Goal: Communication & Community: Answer question/provide support

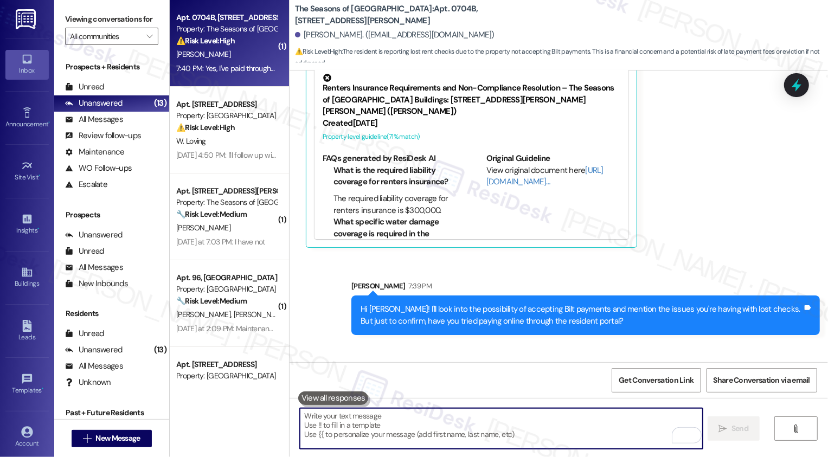
scroll to position [2927, 0]
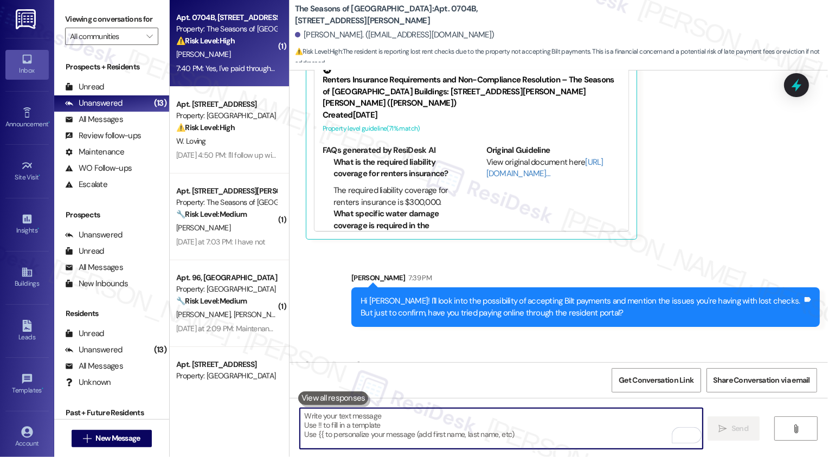
click at [361, 422] on textarea "To enrich screen reader interactions, please activate Accessibility in Grammarl…" at bounding box center [501, 428] width 403 height 41
click at [369, 420] on textarea "To enrich screen reader interactions, please activate Accessibility in Grammarl…" at bounding box center [501, 428] width 403 height 41
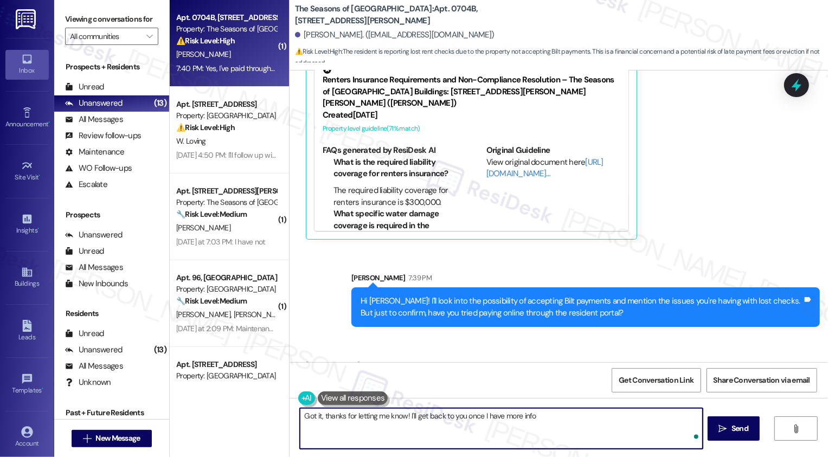
type textarea "Got it, thanks for letting me know! I'll get back to you once I have more info."
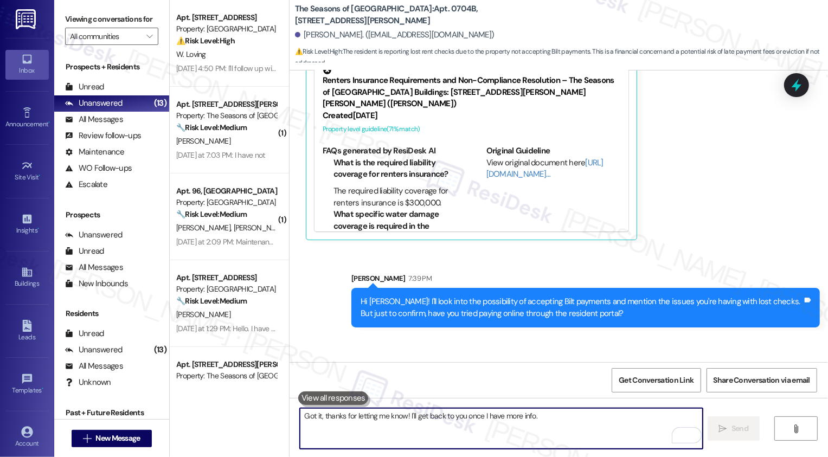
scroll to position [3003, 0]
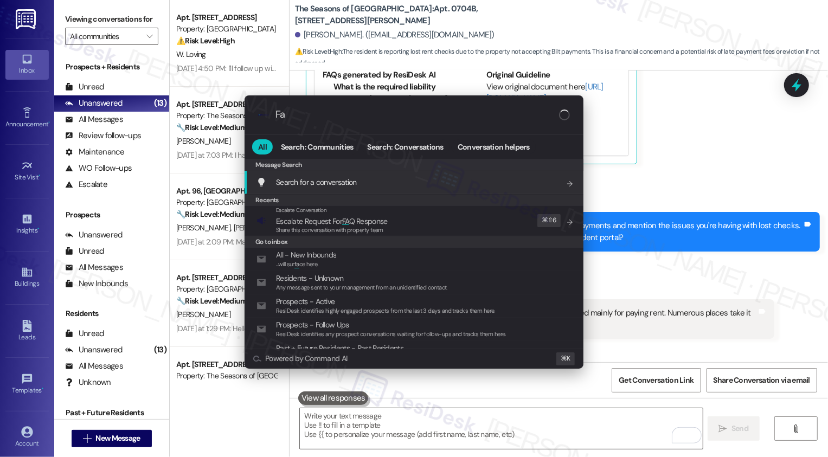
type input "Faq"
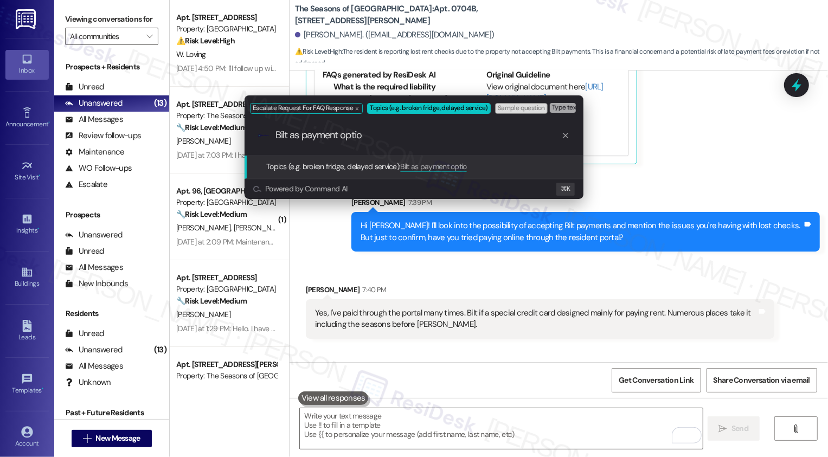
type input "Bilt as payment option"
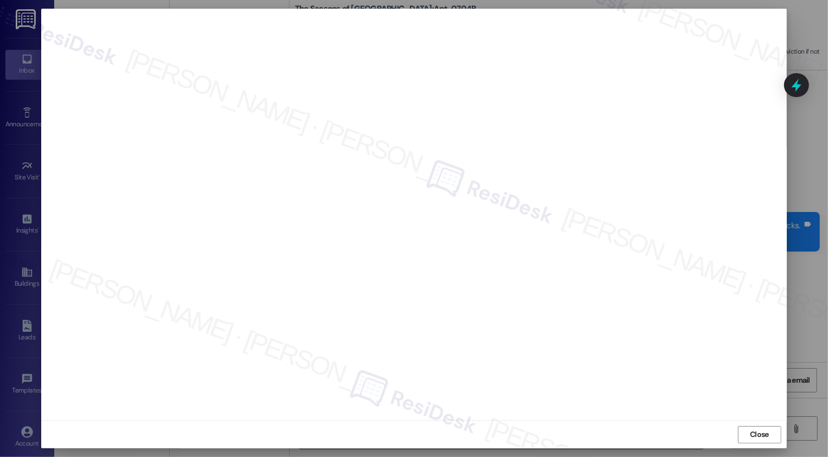
click at [753, 425] on div "Close" at bounding box center [413, 434] width 745 height 29
click at [753, 429] on span "Close" at bounding box center [759, 434] width 19 height 11
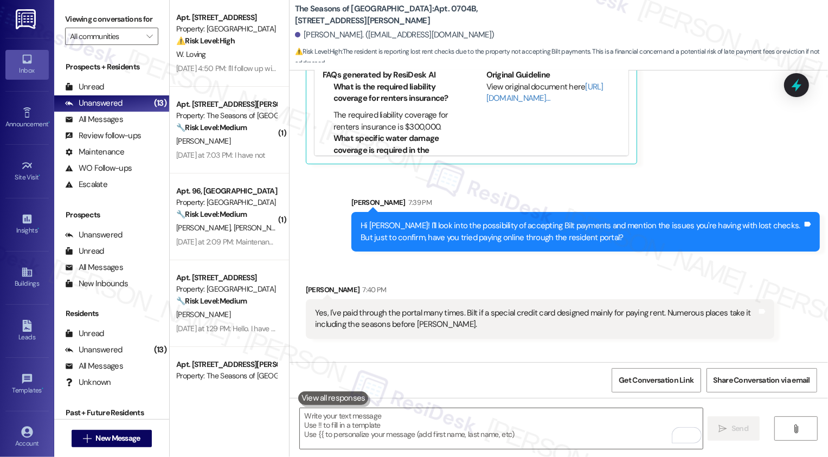
click at [720, 276] on div "Received via SMS Curtis Madigan 7:40 PM Yes, I've paid through the portal many …" at bounding box center [540, 311] width 485 height 71
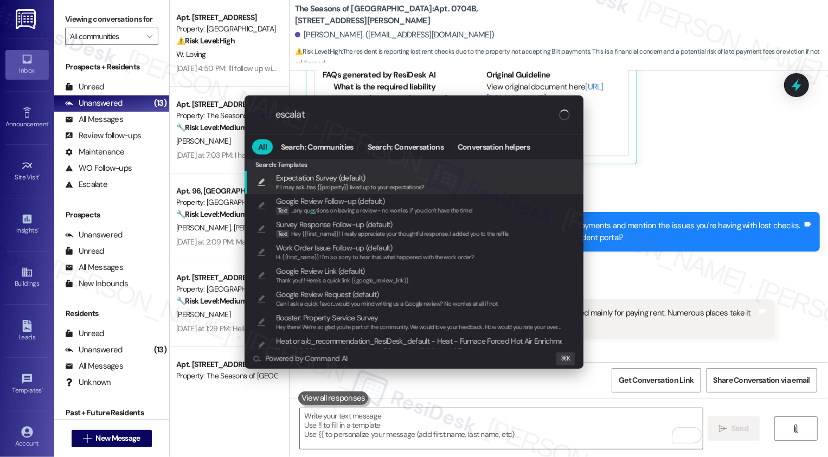
type input "escalate"
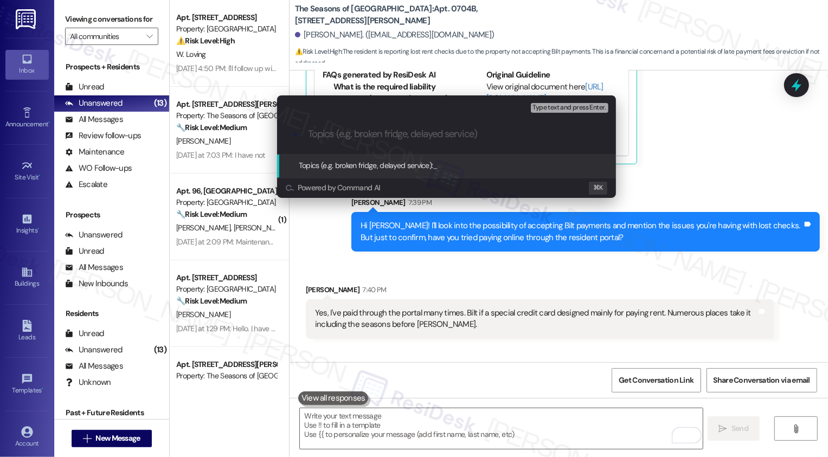
paste input "Bilt as payment option"
type input "Bilt as payment option"
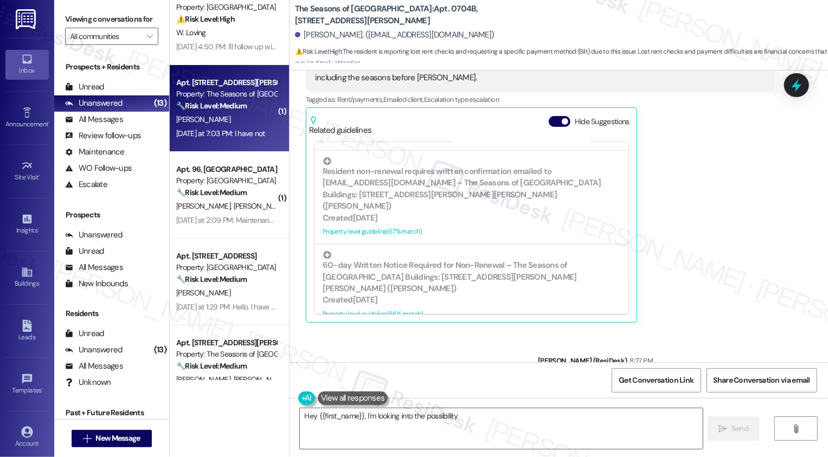
scroll to position [23, 0]
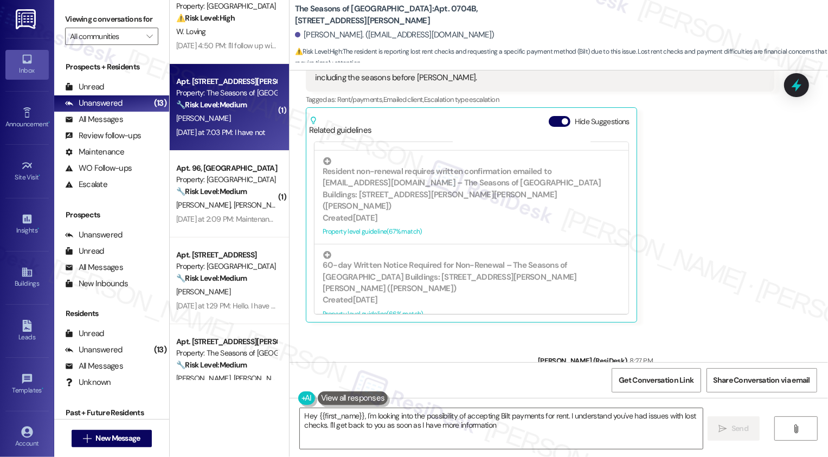
type textarea "Hey {{first_name}}, I'm looking into the possibility of accepting Bilt payments…"
click at [239, 118] on div "M. Bush" at bounding box center [226, 119] width 102 height 14
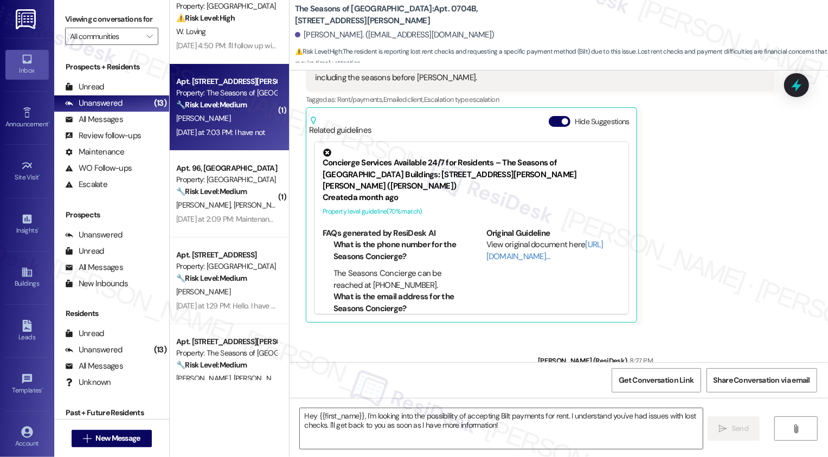
click at [239, 118] on div "M. Bush" at bounding box center [226, 119] width 102 height 14
type textarea "Fetching suggested responses. Please feel free to read through the conversation…"
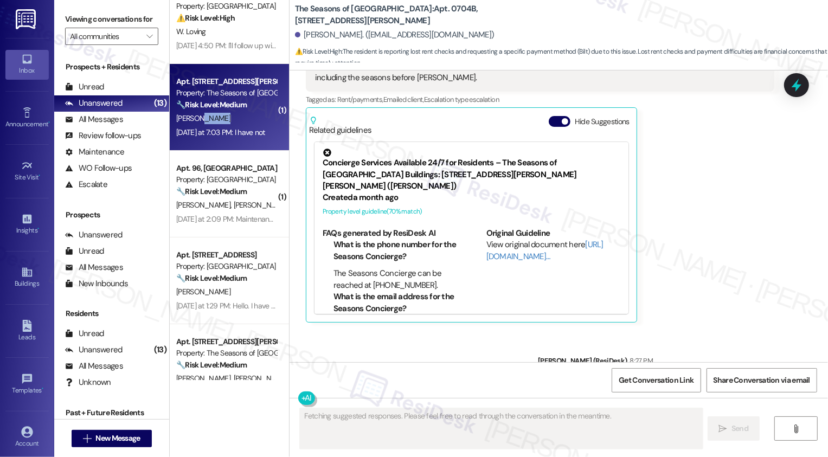
click at [239, 118] on div "M. Bush" at bounding box center [226, 119] width 102 height 14
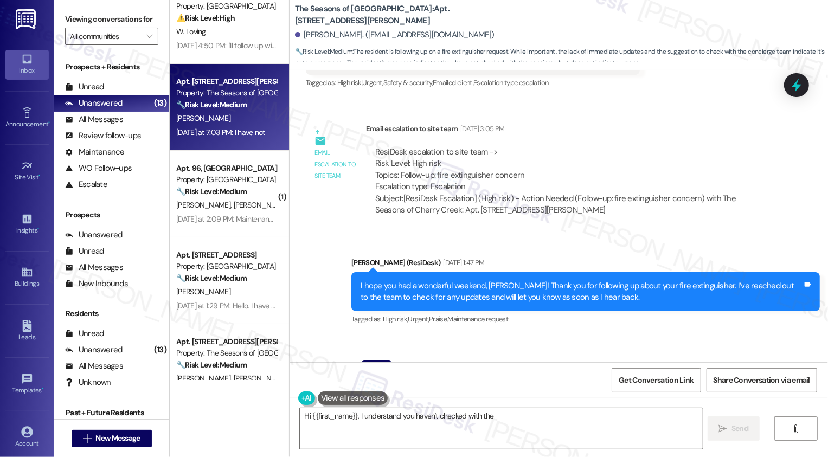
scroll to position [1659, 0]
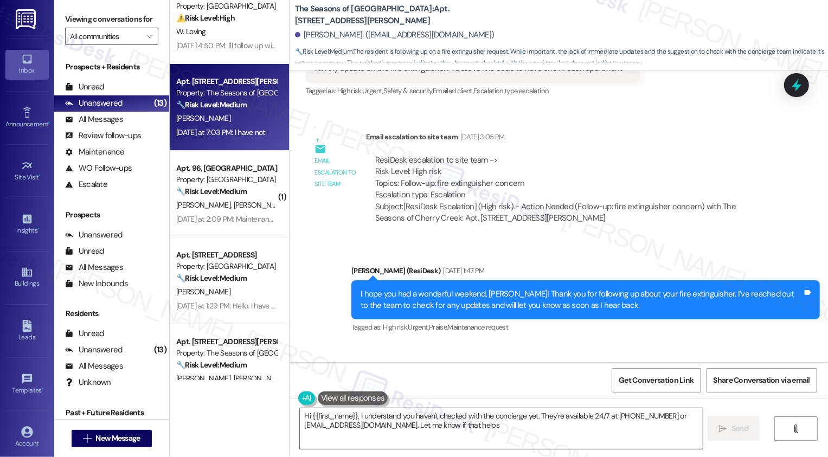
type textarea "Hi {{first_name}}, I understand you haven't checked with the concierge yet. The…"
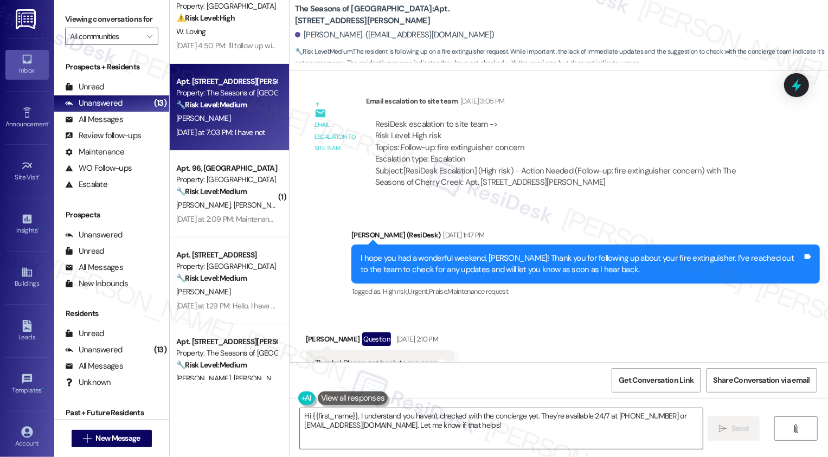
scroll to position [1689, 0]
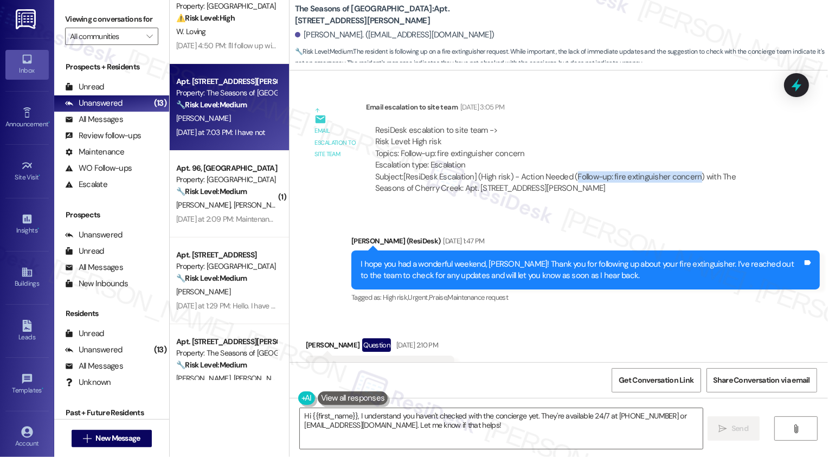
drag, startPoint x: 566, startPoint y: 164, endPoint x: 685, endPoint y: 166, distance: 119.3
click at [685, 171] on div "Subject: [ResiDesk Escalation] (High risk) - Action Needed (Follow-up: fire ext…" at bounding box center [570, 182] width 390 height 23
copy div "Follow-up: fire extinguisher concern"
click at [666, 341] on div "Received via SMS Margo Bush Question Aug 25, 2025 at 2:10 PM Thanks! Please get…" at bounding box center [559, 361] width 538 height 94
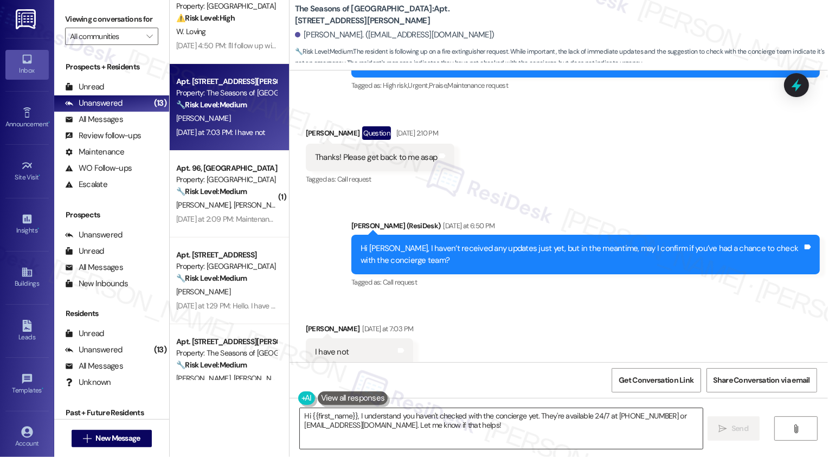
click at [402, 426] on textarea "Hi {{first_name}}, I understand you haven't checked with the concierge yet. The…" at bounding box center [501, 428] width 403 height 41
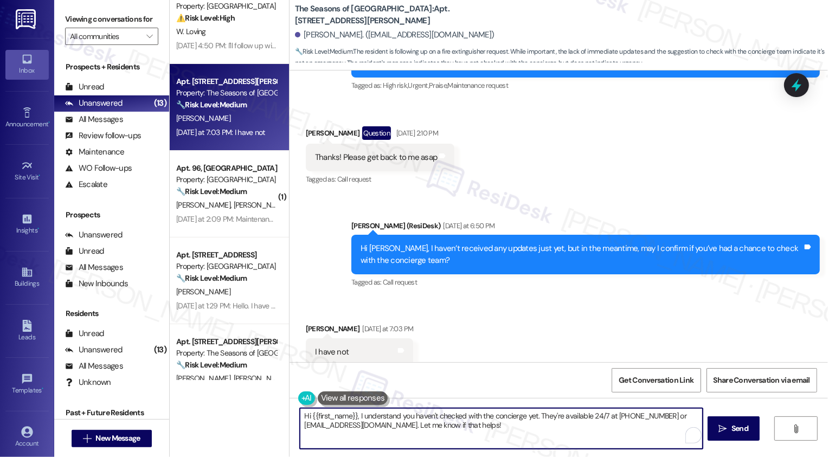
click at [459, 425] on textarea "Hi {{first_name}}, I understand you haven't checked with the concierge yet. The…" at bounding box center [501, 428] width 403 height 41
click at [446, 319] on div "Received via SMS Margo Bush Yesterday at 7:03 PM I have not Tags and notes" at bounding box center [559, 336] width 538 height 75
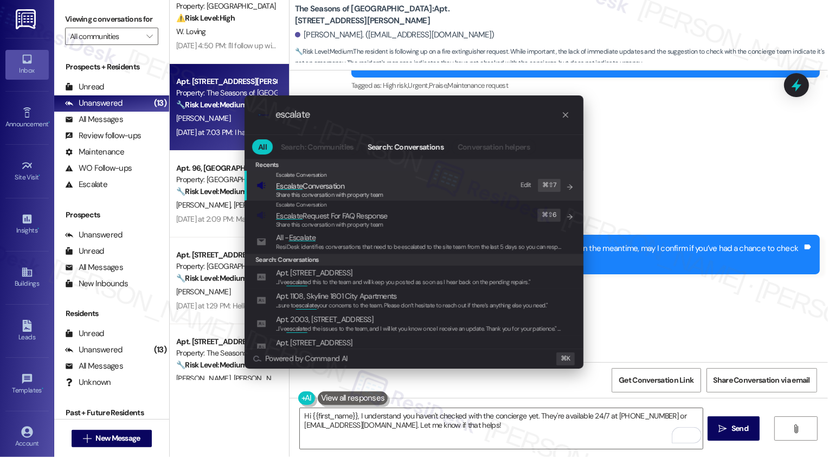
type input "escalate"
click at [307, 182] on span "Escalate Conversation" at bounding box center [310, 186] width 68 height 10
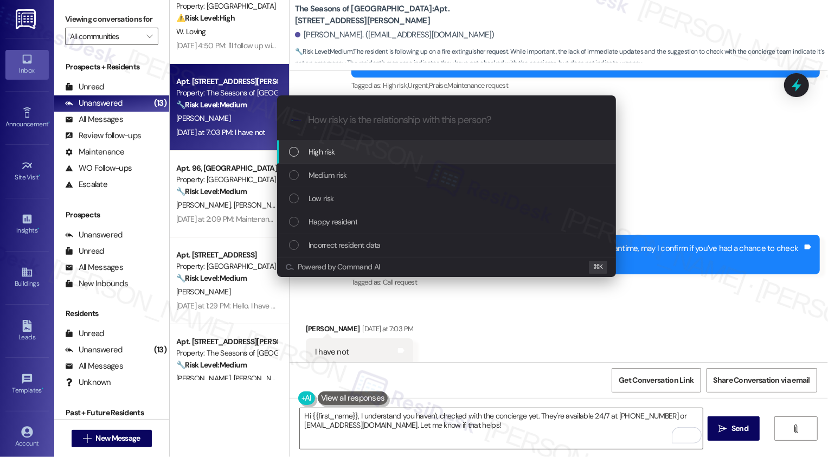
click at [339, 155] on div "High risk" at bounding box center [447, 152] width 317 height 12
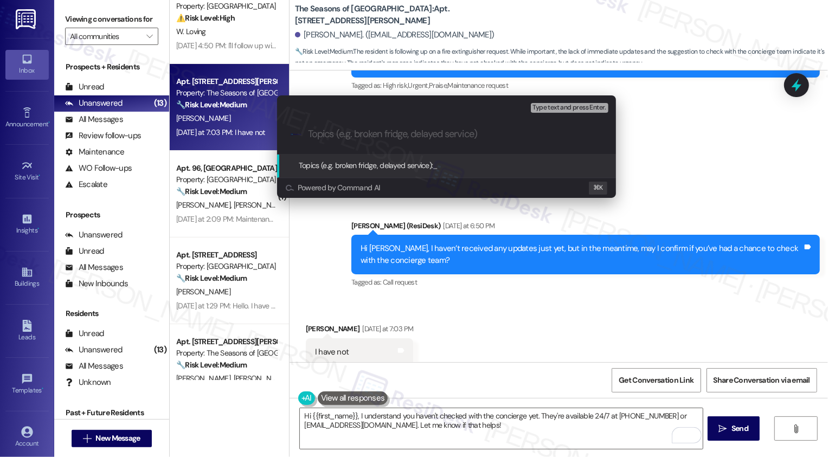
paste input "Follow-up: fire extinguisher concern"
click at [475, 136] on input "Follow-up: fire extinguisher concern" at bounding box center [451, 134] width 286 height 11
type input "Follow-up: fire extinguisher concern"
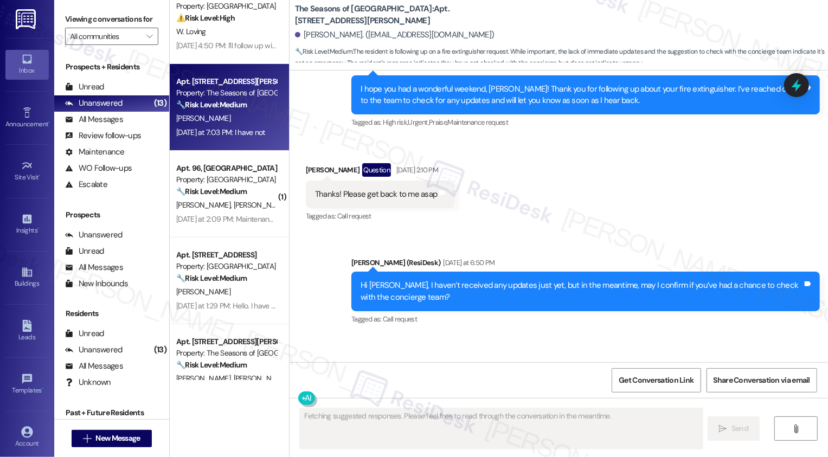
scroll to position [1916, 0]
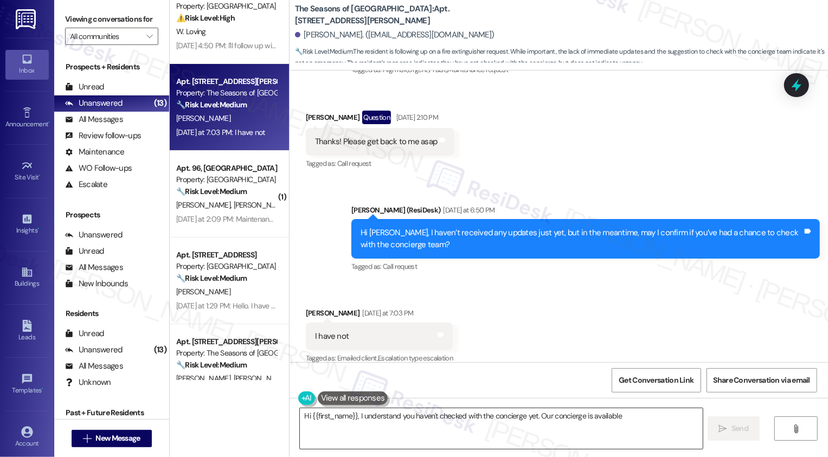
click at [383, 419] on textarea "Hi {{first_name}}, I understand you haven't checked with the concierge yet. Our…" at bounding box center [501, 428] width 403 height 41
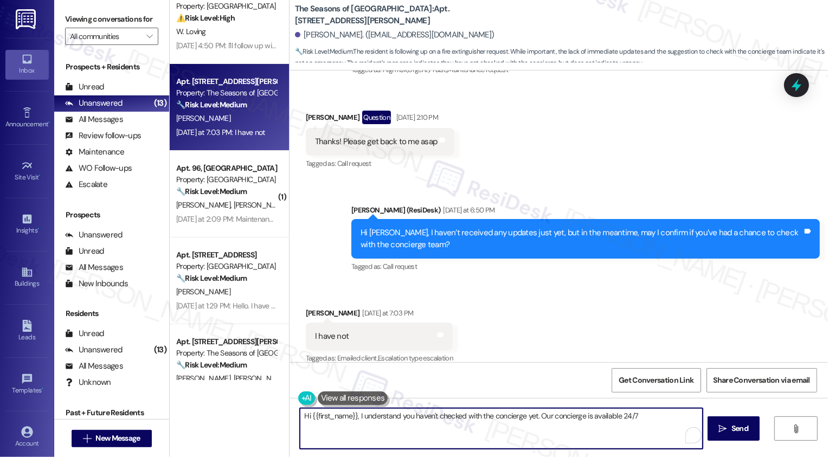
click at [402, 420] on textarea "Hi {{first_name}}, I understand you haven't checked with the concierge yet. Our…" at bounding box center [501, 428] width 403 height 41
click at [427, 424] on textarea "Hi {{first_name}}, I understand you haven't checked with the concierge yet. Our…" at bounding box center [501, 428] width 403 height 41
click at [441, 424] on textarea "Hi {{first_name}}, I understand you haven't checked with the concierge yet. Our…" at bounding box center [501, 428] width 403 height 41
click at [456, 428] on textarea "Hi {{first_name}}, I understand you haven't checked with the concierge yet. Our…" at bounding box center [501, 428] width 403 height 41
drag, startPoint x: 462, startPoint y: 414, endPoint x: 632, endPoint y: 414, distance: 169.7
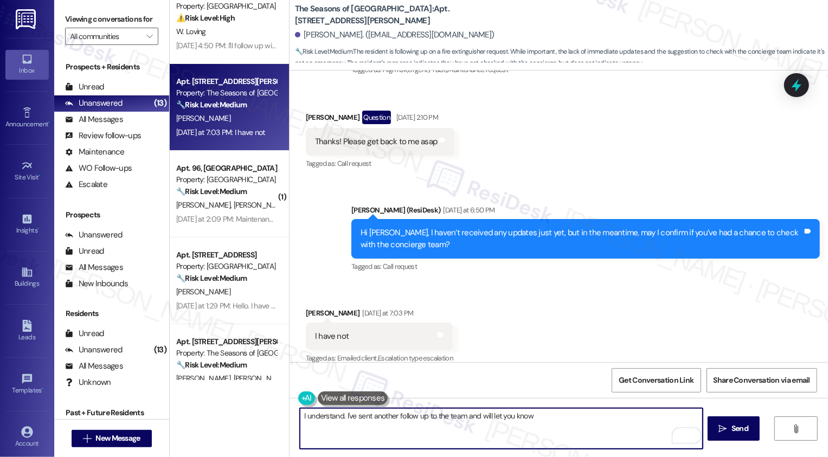
click at [632, 414] on textarea "I understand. I've sent another follow up to the team and will let you know" at bounding box center [501, 428] width 403 height 41
click at [339, 409] on textarea "I understand. I've sent another follow up to the team." at bounding box center [501, 428] width 403 height 41
click at [342, 418] on textarea "I understand. I've sent another follow up to the team." at bounding box center [501, 428] width 403 height 41
type textarea "I understand. Thanks for letting me know. I've sent another follow up to the te…"
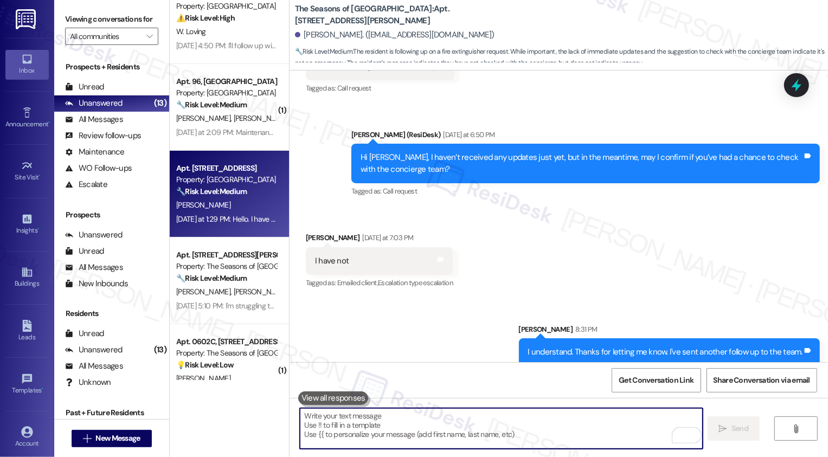
click at [221, 181] on div "Property: [GEOGRAPHIC_DATA]" at bounding box center [226, 179] width 100 height 11
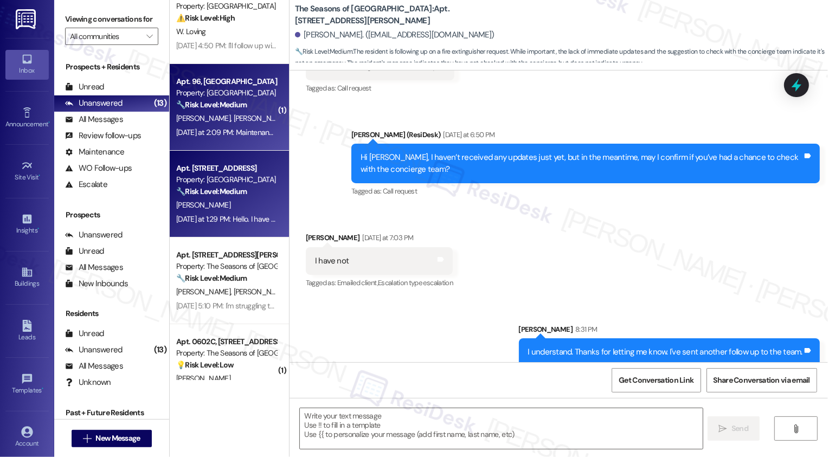
type textarea "Fetching suggested responses. Please feel free to read through the conversation…"
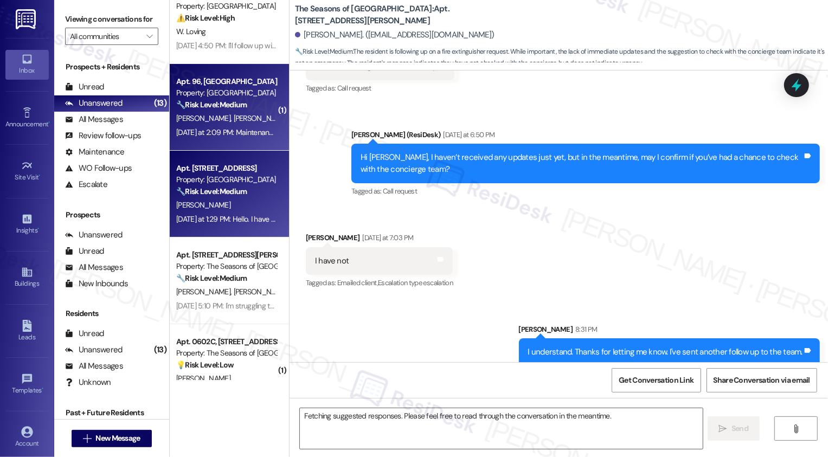
click at [221, 128] on div "Yesterday at 2:09 PM: Maintenance has not, but Stephanie has emailed me about w…" at bounding box center [371, 132] width 390 height 10
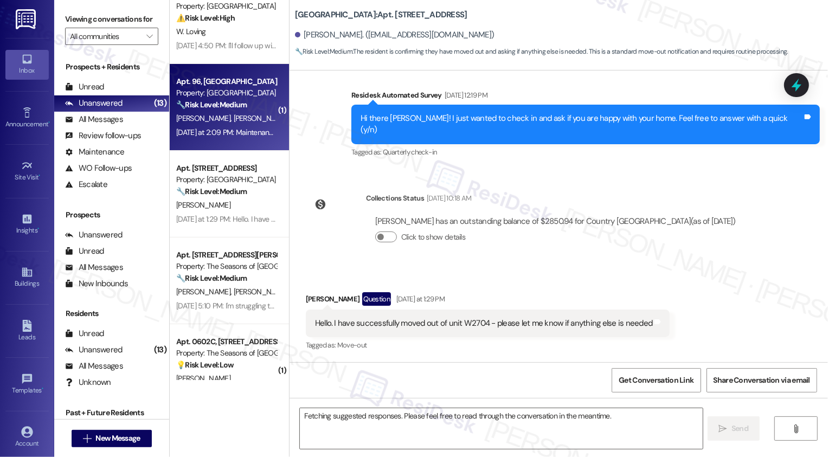
scroll to position [169, 0]
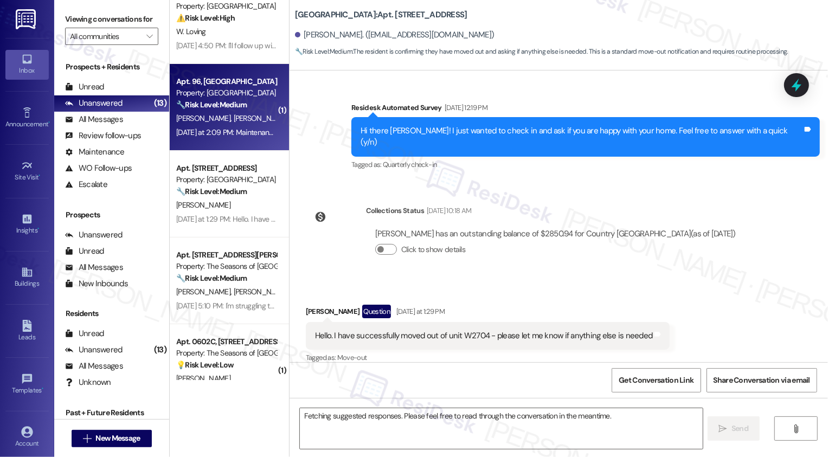
click at [221, 128] on div "Yesterday at 2:09 PM: Maintenance has not, but Stephanie has emailed me about w…" at bounding box center [371, 132] width 390 height 10
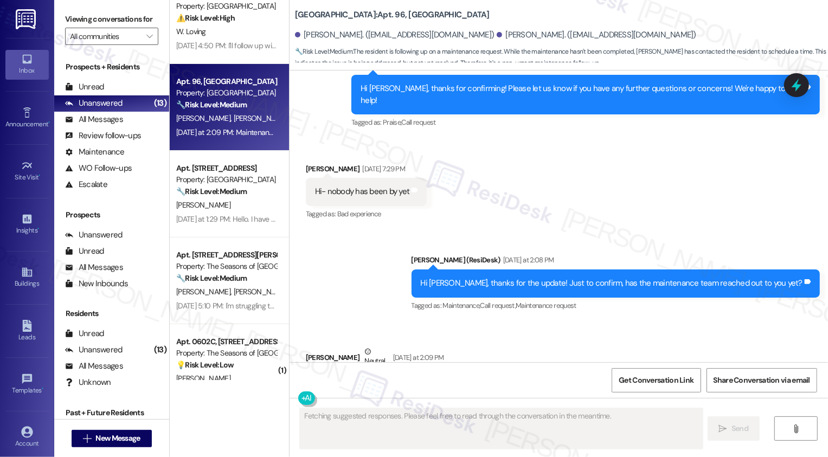
scroll to position [1788, 0]
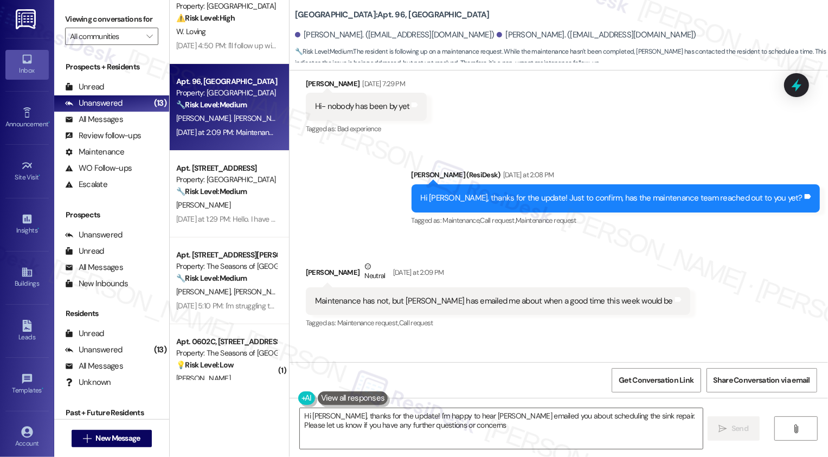
type textarea "Hi Brooke, thanks for the update! I'm happy to hear Stephanie emailed you about…"
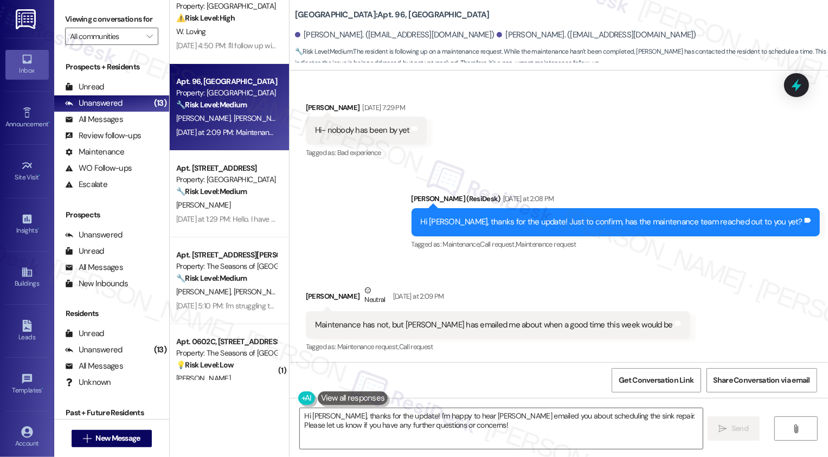
scroll to position [1917, 0]
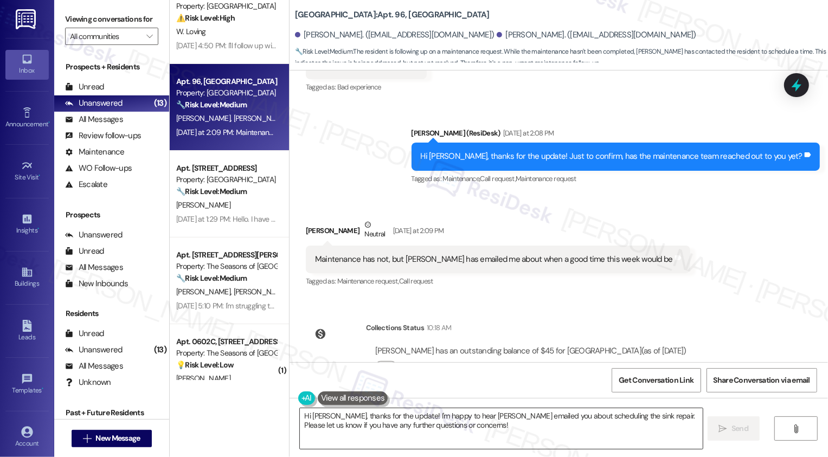
click at [525, 425] on textarea "Hi Brooke, thanks for the update! I'm happy to hear Stephanie emailed you about…" at bounding box center [501, 428] width 403 height 41
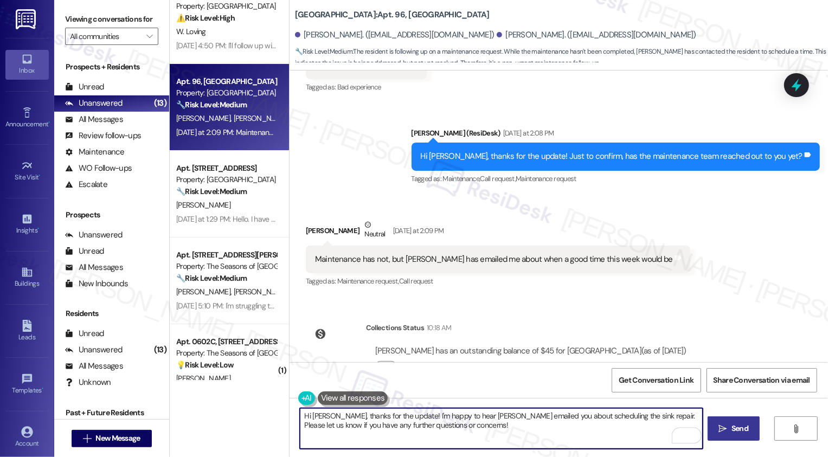
click at [721, 432] on icon "" at bounding box center [723, 429] width 8 height 9
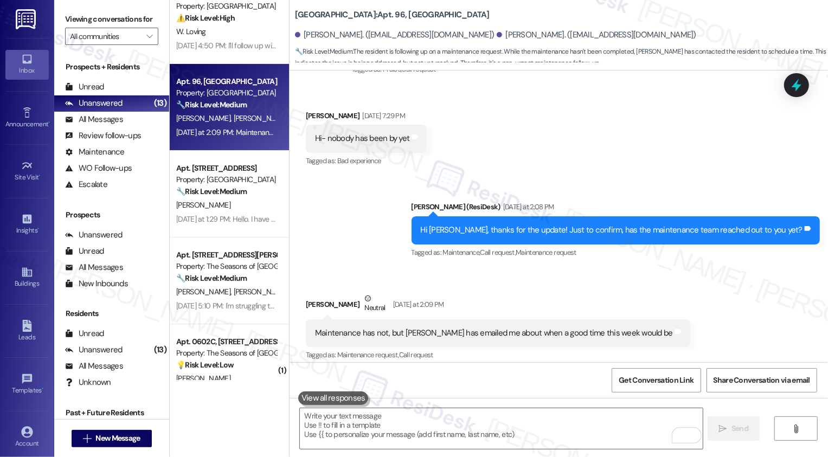
scroll to position [1817, 0]
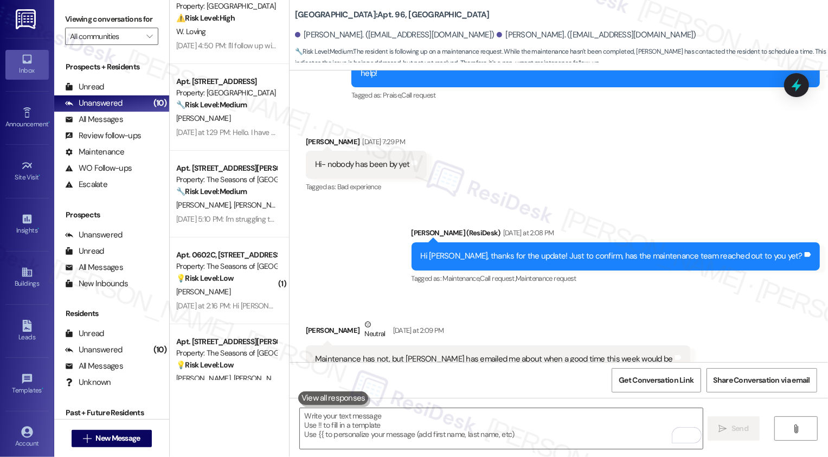
click at [377, 354] on div "Maintenance has not, but Stephanie has emailed me about when a good time this w…" at bounding box center [494, 359] width 358 height 11
click at [395, 354] on div "Maintenance has not, but Stephanie has emailed me about when a good time this w…" at bounding box center [494, 359] width 358 height 11
click at [385, 354] on div "Maintenance has not, but Stephanie has emailed me about when a good time this w…" at bounding box center [494, 359] width 358 height 11
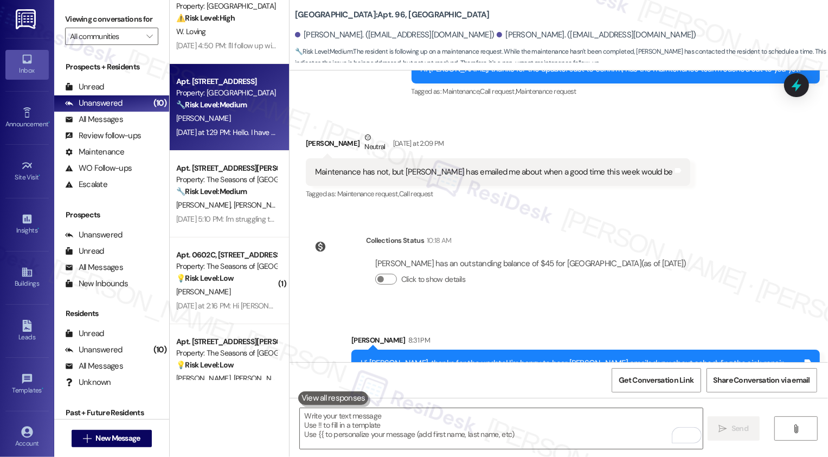
click at [214, 121] on div "L. Garcia" at bounding box center [226, 119] width 102 height 14
type textarea "Fetching suggested responses. Please feel free to read through the conversation…"
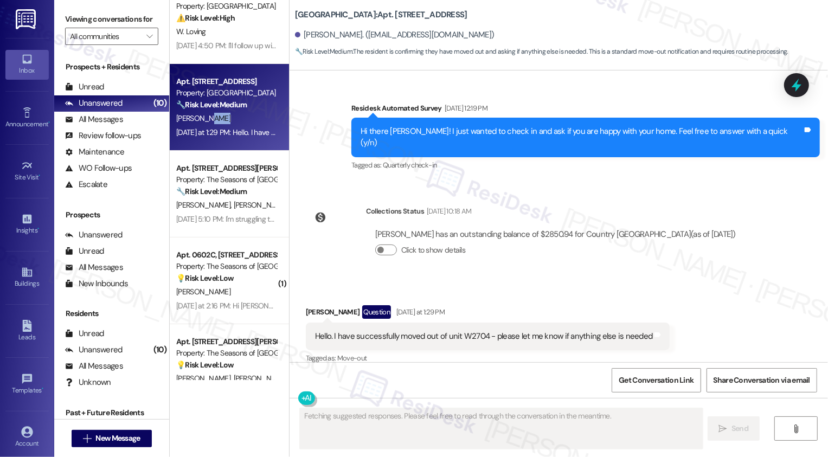
scroll to position [169, 0]
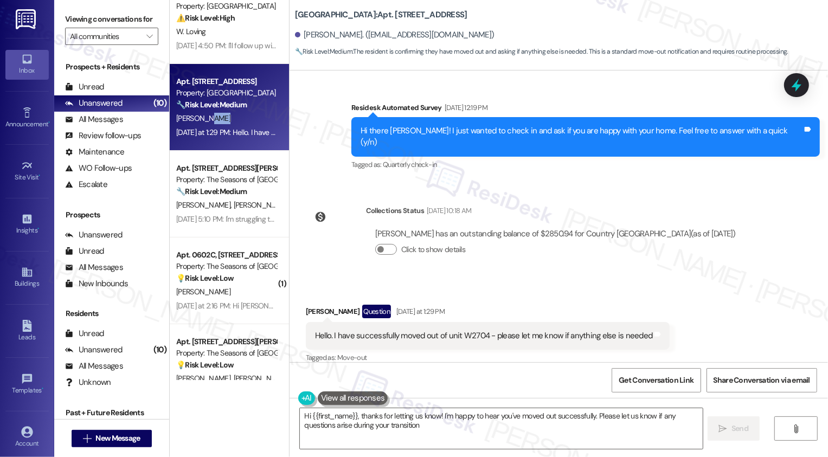
type textarea "Hi {{first_name}}, thanks for letting us know! I'm happy to hear you've moved o…"
click at [621, 280] on div "Received via SMS Len Garcia Question Yesterday at 1:29 PM Hello. I have success…" at bounding box center [559, 327] width 538 height 94
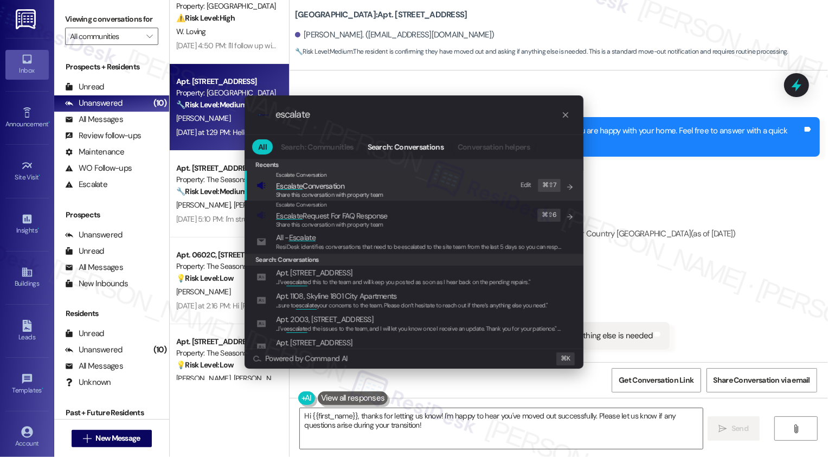
type input "escalate"
click at [317, 187] on span "Escalate Conversation" at bounding box center [310, 186] width 68 height 10
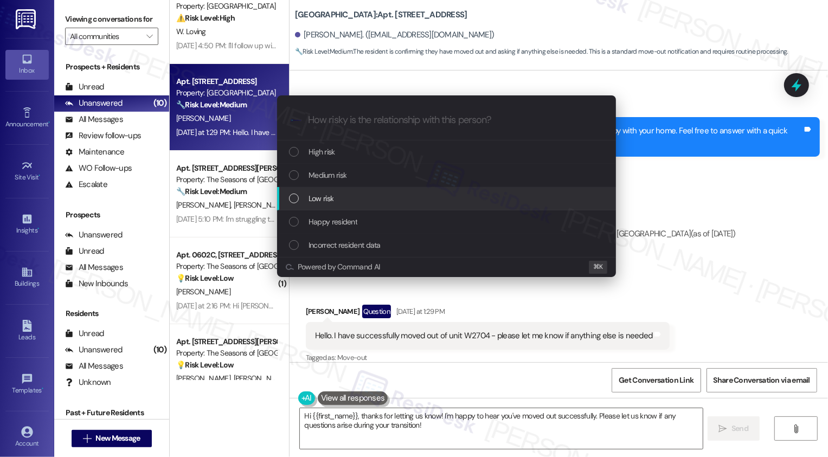
click at [330, 197] on span "Low risk" at bounding box center [321, 199] width 25 height 12
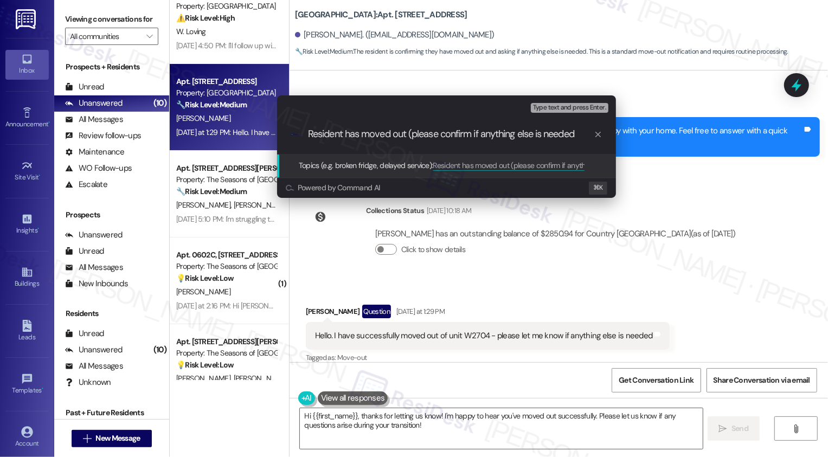
type input "Resident has moved out (please confirm if anything else is needed)"
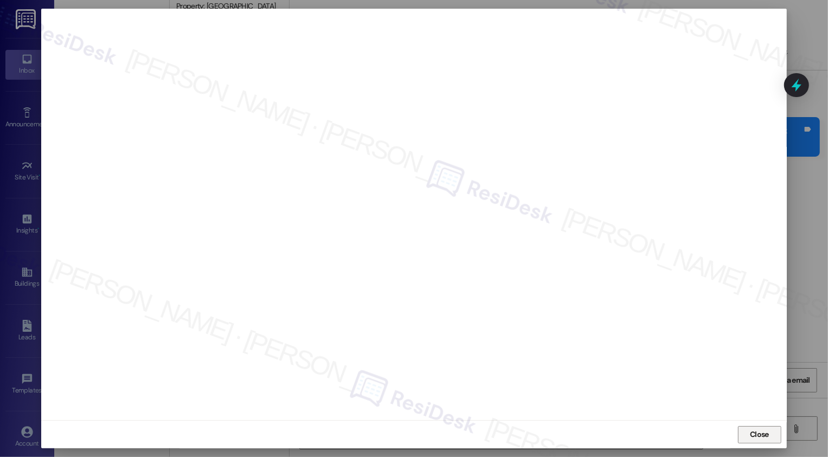
click at [752, 434] on span "Close" at bounding box center [759, 434] width 19 height 11
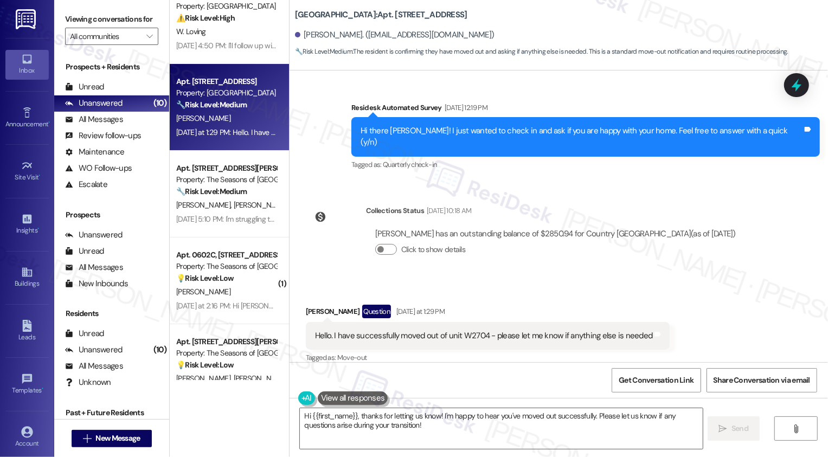
click at [724, 315] on div "Received via SMS Len Garcia Question Yesterday at 1:29 PM Hello. I have success…" at bounding box center [559, 327] width 538 height 94
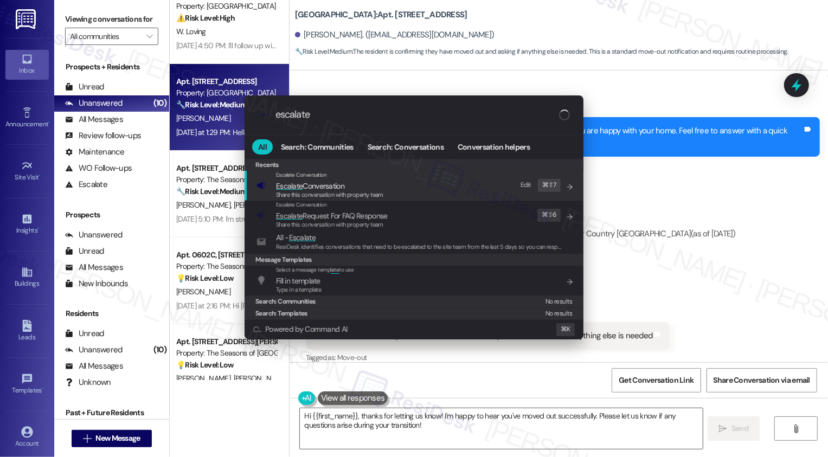
type input "escalate"
click at [342, 189] on span "Escalate Conversation" at bounding box center [310, 186] width 68 height 10
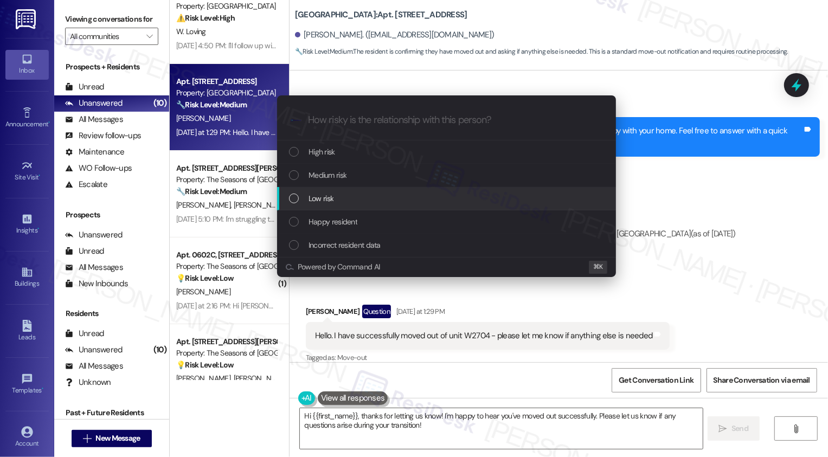
click at [332, 194] on span "Low risk" at bounding box center [321, 199] width 25 height 12
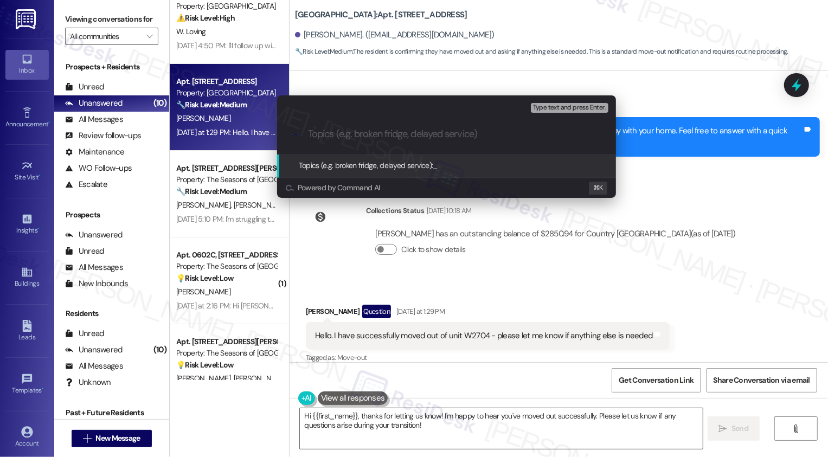
paste input "Resident has moved out (please confirm if anything else is needed)"
type input "Resident has moved out (please confirm if anything else is needed)"
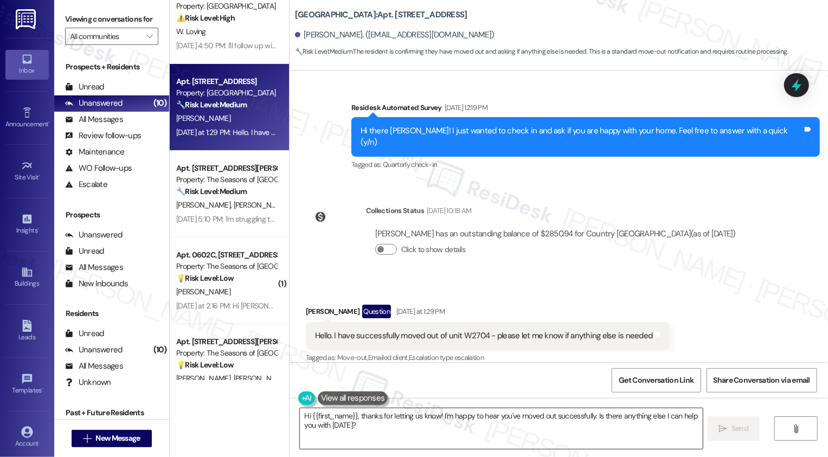
click at [391, 432] on textarea "Hi {{first_name}}, thanks for letting us know! I'm happy to hear you've moved o…" at bounding box center [501, 428] width 403 height 41
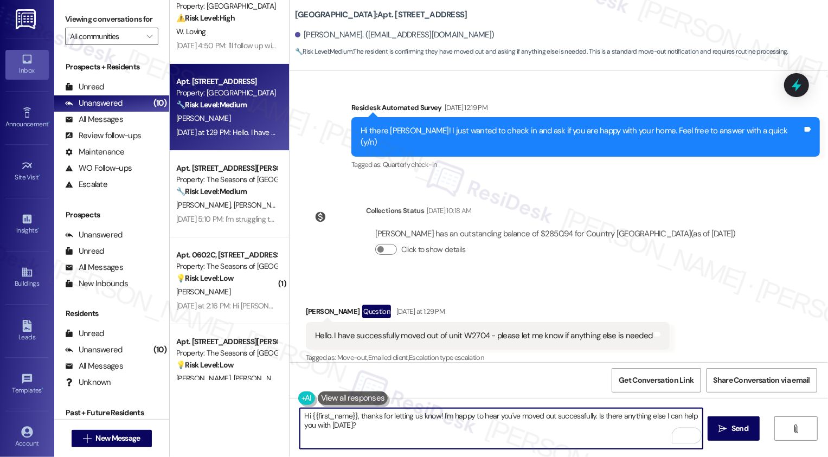
drag, startPoint x: 407, startPoint y: 415, endPoint x: 433, endPoint y: 444, distance: 38.8
click at [433, 444] on textarea "Hi {{first_name}}, thanks for letting us know! I'm happy to hear you've moved o…" at bounding box center [501, 428] width 403 height 41
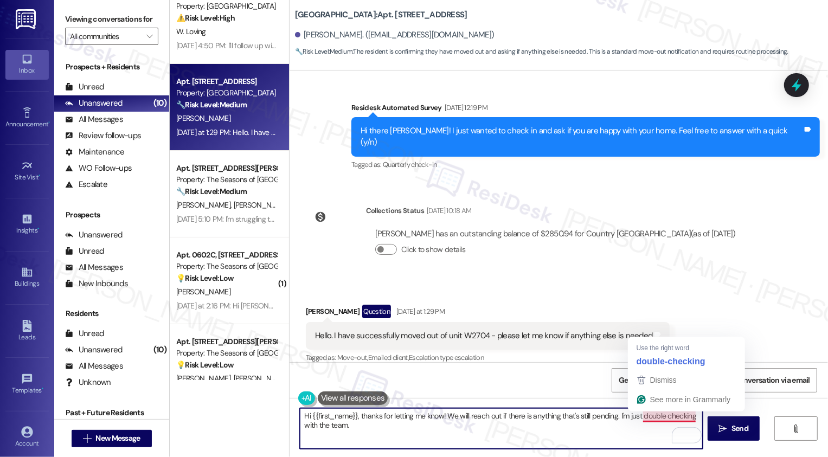
click at [644, 418] on textarea "Hi {{first_name}}, thanks for letting me know! We will reach out if there is an…" at bounding box center [501, 428] width 403 height 41
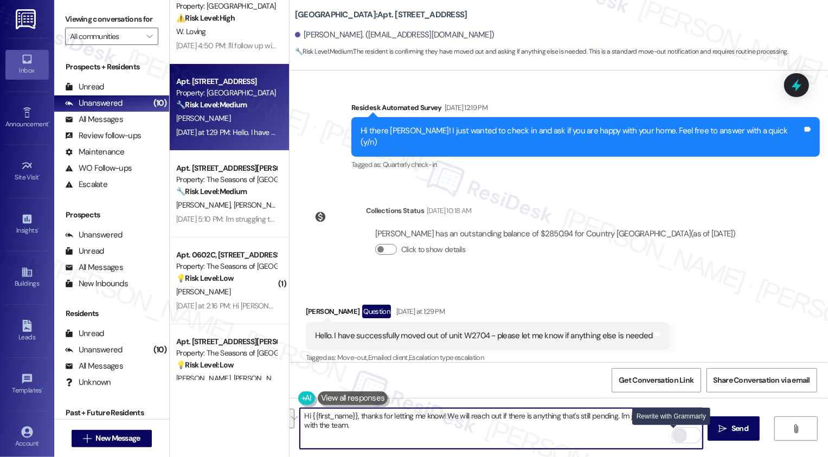
type textarea "Hi {{first_name}}, thanks for letting me know! We will reach out if there is an…"
click at [674, 433] on div "Rewrite with Grammarly" at bounding box center [680, 435] width 12 height 12
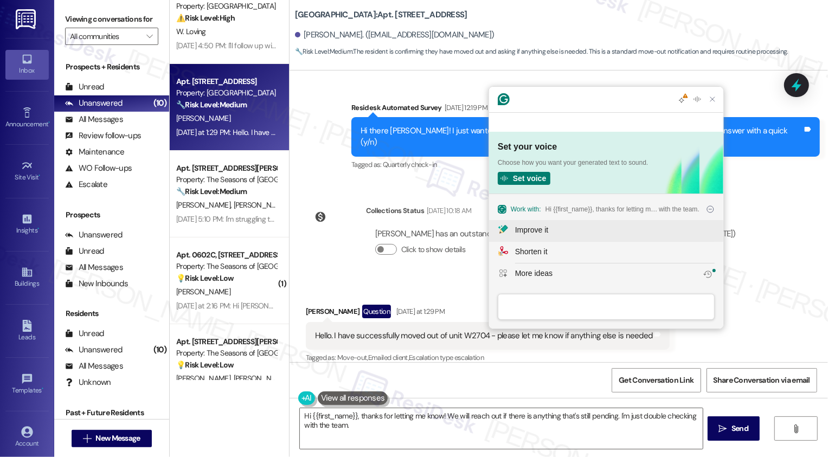
click at [539, 232] on div "Improve it" at bounding box center [531, 229] width 33 height 11
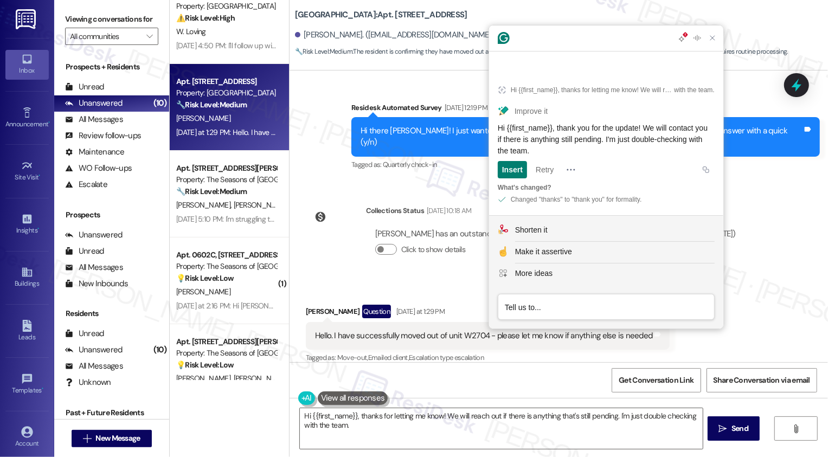
scroll to position [0, 0]
click at [549, 172] on button "Retry" at bounding box center [544, 169] width 27 height 17
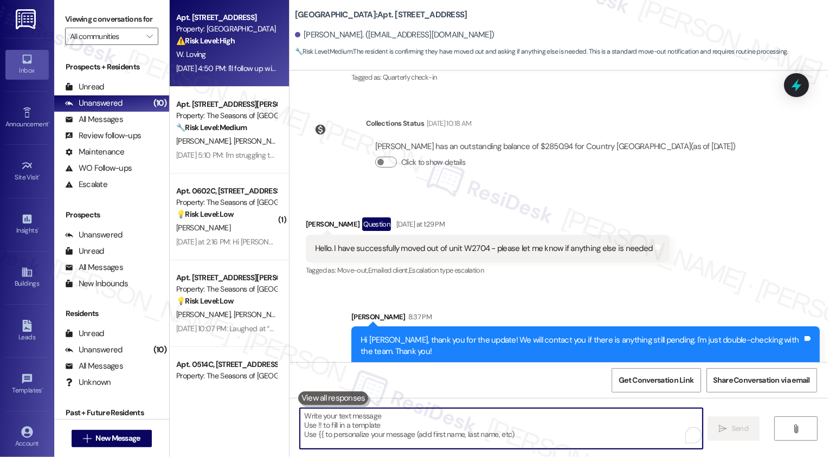
click at [214, 60] on div "W. Loving" at bounding box center [226, 55] width 102 height 14
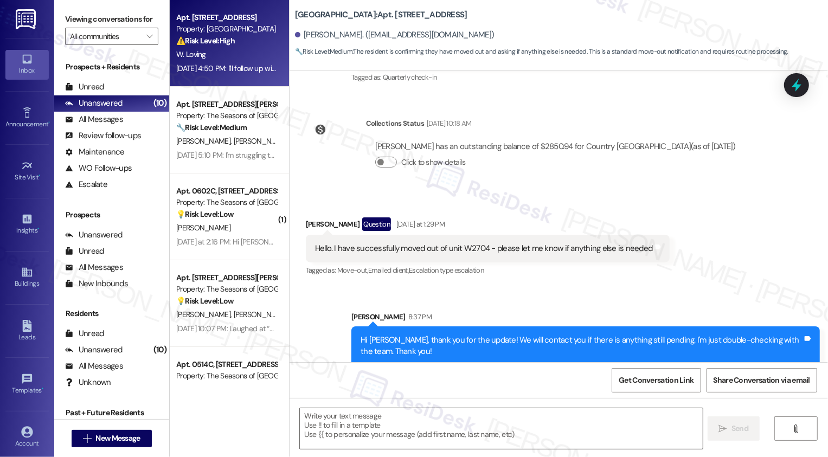
click at [214, 60] on div "W. Loving" at bounding box center [226, 55] width 102 height 14
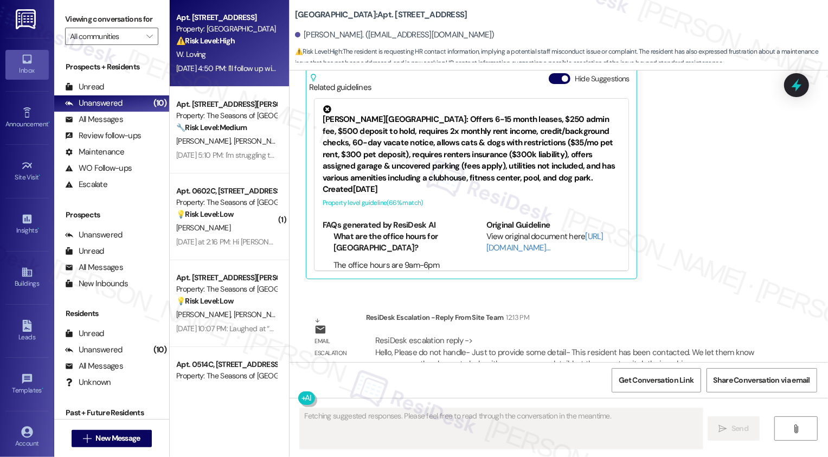
scroll to position [2869, 0]
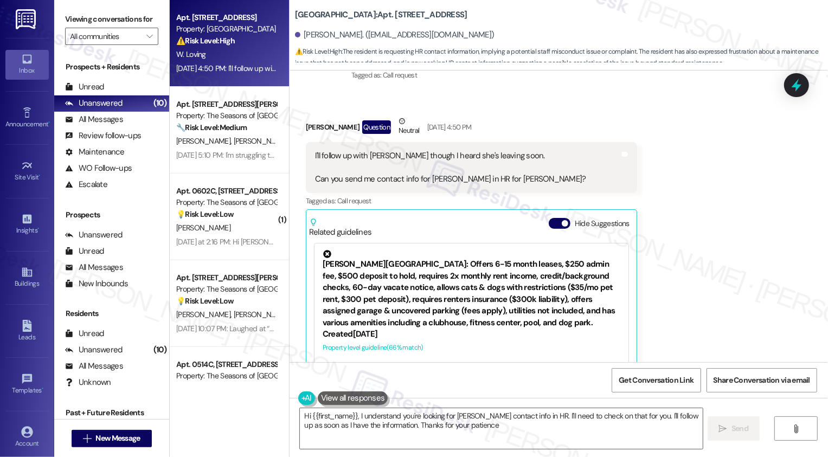
type textarea "Hi {{first_name}}, I understand you're looking for [PERSON_NAME] contact info i…"
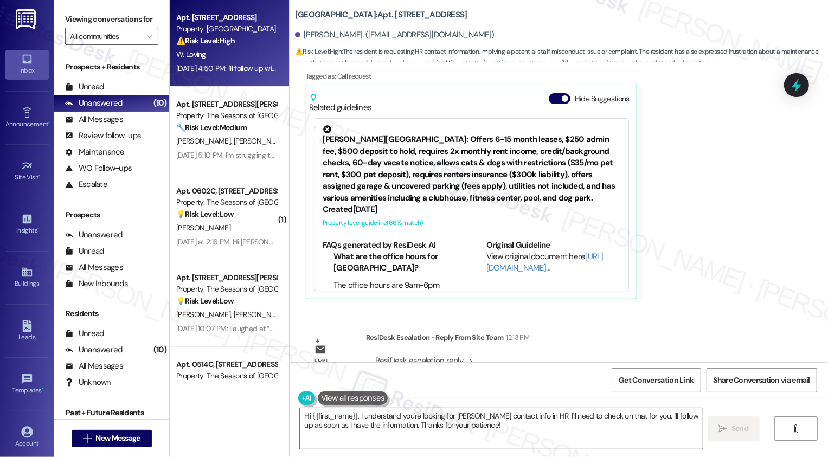
scroll to position [3014, 0]
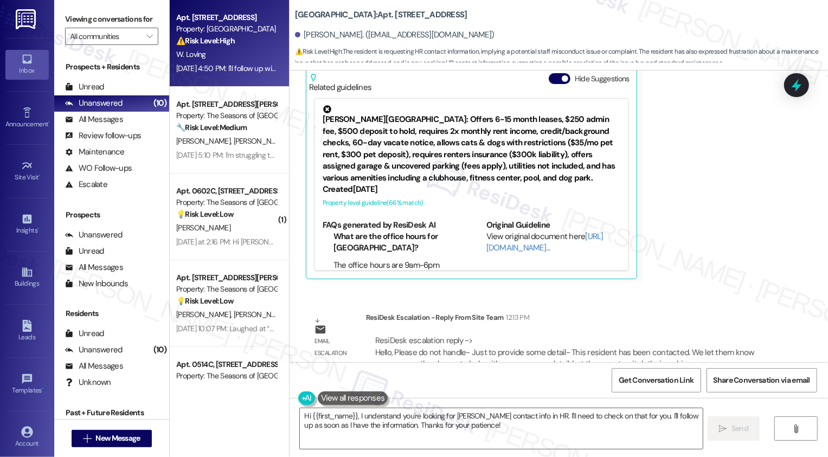
click at [711, 222] on div "Received via SMS [PERSON_NAME] Question Neutral [DATE] 4:50 PM I'll follow up w…" at bounding box center [559, 116] width 538 height 341
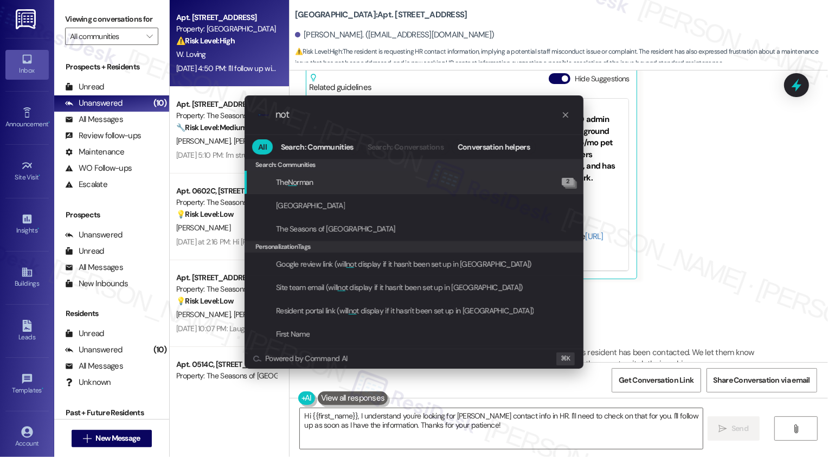
type input "note"
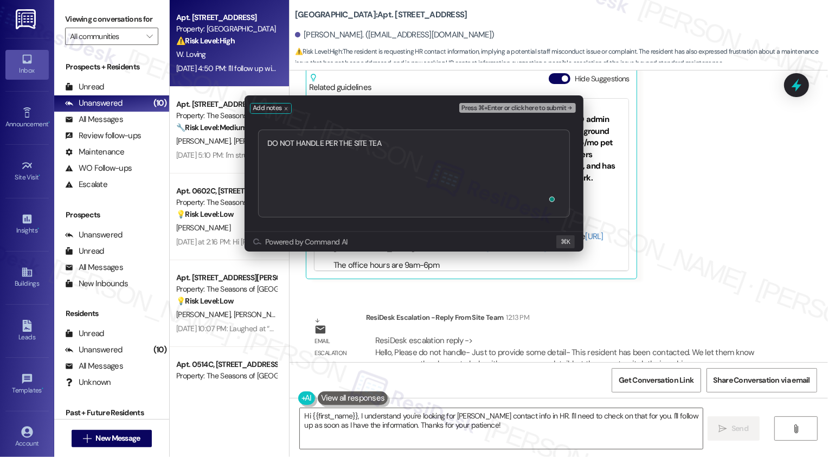
type textarea "DO NOT HANDLE PER THE SITE TEAM"
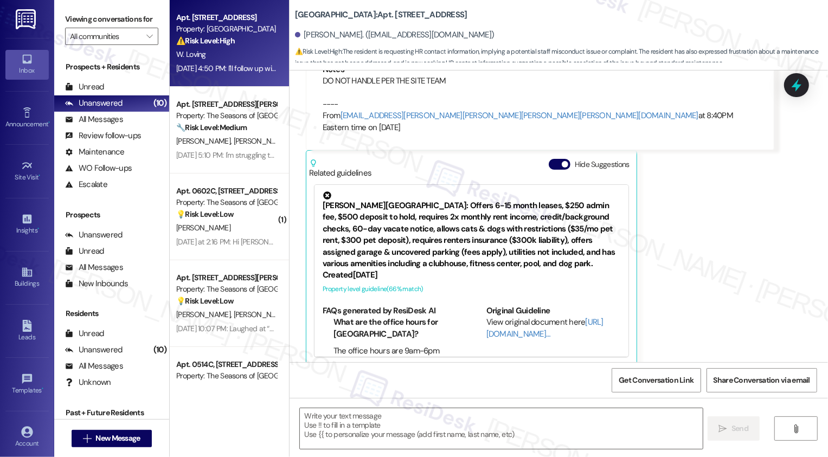
type textarea "Fetching suggested responses. Please feel free to read through the conversation…"
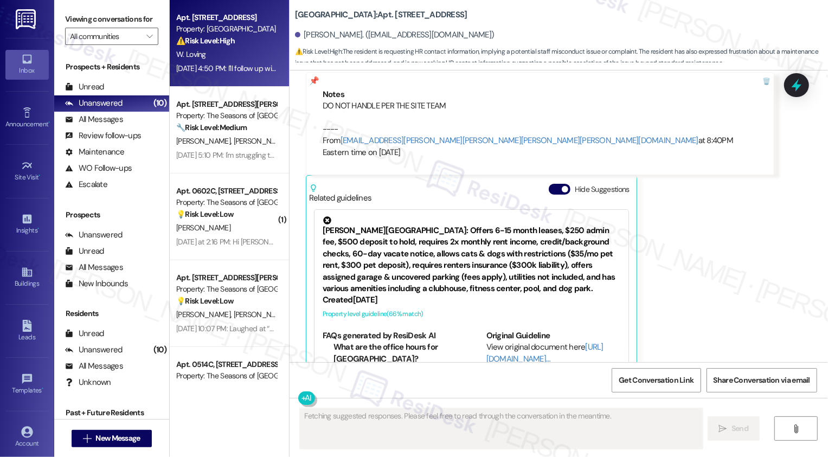
scroll to position [3106, 0]
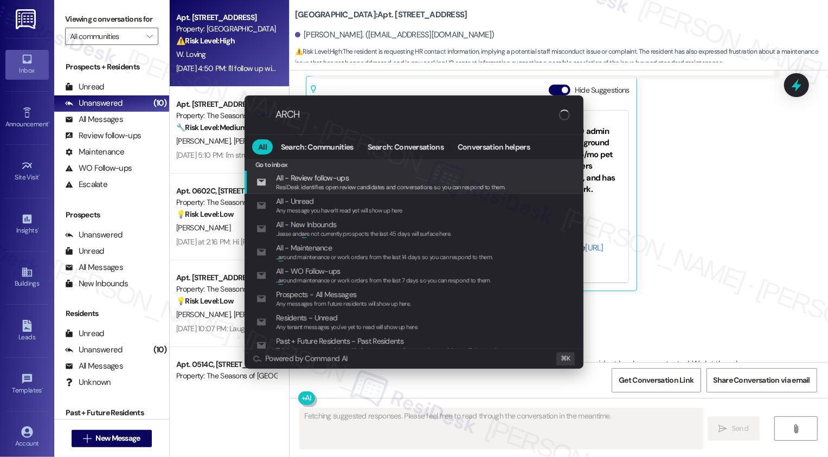
type input "ARCHI"
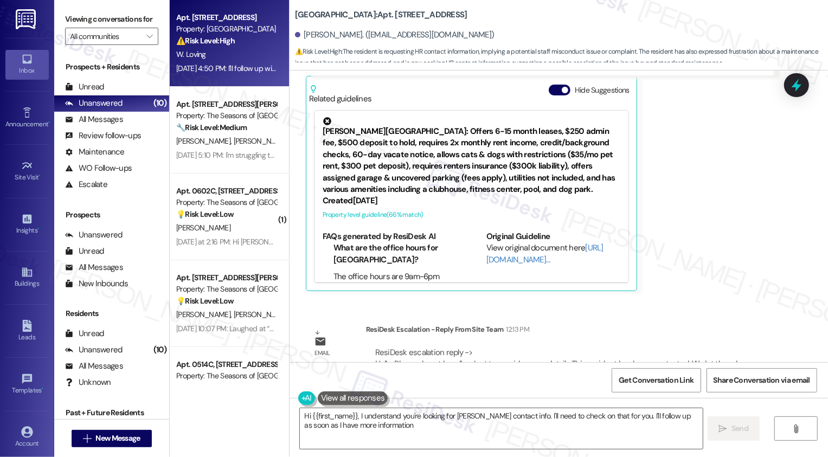
type textarea "Hi {{first_name}}, I understand you're looking for [PERSON_NAME] contact info. …"
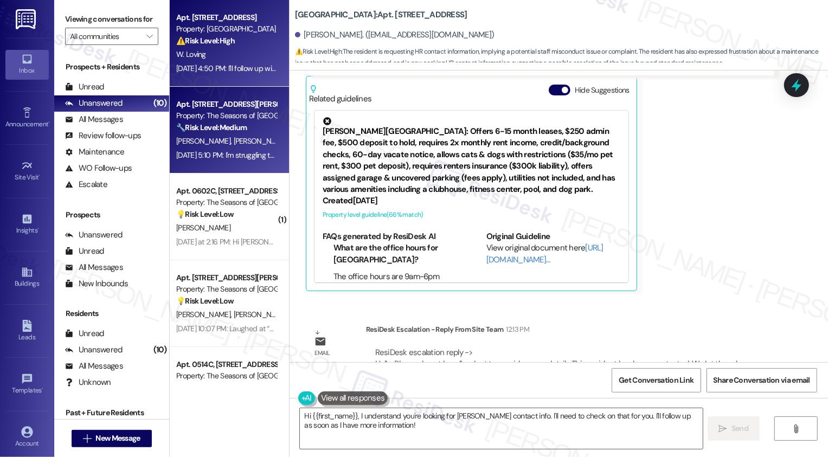
click at [253, 118] on div "Property: The Seasons of [GEOGRAPHIC_DATA]" at bounding box center [226, 115] width 100 height 11
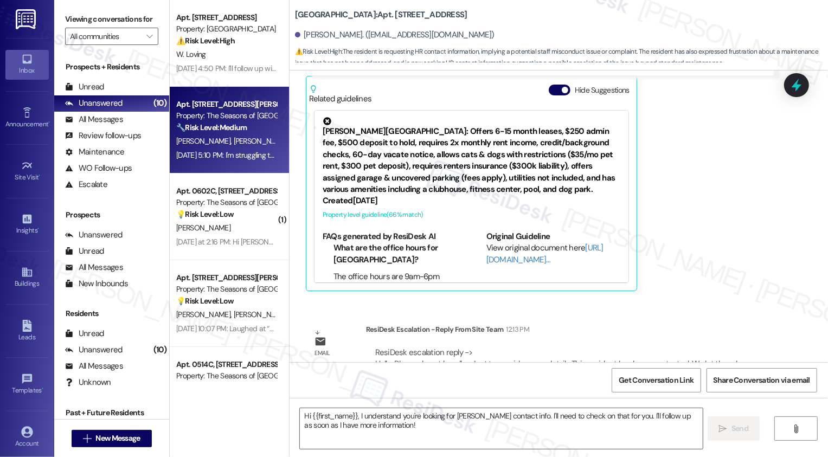
click at [253, 118] on div "Property: The Seasons of [GEOGRAPHIC_DATA]" at bounding box center [226, 115] width 100 height 11
type textarea "Fetching suggested responses. Please feel free to read through the conversation…"
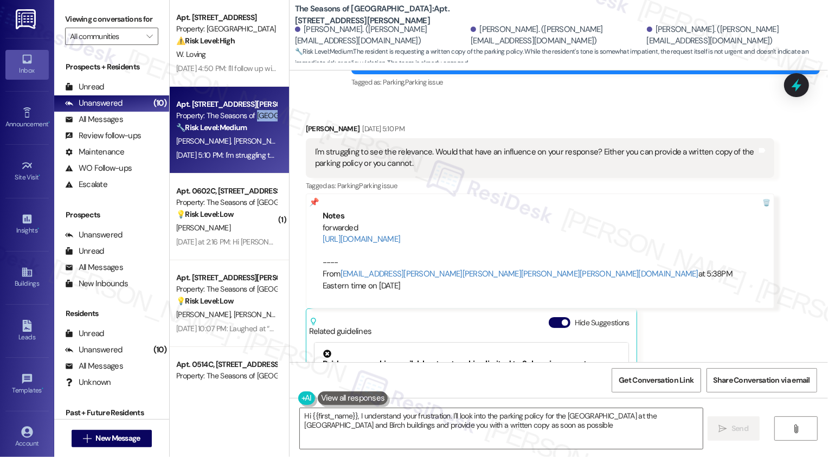
type textarea "Hi {{first_name}}, I understand your frustration. I'll look into the parking po…"
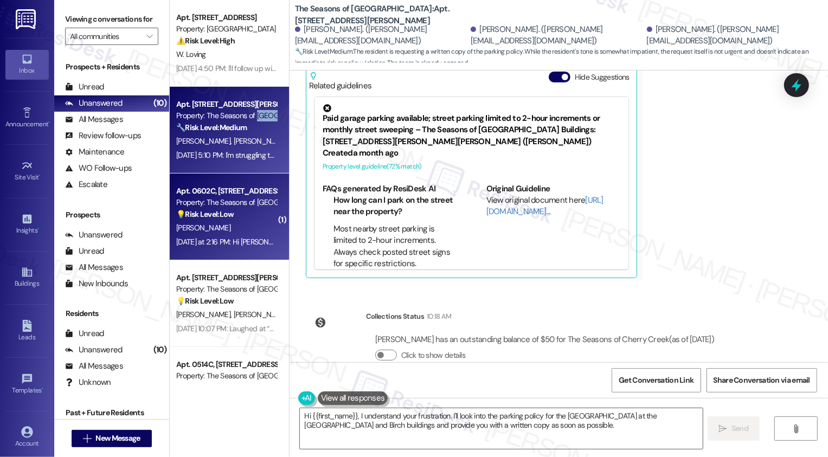
click at [196, 226] on span "[PERSON_NAME]" at bounding box center [203, 228] width 54 height 10
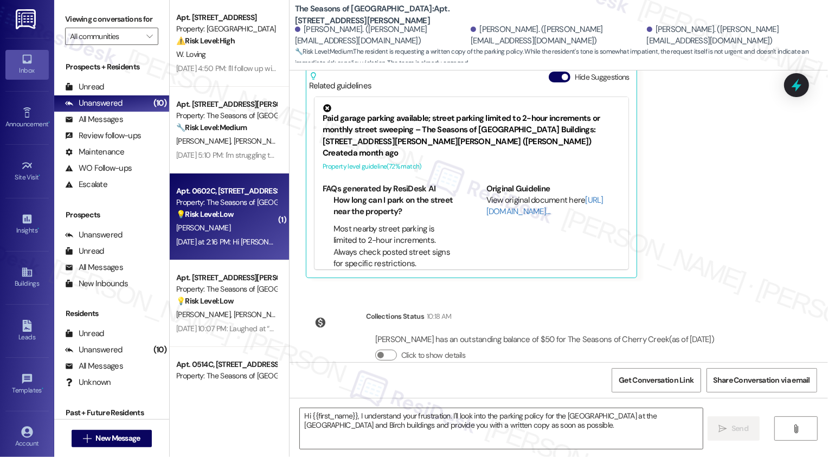
type textarea "Fetching suggested responses. Please feel free to read through the conversation…"
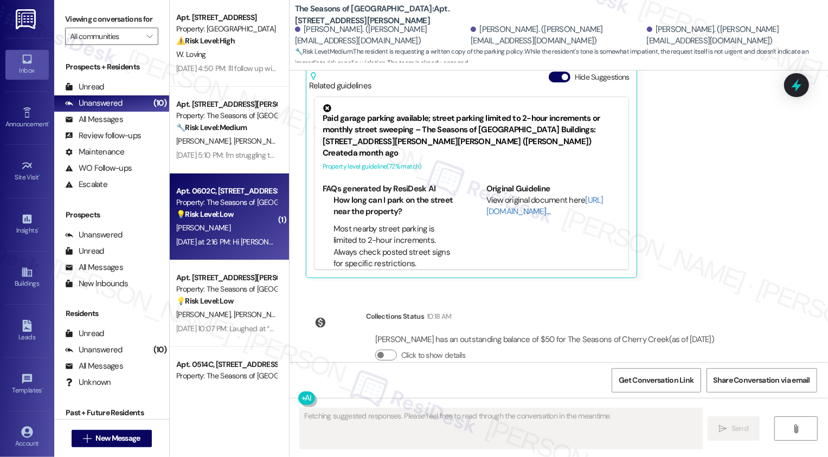
click at [196, 226] on span "[PERSON_NAME]" at bounding box center [203, 228] width 54 height 10
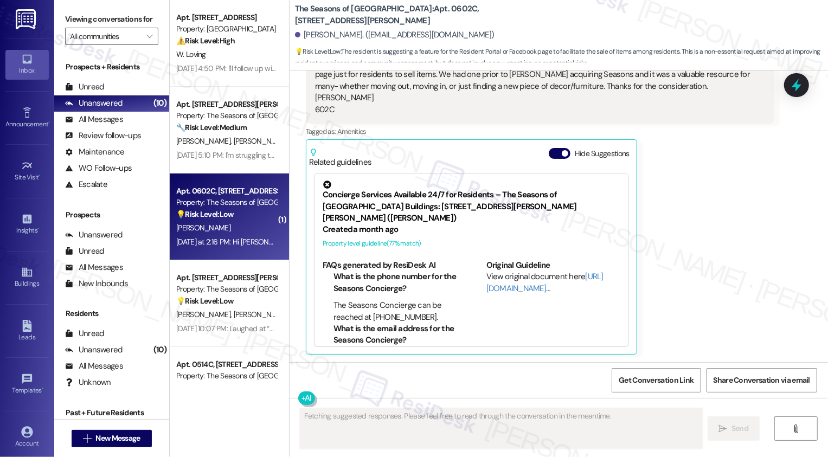
scroll to position [206, 0]
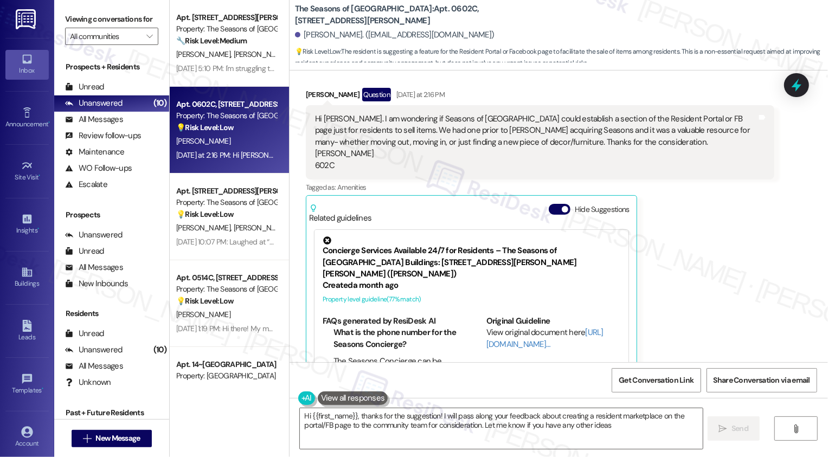
type textarea "Hi {{first_name}}, thanks for the suggestion! I will pass along your feedback a…"
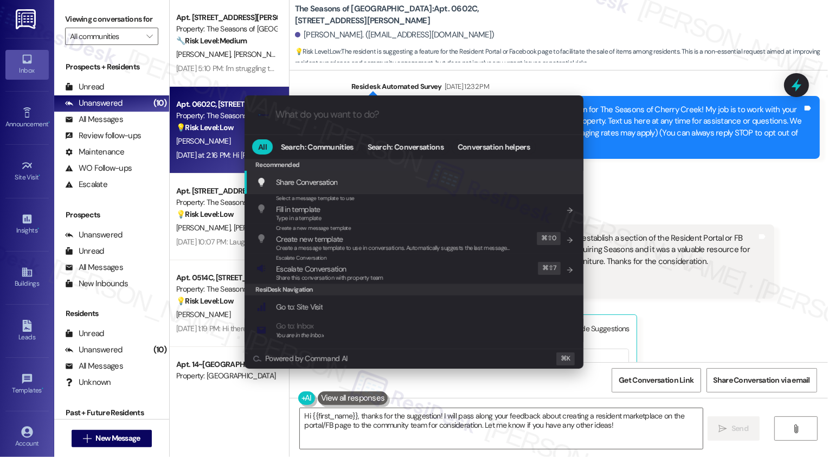
scroll to position [81, 0]
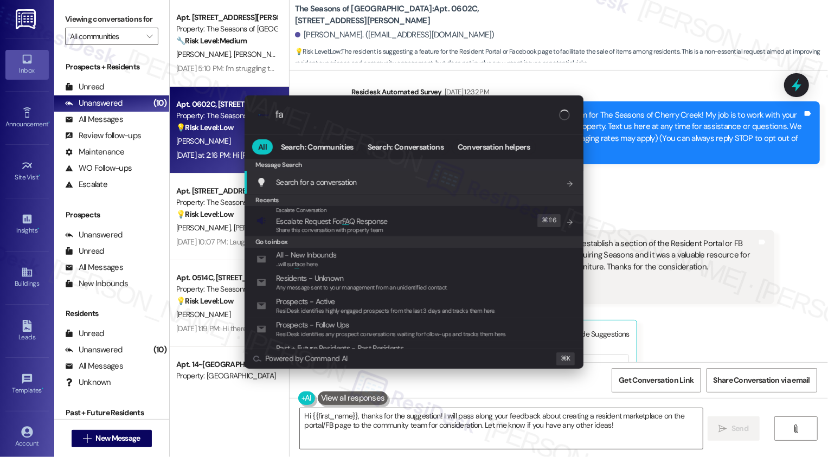
type input "faq"
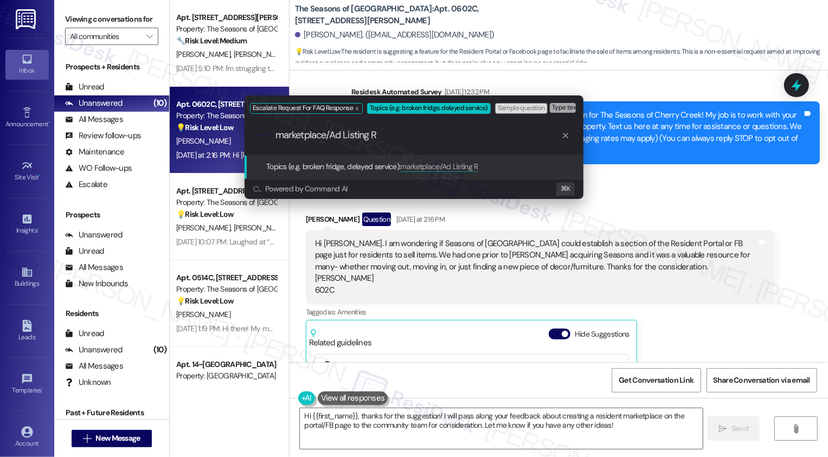
type input "marketplace/Ad Listing"
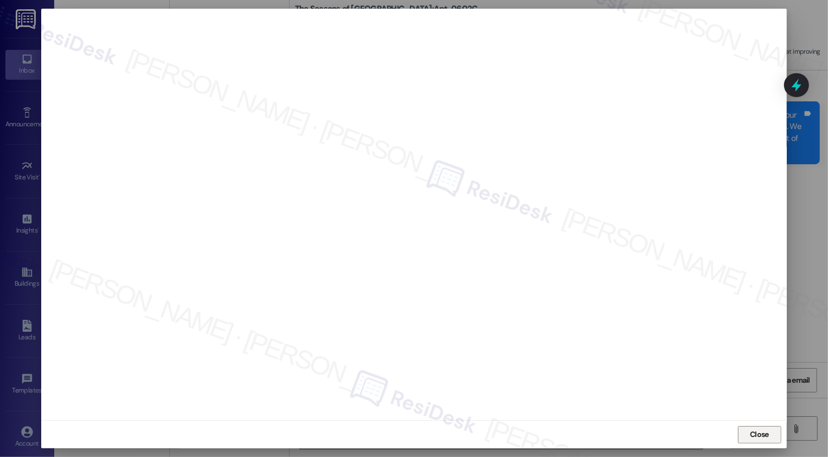
click at [773, 432] on button "Close" at bounding box center [759, 434] width 43 height 17
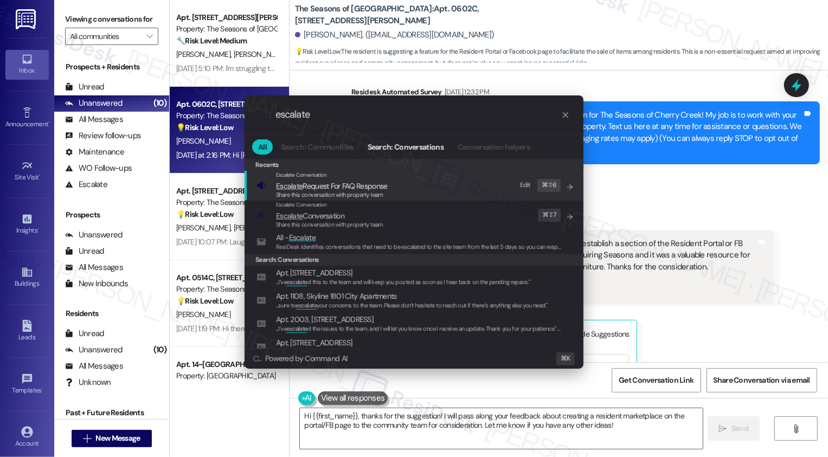
type input "escalate"
click at [335, 198] on span "Share this conversation with property team" at bounding box center [329, 195] width 107 height 8
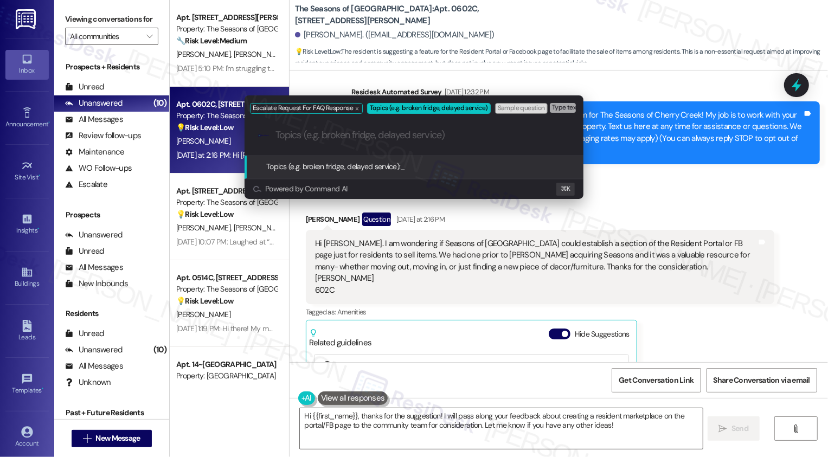
paste input "marketplace/Ad Listing"
drag, startPoint x: 283, startPoint y: 137, endPoint x: 216, endPoint y: 137, distance: 66.7
click at [217, 137] on div "Escalate Request For FAQ Response Topics (e.g. broken fridge, delayed service) …" at bounding box center [414, 228] width 828 height 457
type input "Marketplace/Ad Listing"
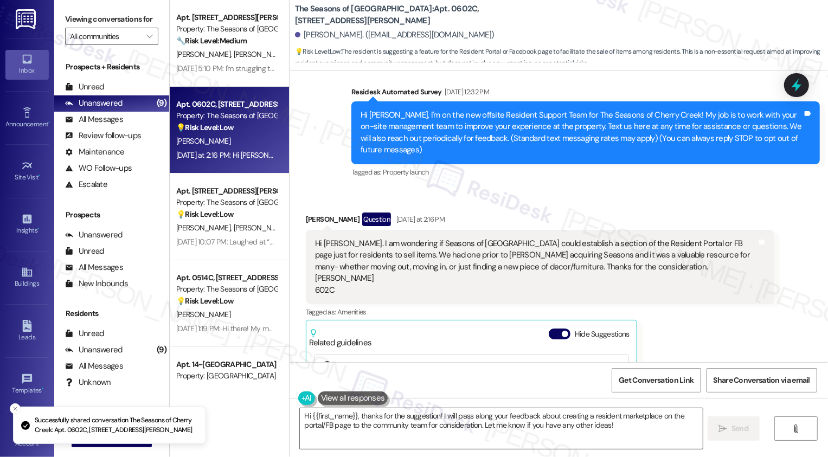
scroll to position [262, 0]
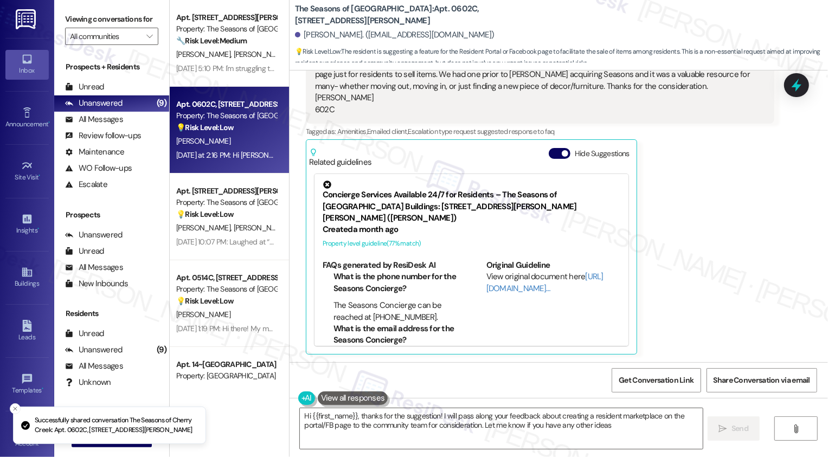
type textarea "Hi {{first_name}}, thanks for the suggestion! I will pass along your feedback a…"
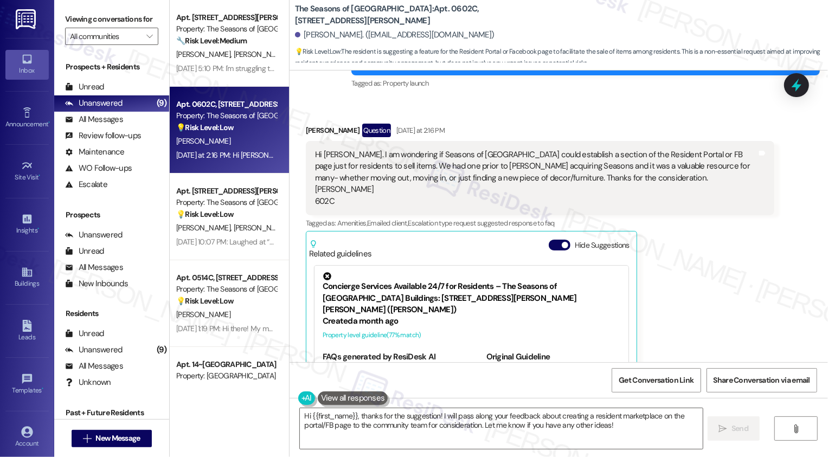
scroll to position [161, 0]
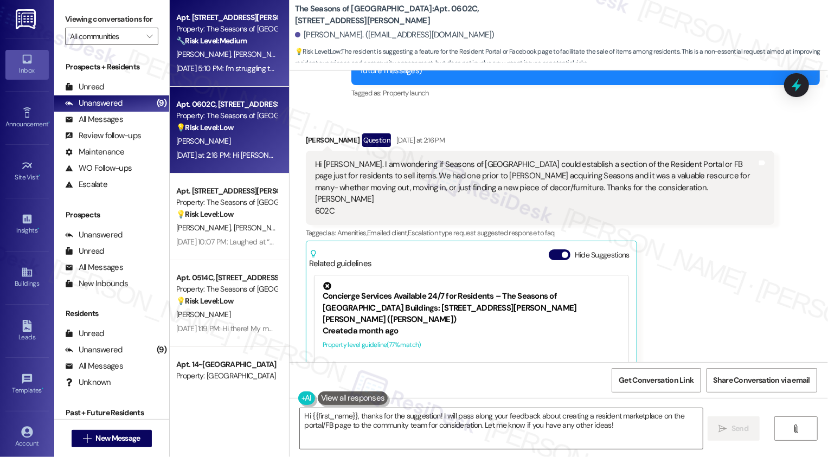
click at [233, 49] on span "[PERSON_NAME]" at bounding box center [261, 54] width 57 height 10
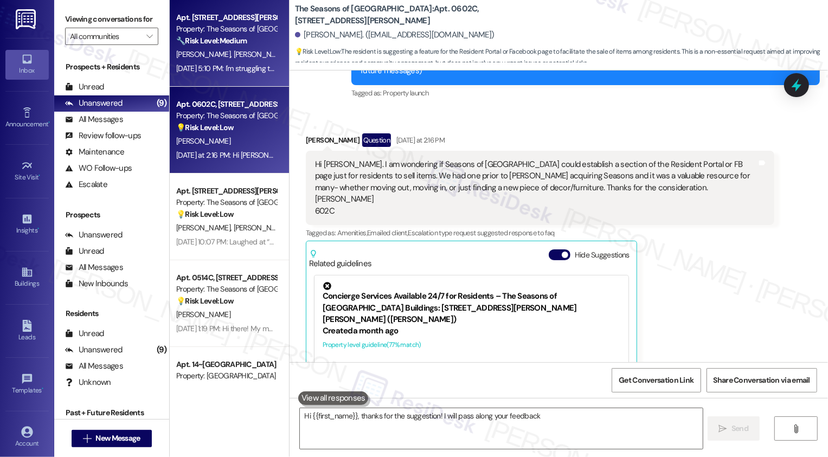
type textarea "Hi {{first_name}}, thanks for the suggestion! I will pass along your feedback"
click at [220, 150] on div "Yesterday at 2:16 PM: Hi Sarah. I am wondering if Seasons of Cherry Creek could…" at bounding box center [226, 156] width 102 height 14
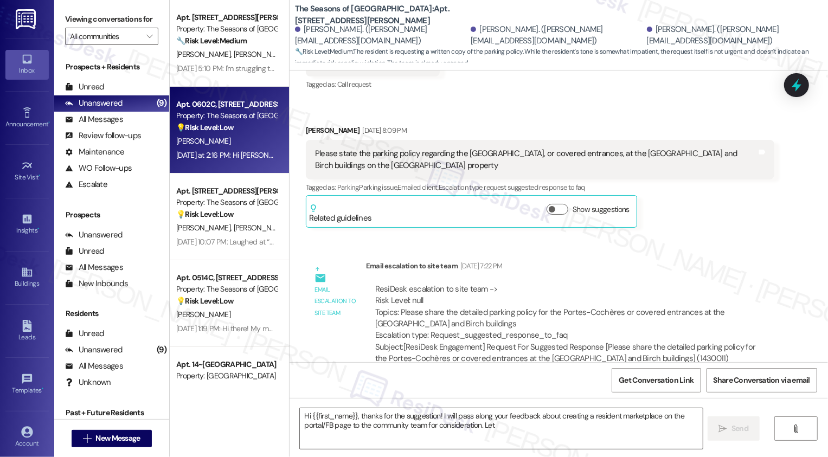
type textarea "Hi {{first_name}}, thanks for the suggestion! I will pass along your feedback a…"
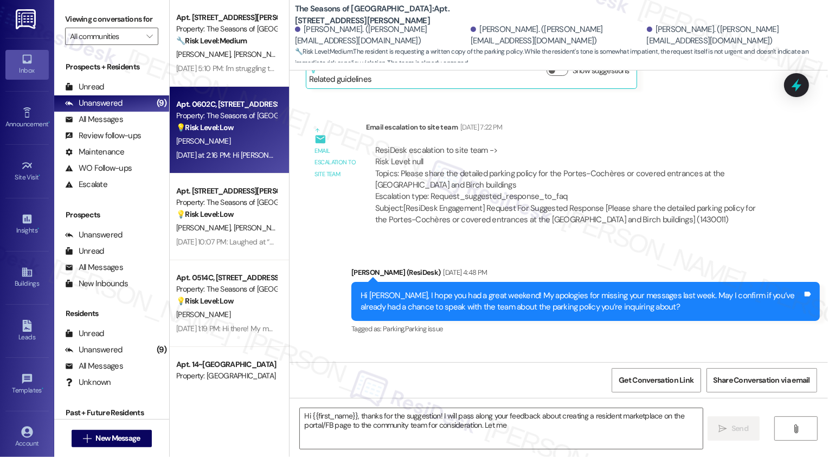
scroll to position [0, 0]
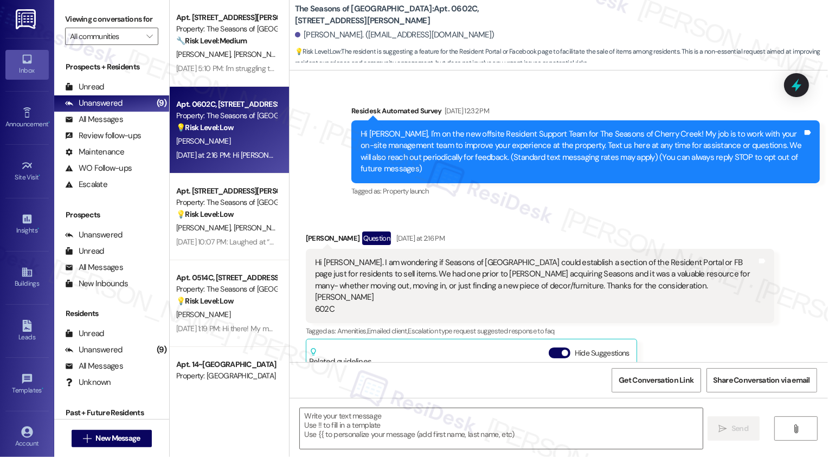
type textarea "Fetching suggested responses. Please feel free to read through the conversation…"
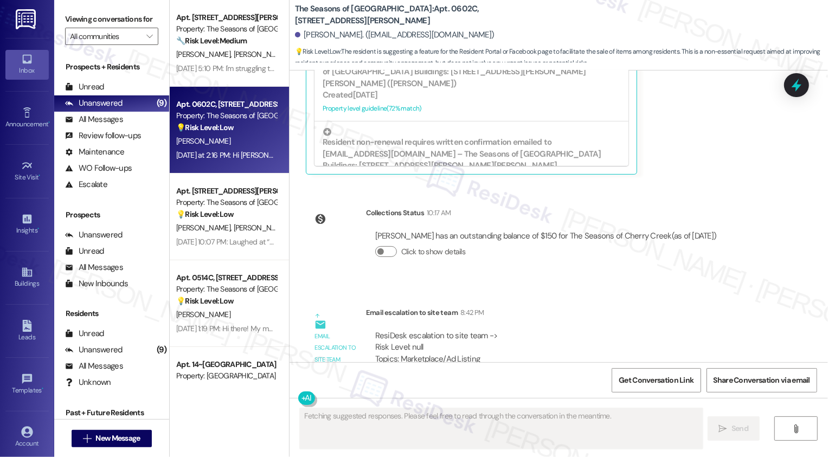
scroll to position [484, 0]
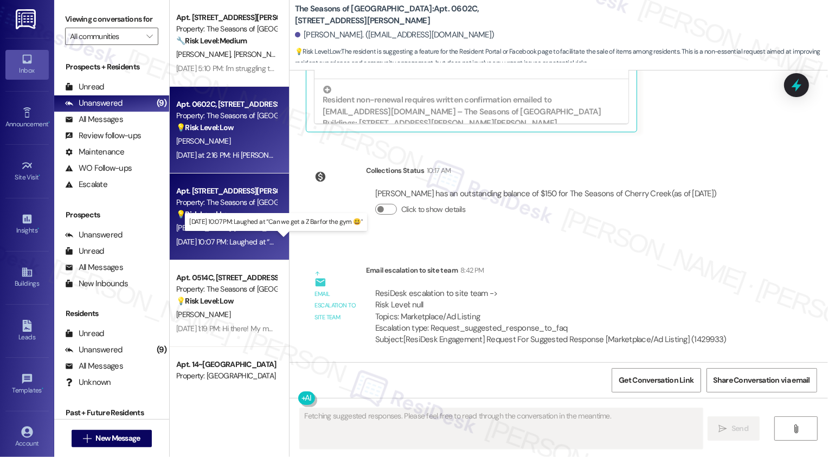
click at [217, 236] on div "Aug 25, 2025 at 10:07 PM: Laughed at “Can we get a Z Bar for the gym 😃” Aug 25,…" at bounding box center [226, 242] width 102 height 14
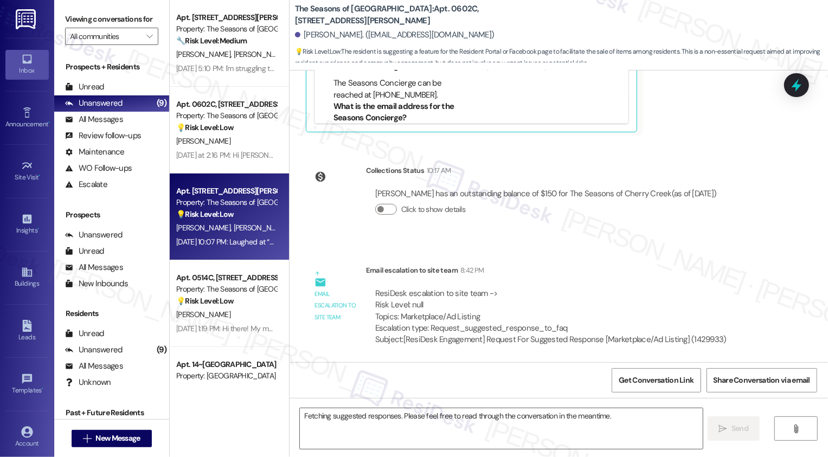
click at [217, 236] on div "Aug 25, 2025 at 10:07 PM: Laughed at “Can we get a Z Bar for the gym 😃” Aug 25,…" at bounding box center [226, 242] width 102 height 14
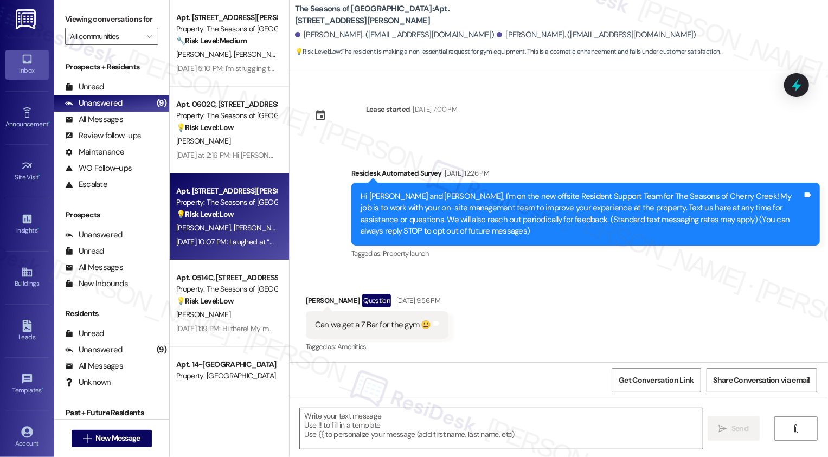
click at [217, 236] on div "Aug 25, 2025 at 10:07 PM: Laughed at “Can we get a Z Bar for the gym 😃” Aug 25,…" at bounding box center [226, 242] width 102 height 14
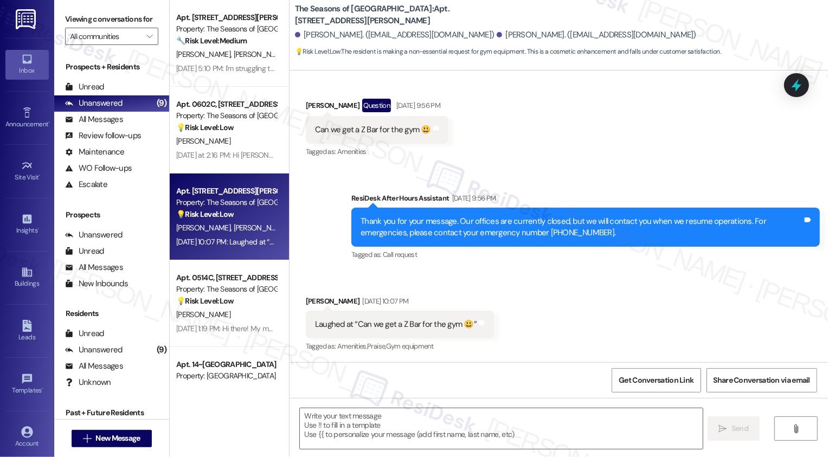
type textarea "Fetching suggested responses. Please feel free to read through the conversation…"
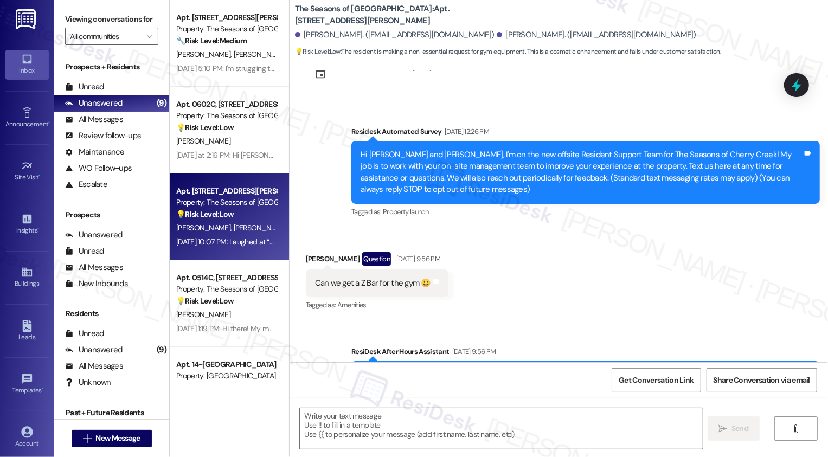
scroll to position [57, 0]
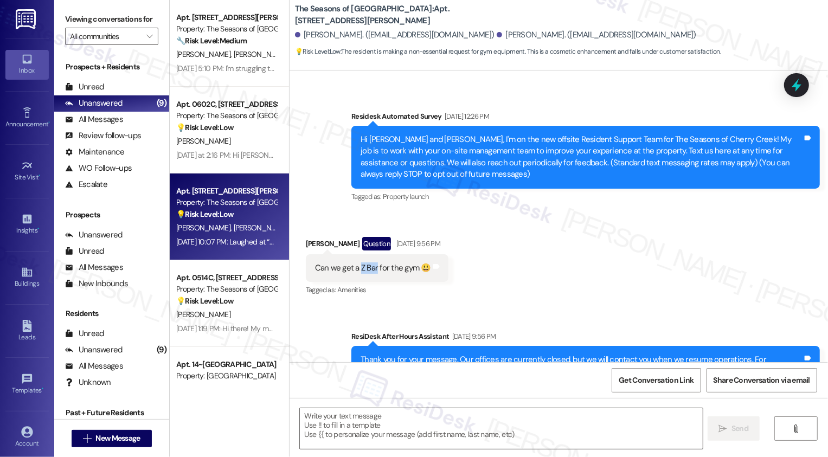
drag, startPoint x: 353, startPoint y: 268, endPoint x: 370, endPoint y: 268, distance: 16.8
click at [370, 268] on div "Can we get a Z Bar for the gym 😃" at bounding box center [373, 267] width 116 height 11
copy div "Z Bar"
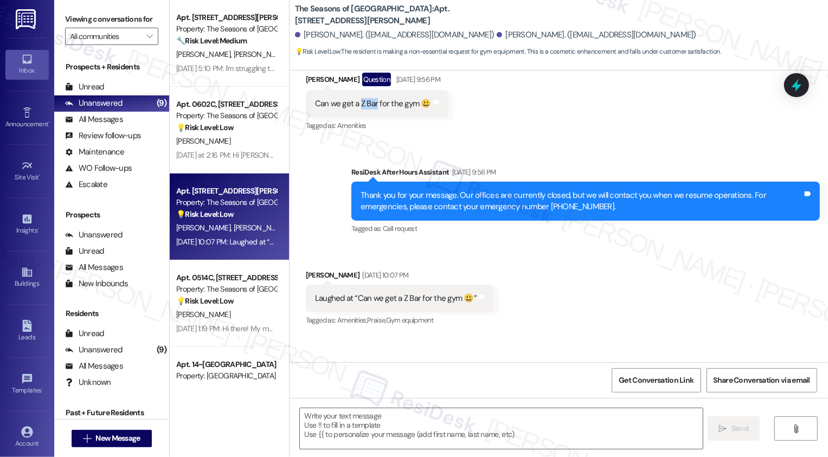
scroll to position [60, 0]
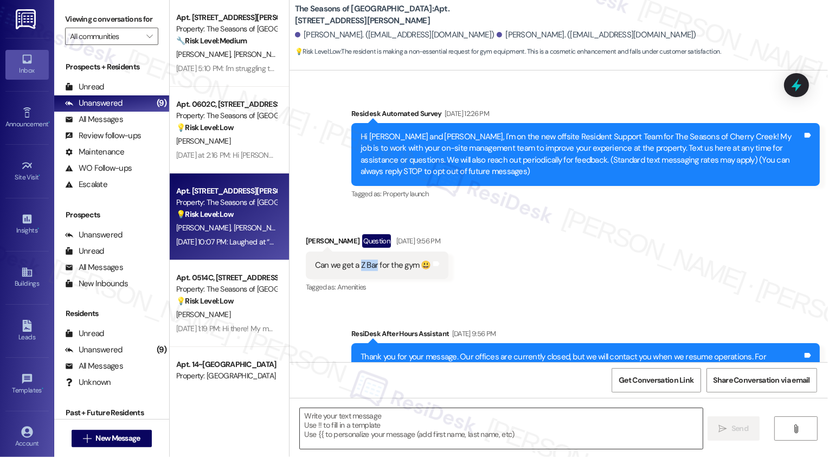
click at [382, 421] on textarea at bounding box center [501, 428] width 403 height 41
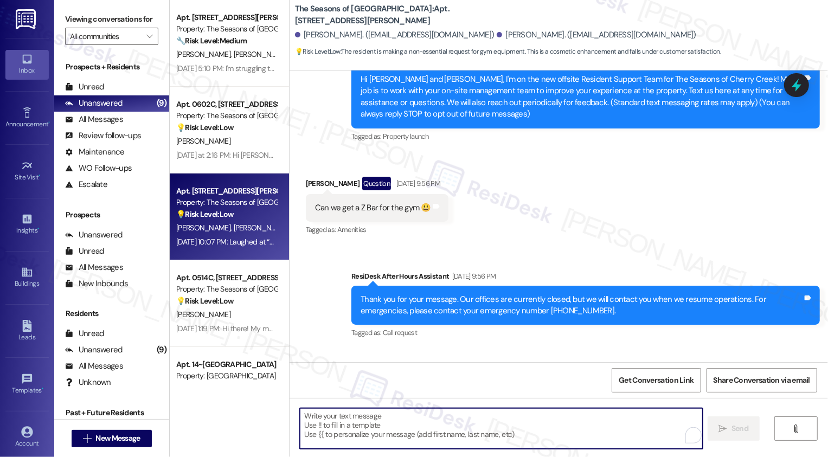
scroll to position [296, 0]
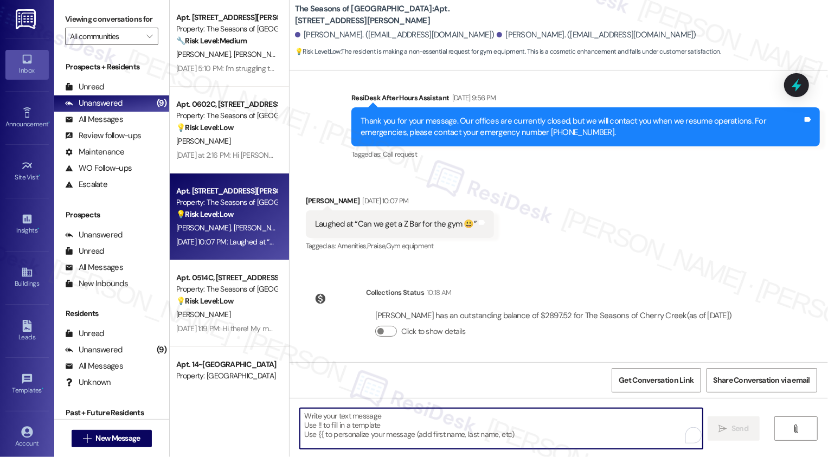
click at [410, 431] on textarea "To enrich screen reader interactions, please activate Accessibility in Grammarl…" at bounding box center [501, 428] width 403 height 41
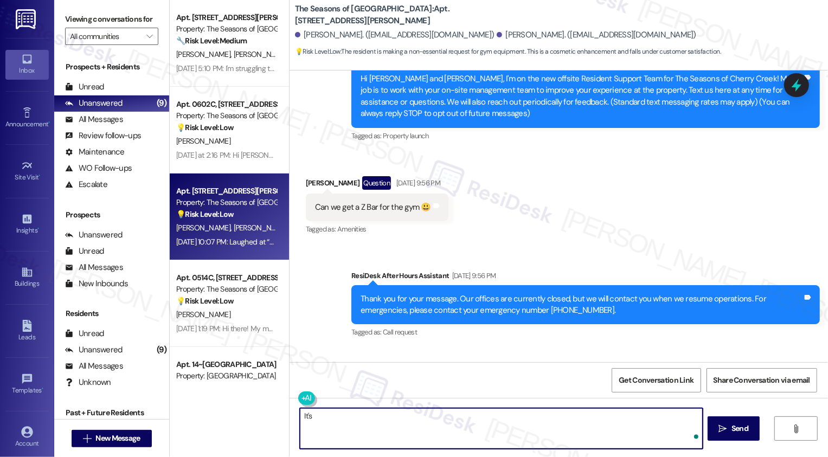
scroll to position [117, 0]
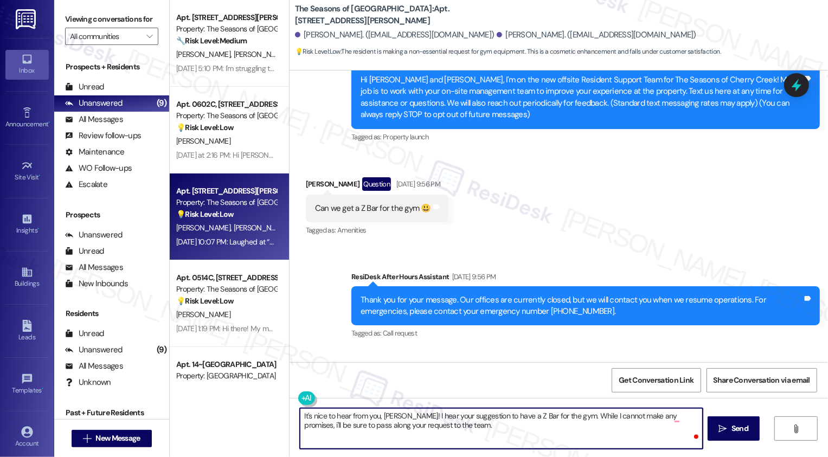
paste textarea "We're always looking to improve. Any ideas on how we can make things better for…"
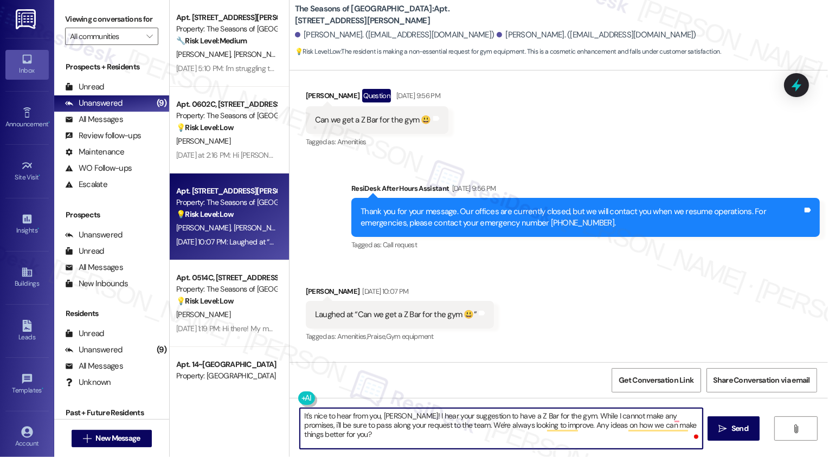
scroll to position [201, 0]
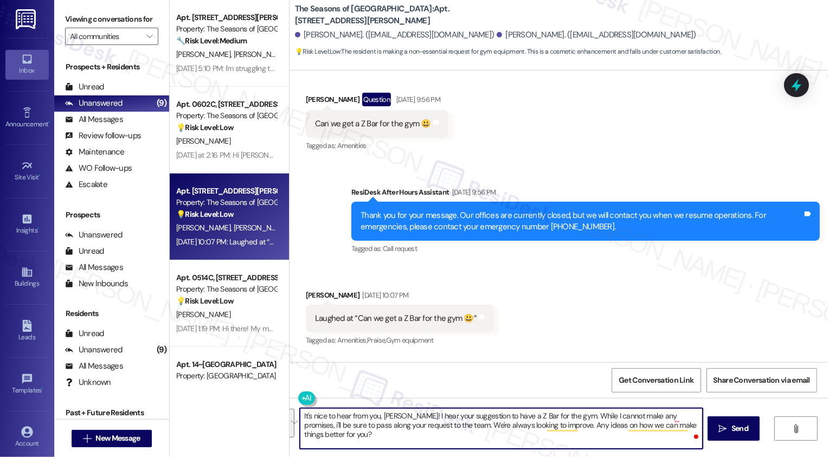
paste textarea "’s nice to hear from you, Dorde! I appreciate your suggestion about adding a Z …"
click at [478, 434] on textarea "It’s nice to hear from you, Dorde! I appreciate your suggestion about adding a …" at bounding box center [501, 428] width 403 height 41
click at [529, 434] on textarea "It’s nice to hear from you, Dorde! I appreciate your suggestion about adding a …" at bounding box center [501, 428] width 403 height 41
click at [487, 434] on textarea "It’s nice to hear from you, Dorde! I appreciate your suggestion about adding a …" at bounding box center [501, 428] width 403 height 41
click at [487, 420] on textarea "It’s nice to hear from you, Dorde! I appreciate your suggestion about adding a …" at bounding box center [501, 428] width 403 height 41
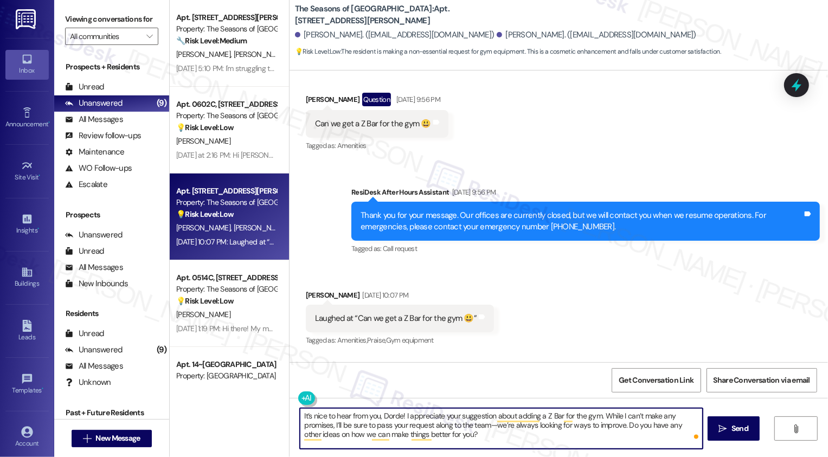
click at [488, 426] on textarea "It’s nice to hear from you, Dorde! I appreciate your suggestion about adding a …" at bounding box center [501, 428] width 403 height 41
type textarea "It’s nice to hear from you, Dorde! I appreciate your suggestion about adding a …"
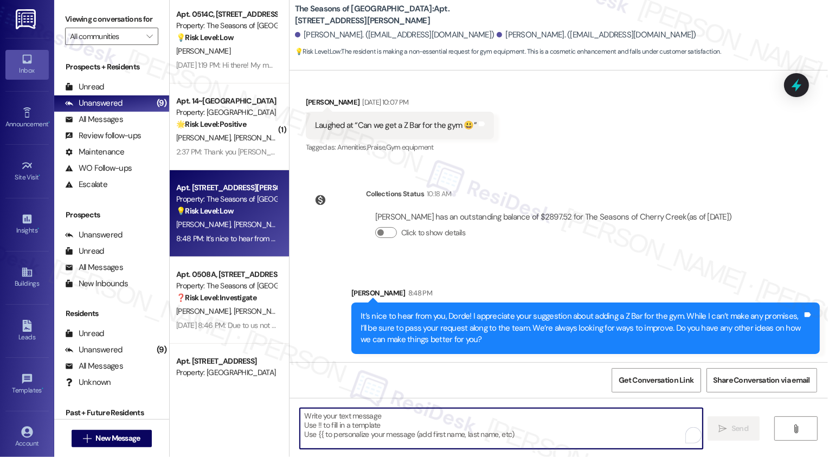
scroll to position [228, 0]
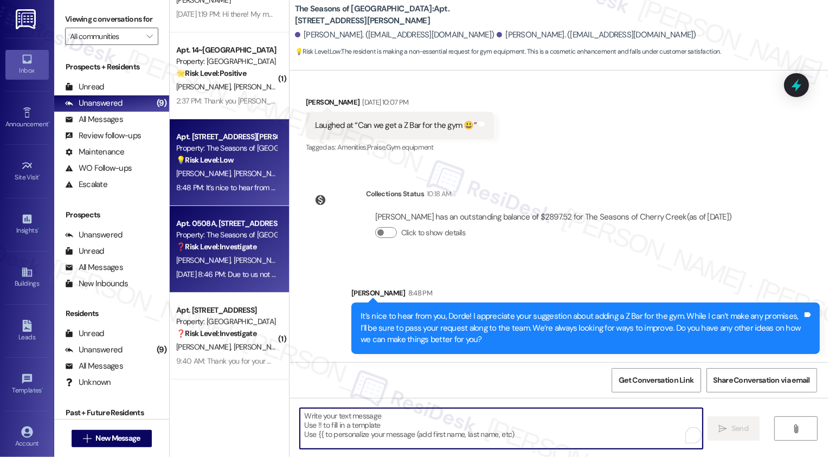
click at [227, 245] on strong "❓ Risk Level: Investigate" at bounding box center [216, 247] width 80 height 10
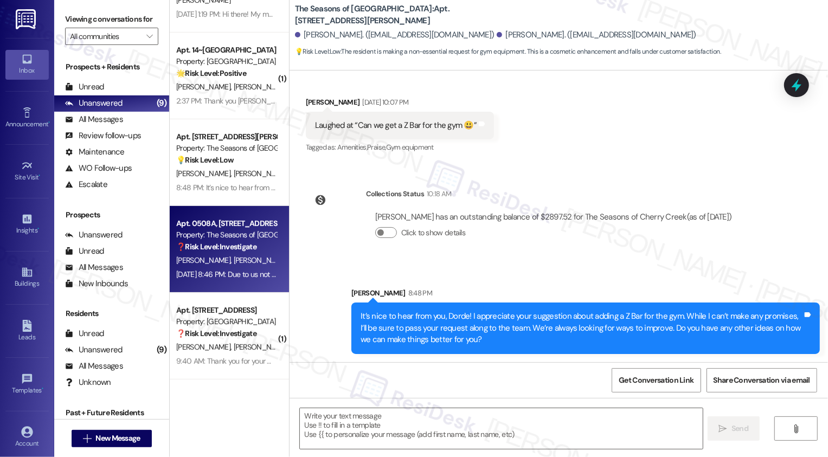
click at [227, 245] on strong "❓ Risk Level: Investigate" at bounding box center [216, 247] width 80 height 10
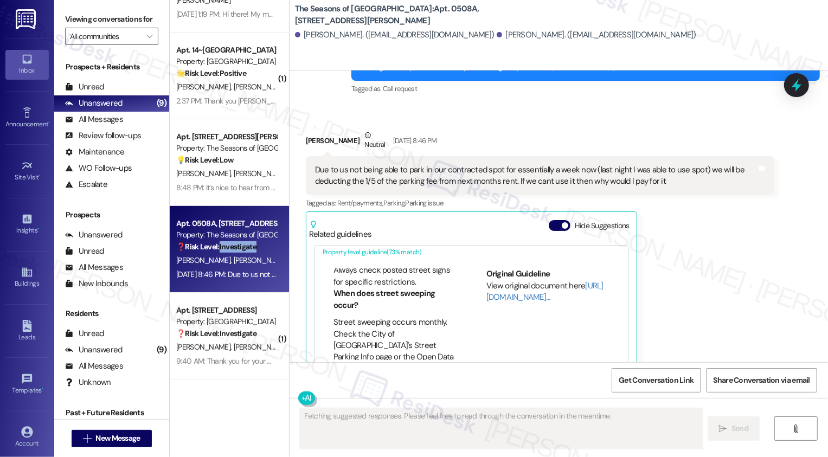
scroll to position [130, 0]
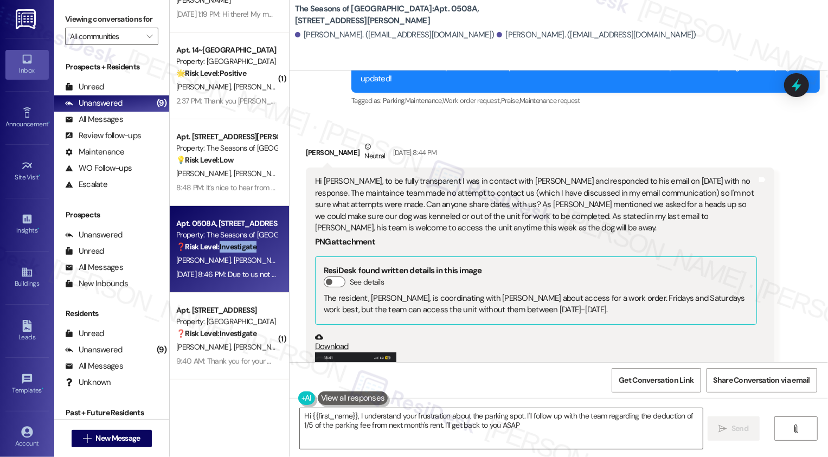
type textarea "Hi {{first_name}}, I understand your frustration about the parking spot. I'll f…"
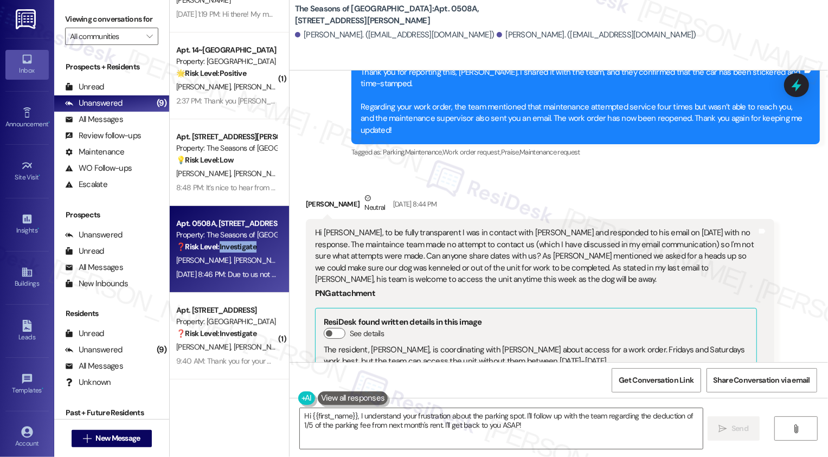
scroll to position [1638, 0]
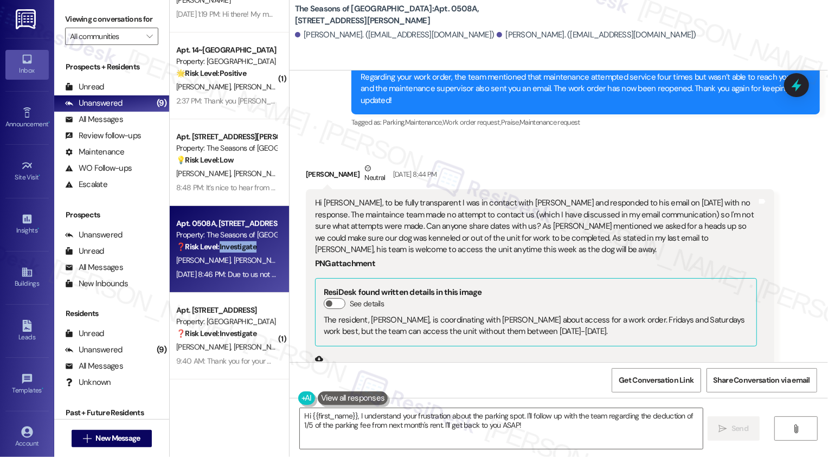
click at [500, 229] on div "Hi Sarah, to be fully transparent I was in contact with Victor and responded to…" at bounding box center [536, 226] width 442 height 58
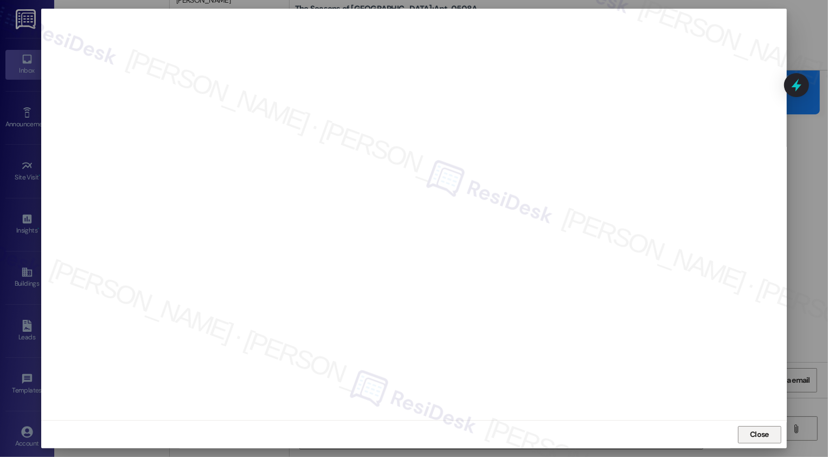
click at [762, 435] on span "Close" at bounding box center [759, 434] width 19 height 11
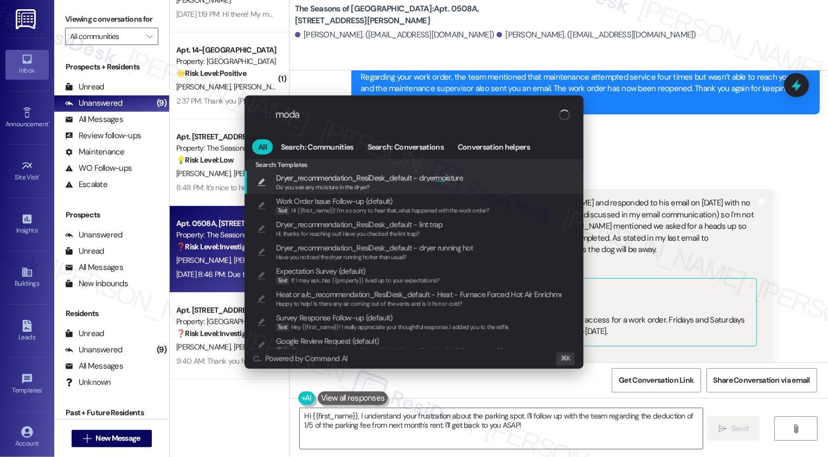
type input "modal"
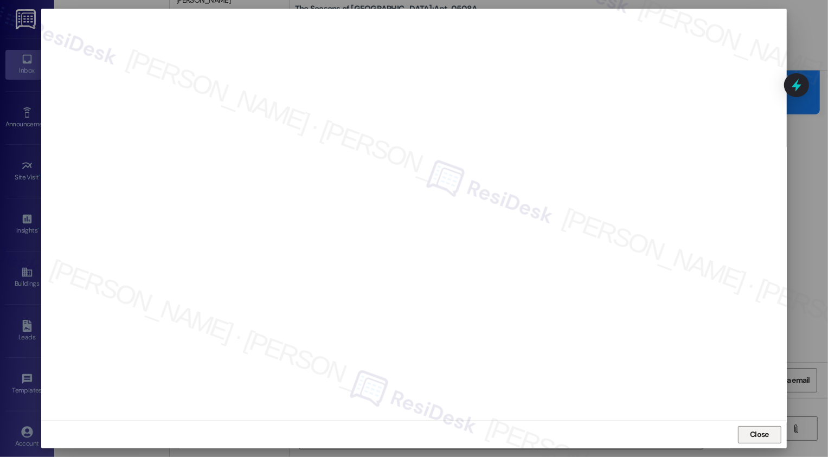
click at [759, 442] on span "Close" at bounding box center [759, 435] width 23 height 16
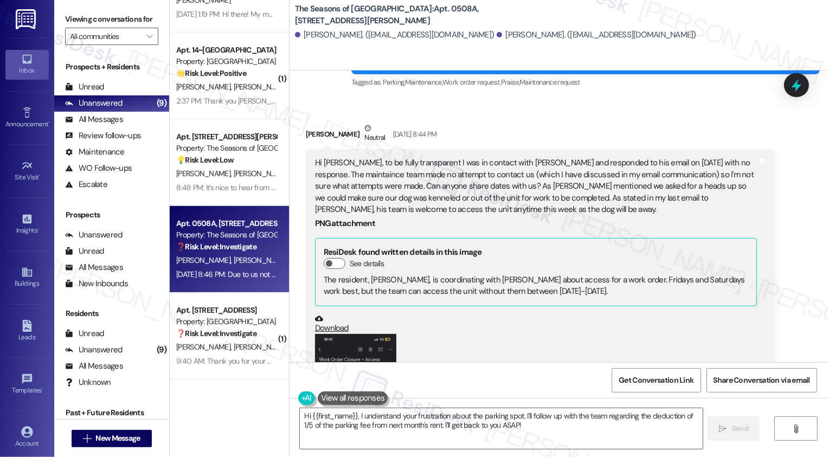
scroll to position [1759, 0]
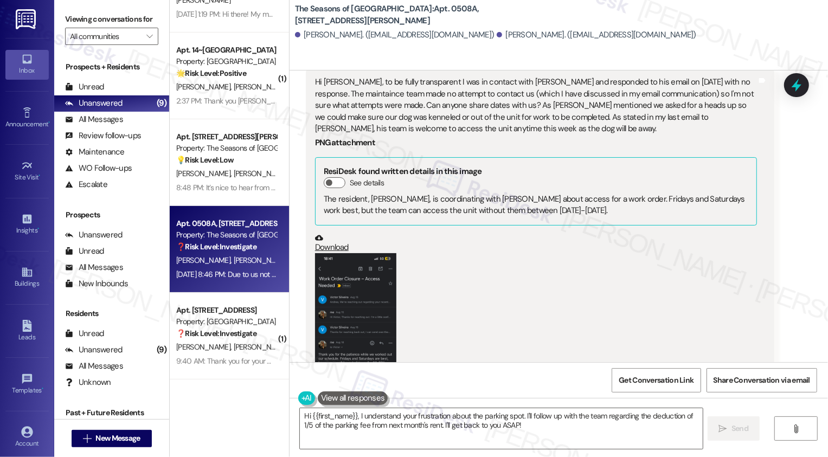
click at [382, 292] on button "Zoom image" at bounding box center [355, 341] width 81 height 176
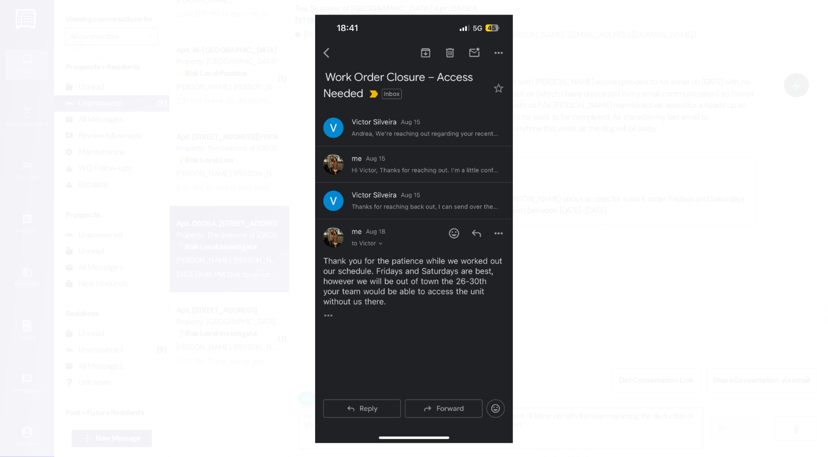
click at [566, 270] on button "Unzoom image" at bounding box center [414, 228] width 828 height 457
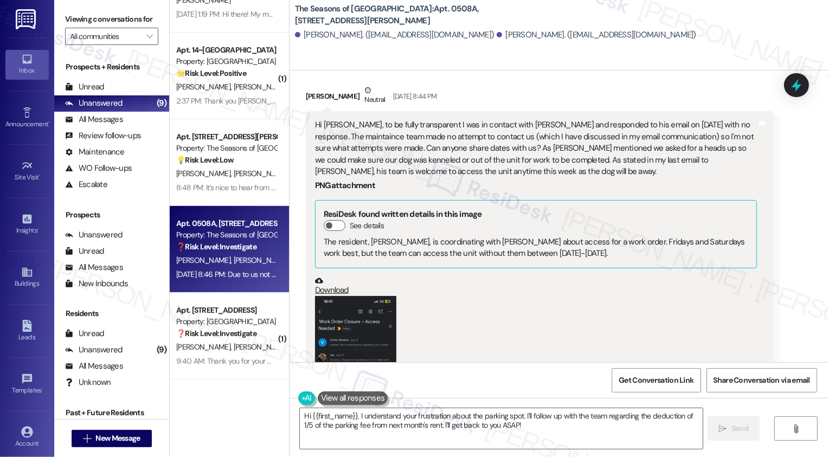
scroll to position [1759, 0]
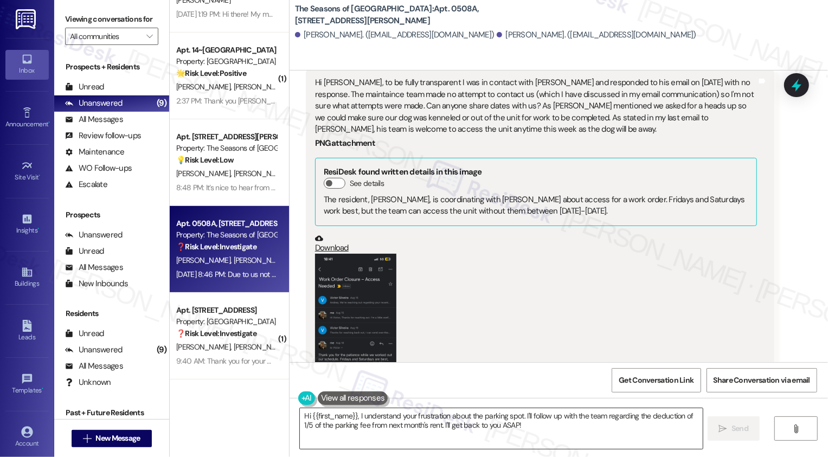
click at [362, 426] on textarea "Hi {{first_name}}, I understand your frustration about the parking spot. I'll f…" at bounding box center [501, 428] width 403 height 41
click at [495, 427] on textarea "Hi {{first_name}}, I understand your frustration about the parking spot. I'll f…" at bounding box center [501, 428] width 403 height 41
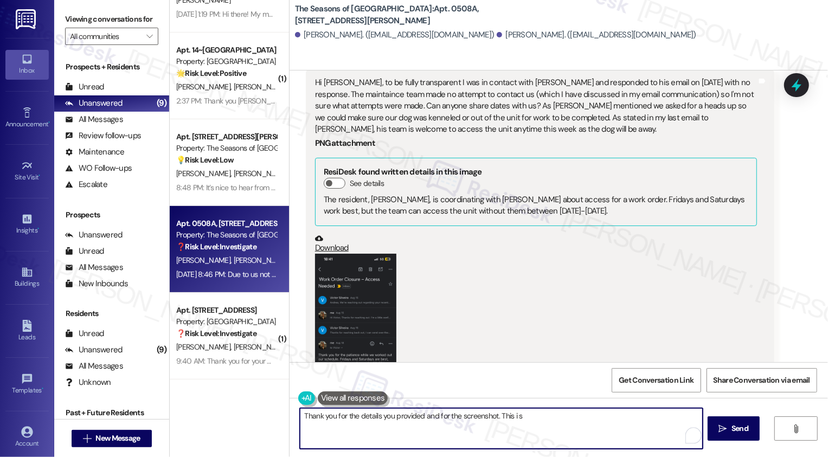
click at [462, 323] on div "(Click to zoom)" at bounding box center [536, 349] width 442 height 191
drag, startPoint x: 495, startPoint y: 416, endPoint x: 544, endPoint y: 416, distance: 49.9
click at [544, 416] on textarea "Thank you for the details you provided and for the screenshot. This i s" at bounding box center [501, 428] width 403 height 41
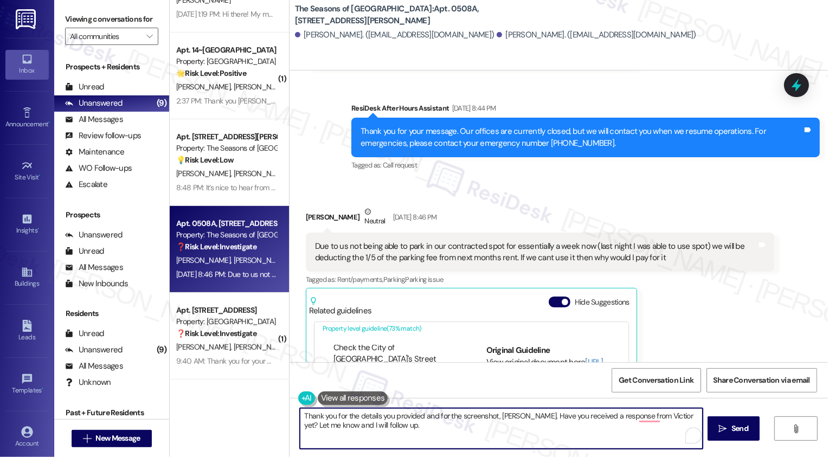
scroll to position [2204, 0]
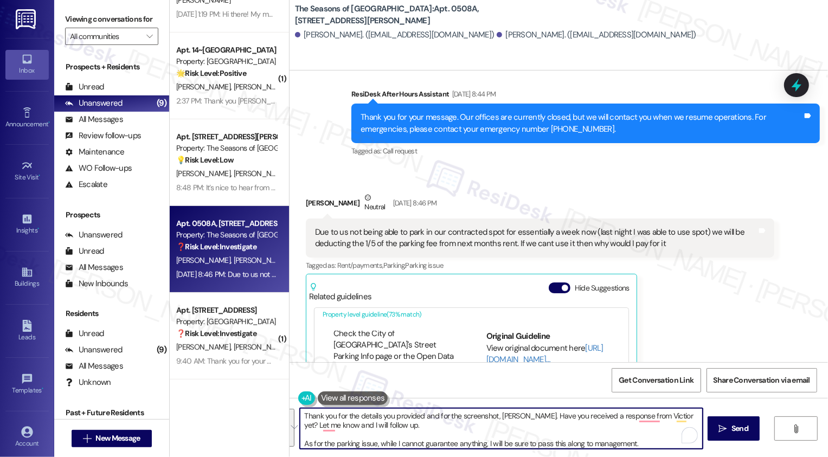
paste textarea "sharing the details and the screenshot, Andrea. Have you received a response fr…"
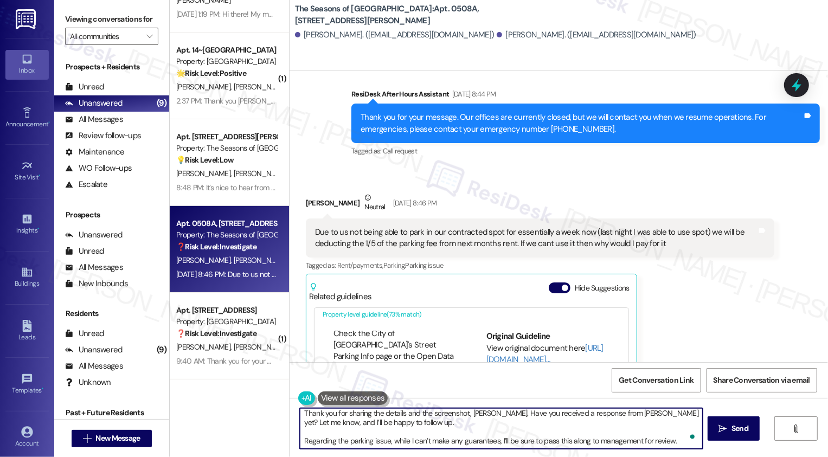
scroll to position [3, 0]
click at [491, 442] on textarea "Thank you for sharing the details and the screenshot, Andrea. Have you received…" at bounding box center [501, 428] width 403 height 41
click at [375, 441] on textarea "Thank you for sharing the details and the screenshot, Andrea. Have you received…" at bounding box center [501, 428] width 403 height 41
type textarea "Thank you for sharing the details and the screenshot, Andrea. Have you received…"
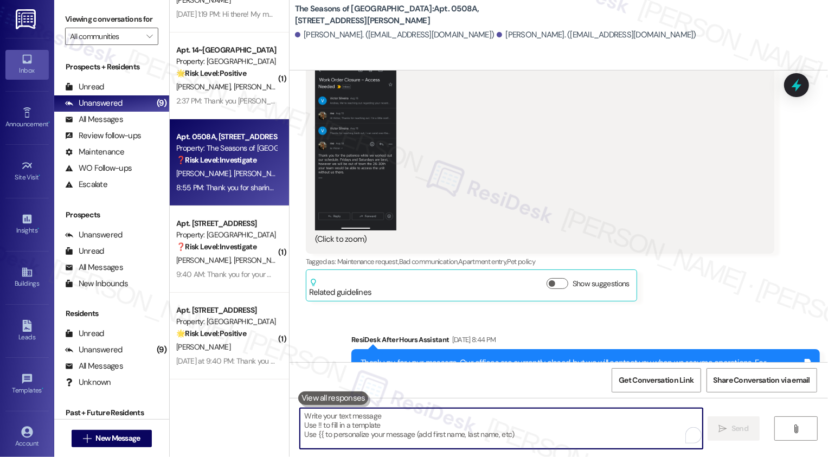
scroll to position [1833, 0]
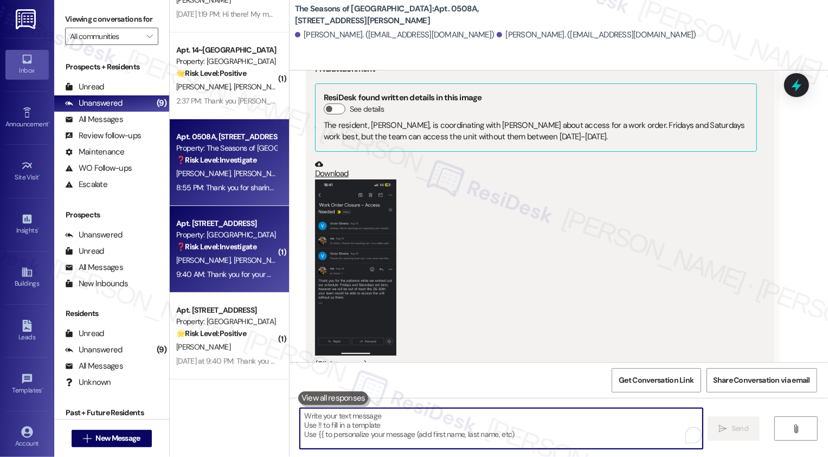
click at [236, 254] on div "M. Beck L. Welkowitz" at bounding box center [226, 261] width 102 height 14
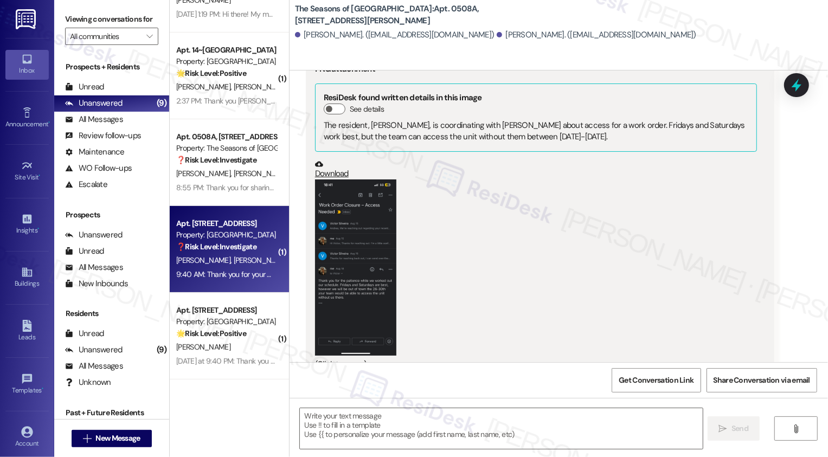
click at [236, 254] on div "M. Beck L. Welkowitz" at bounding box center [226, 261] width 102 height 14
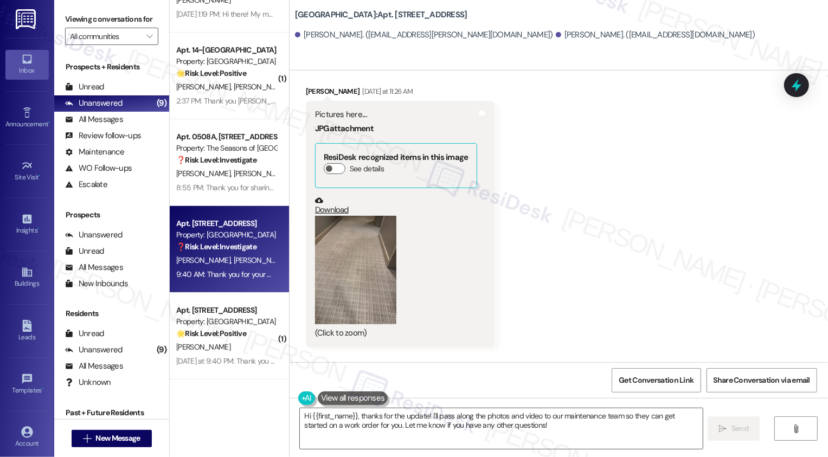
scroll to position [1590, 0]
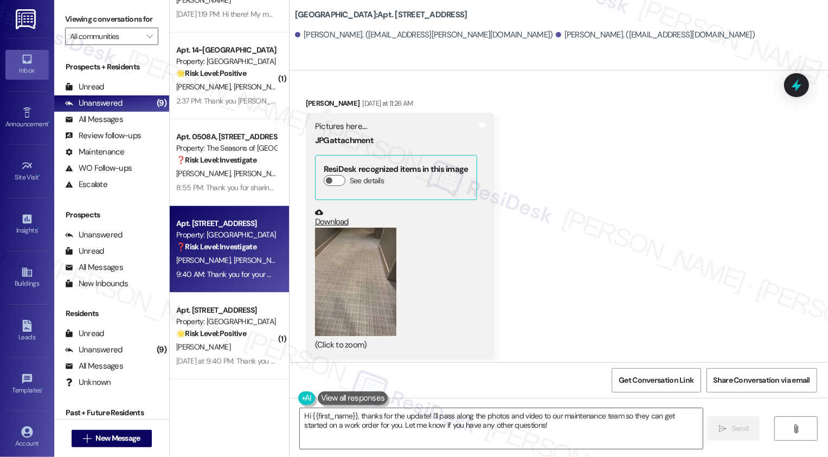
click at [359, 243] on button "Zoom image" at bounding box center [355, 282] width 81 height 108
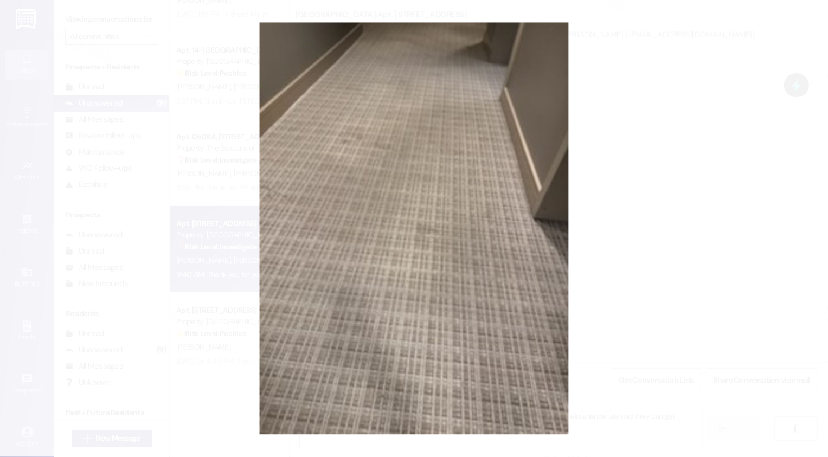
click at [634, 296] on button "Unzoom image" at bounding box center [414, 228] width 828 height 457
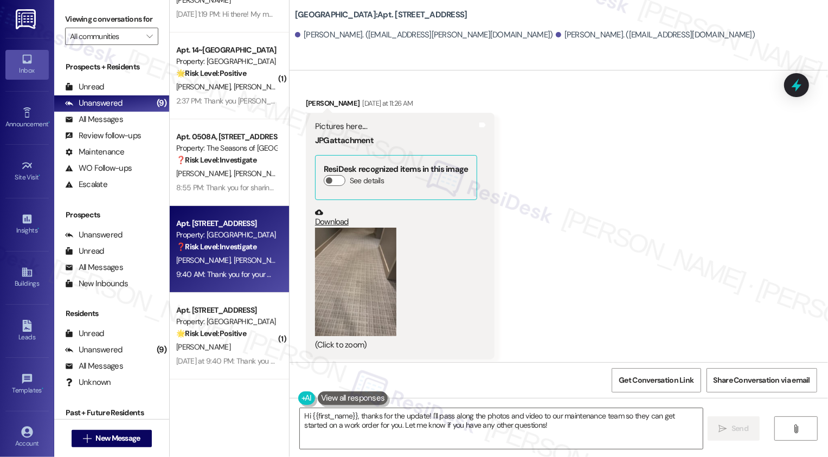
click at [387, 273] on button "Zoom image" at bounding box center [355, 282] width 81 height 108
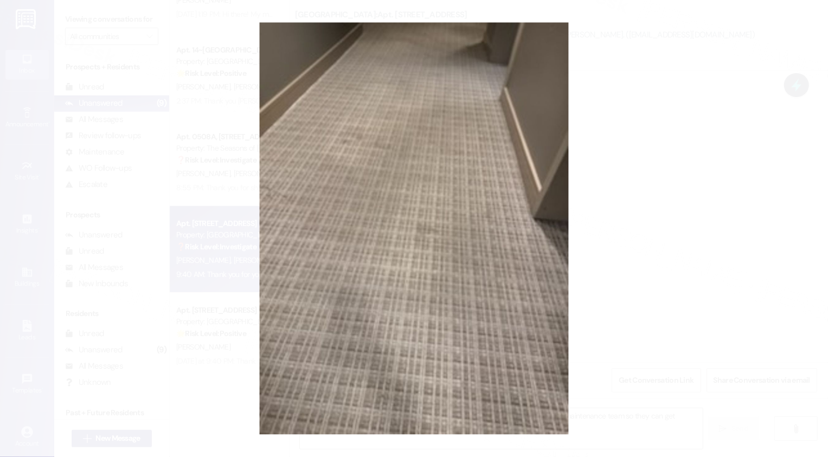
click at [615, 295] on button "Unzoom image" at bounding box center [414, 228] width 828 height 457
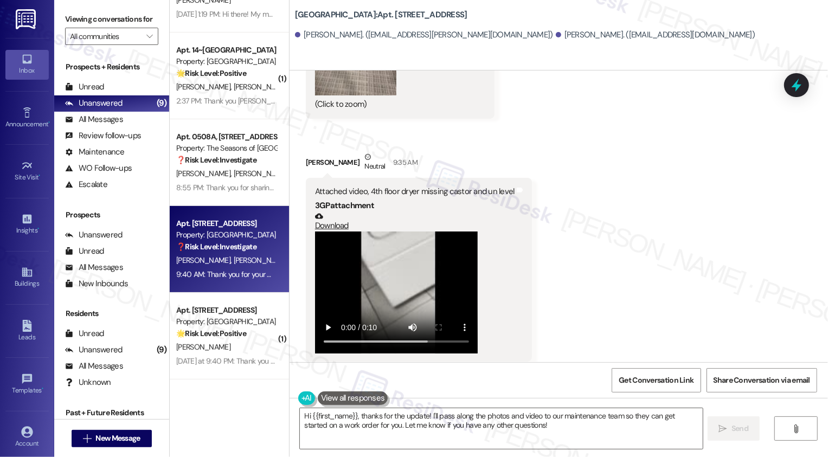
scroll to position [1839, 0]
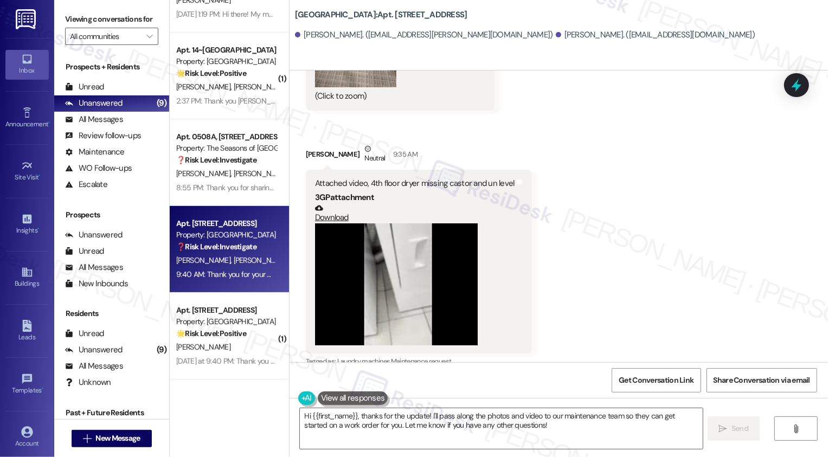
click at [602, 290] on div "Received via SMS Marsi Beck Yesterday at 11:26 AM Pictures here.... JPG attachm…" at bounding box center [559, 100] width 538 height 553
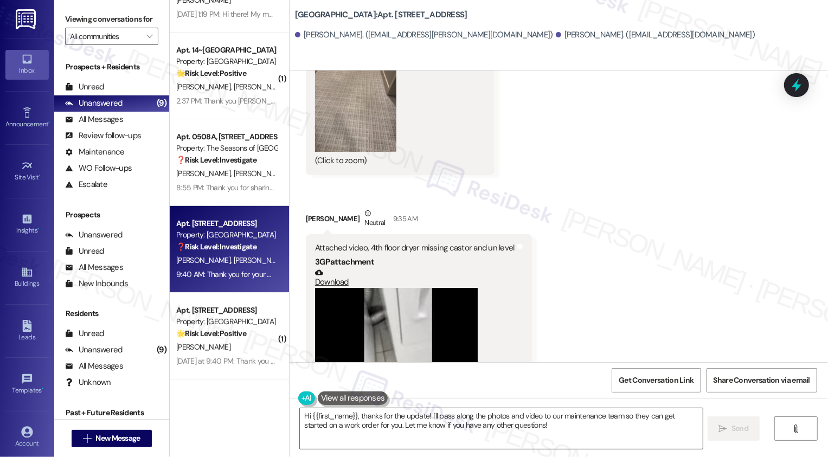
scroll to position [1676, 0]
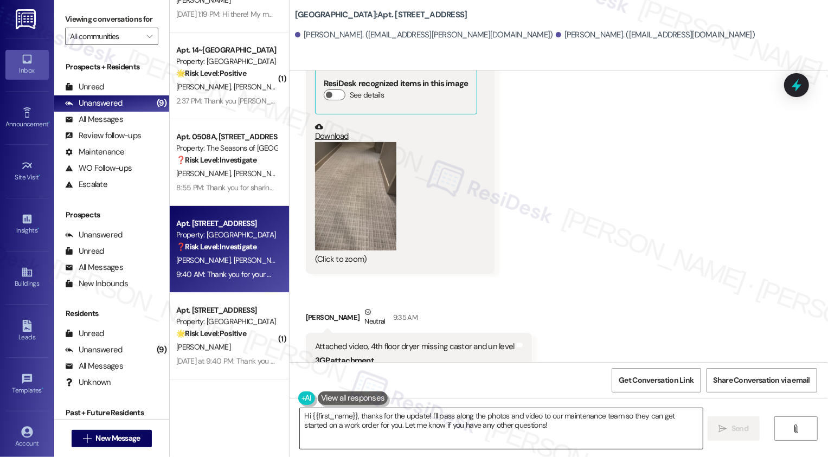
click at [356, 416] on textarea "Hi {{first_name}}, thanks for the update! I'll pass along the photos and video …" at bounding box center [501, 428] width 403 height 41
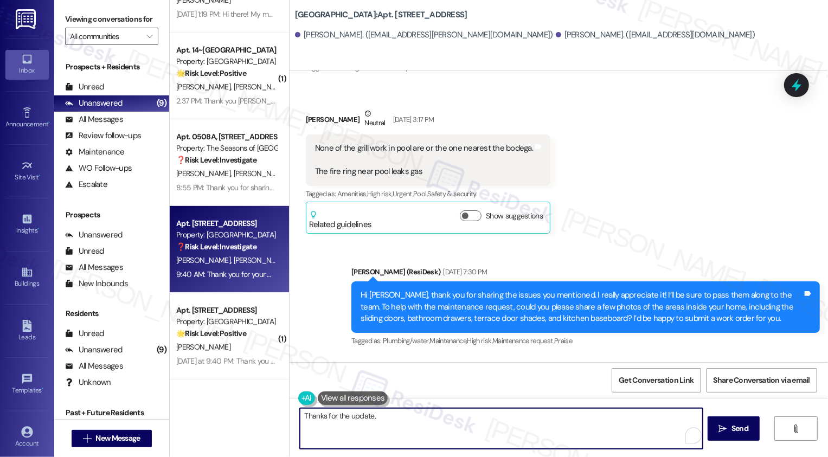
scroll to position [1233, 0]
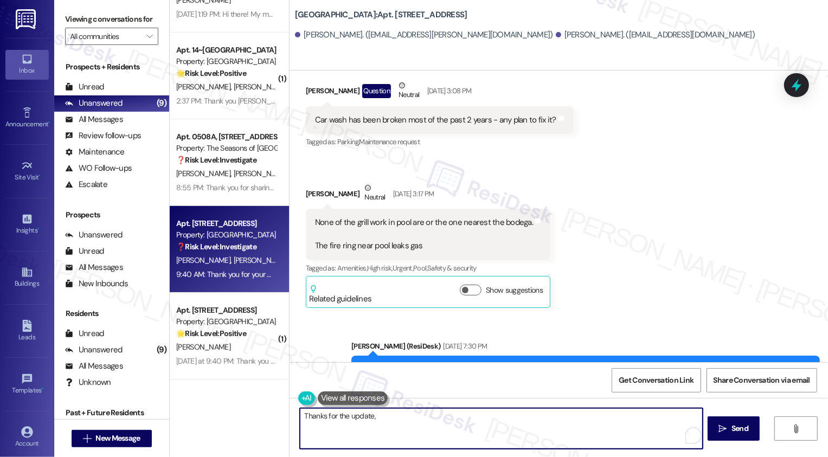
click at [306, 182] on div "Marsi Beck Neutral Aug 25, 2025 at 3:17 PM" at bounding box center [428, 195] width 245 height 27
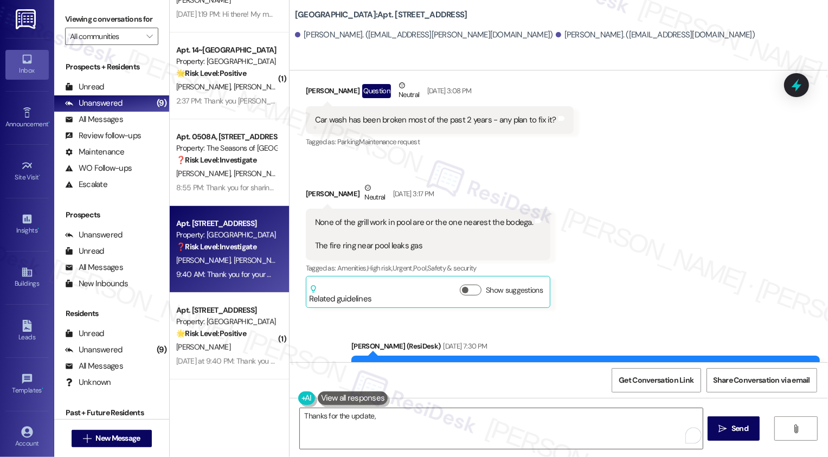
click at [306, 182] on div "Marsi Beck Neutral Aug 25, 2025 at 3:17 PM" at bounding box center [428, 195] width 245 height 27
copy div "Marsi"
click at [404, 437] on textarea "Thanks for the update," at bounding box center [501, 428] width 403 height 41
paste textarea "Marsi"
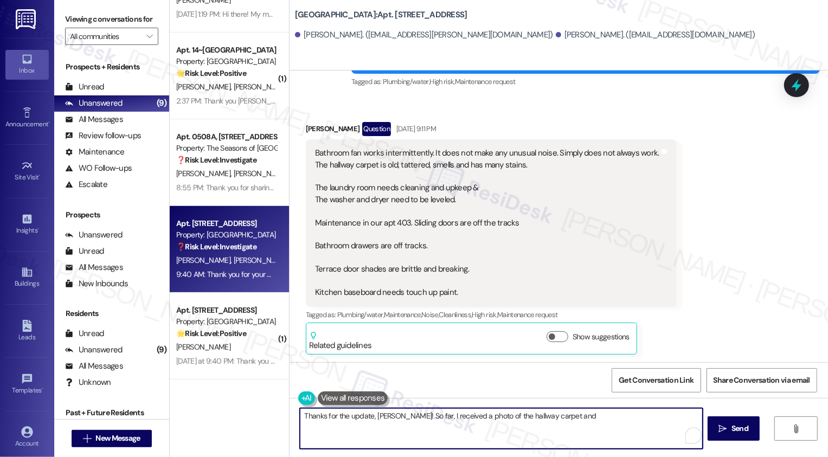
scroll to position [807, 0]
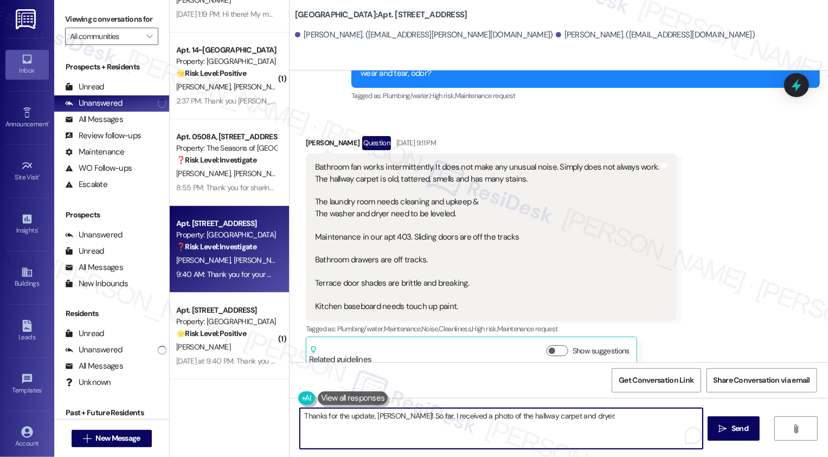
click at [548, 415] on textarea "Thanks for the update, Marsi! So far, I received a photo of the hallway carpet …" at bounding box center [501, 428] width 403 height 41
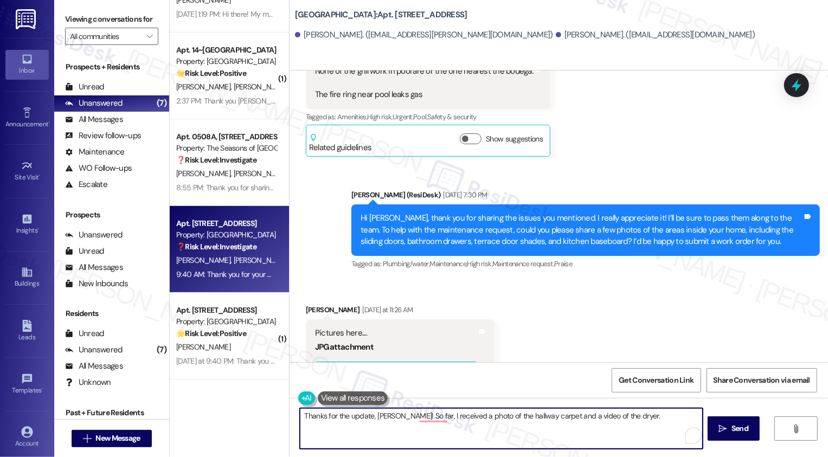
scroll to position [1385, 0]
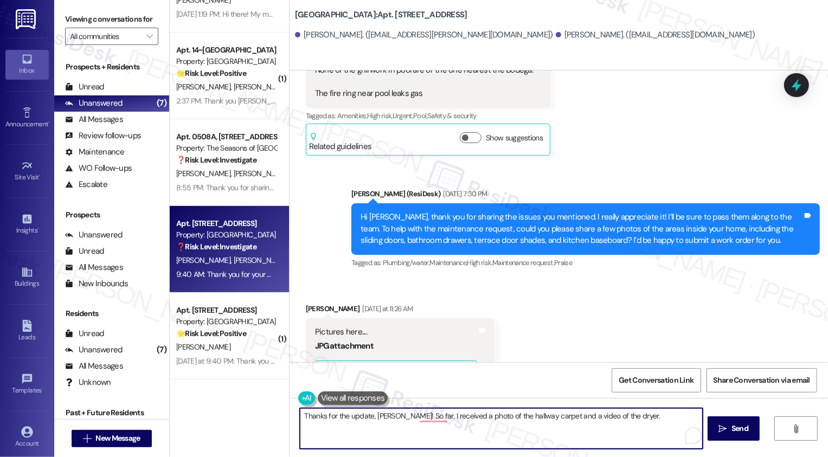
click at [633, 418] on textarea "Thanks for the update, Marsi! So far, I received a photo of the hallway carpet …" at bounding box center [501, 428] width 403 height 41
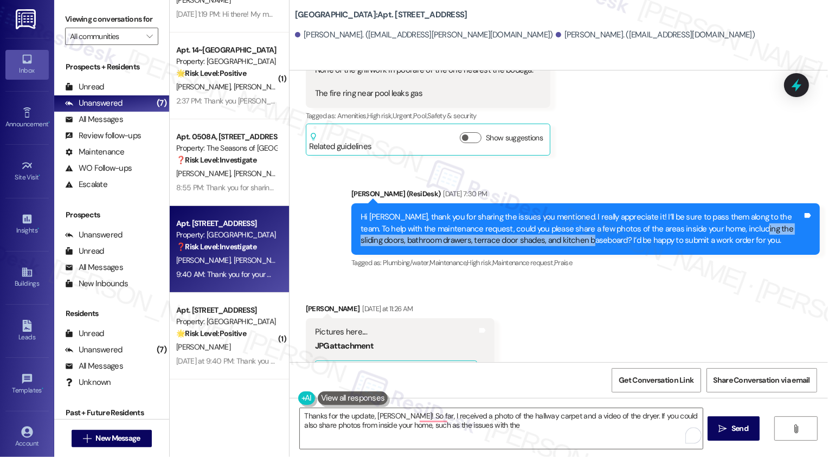
drag, startPoint x: 715, startPoint y: 216, endPoint x: 534, endPoint y: 229, distance: 182.1
click at [534, 229] on div "Hi Marsi, thank you for sharing the issues you mentioned. I really appreciate i…" at bounding box center [582, 228] width 442 height 35
copy div "sliding doors, bathroom drawers, terrace door shades, and kitchen baseboard"
click at [513, 428] on textarea "Thanks for the update, Marsi! So far, I received a photo of the hallway carpet …" at bounding box center [501, 428] width 403 height 41
paste textarea "sliding doors, bathroom drawers, terrace door shades, and kitchen baseboard"
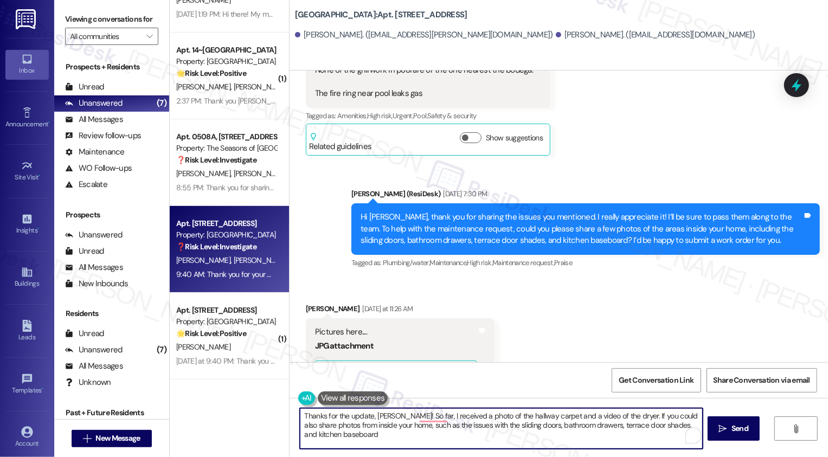
click at [511, 436] on textarea "Thanks for the update, Marsi! So far, I received a photo of the hallway carpet …" at bounding box center [501, 428] width 403 height 41
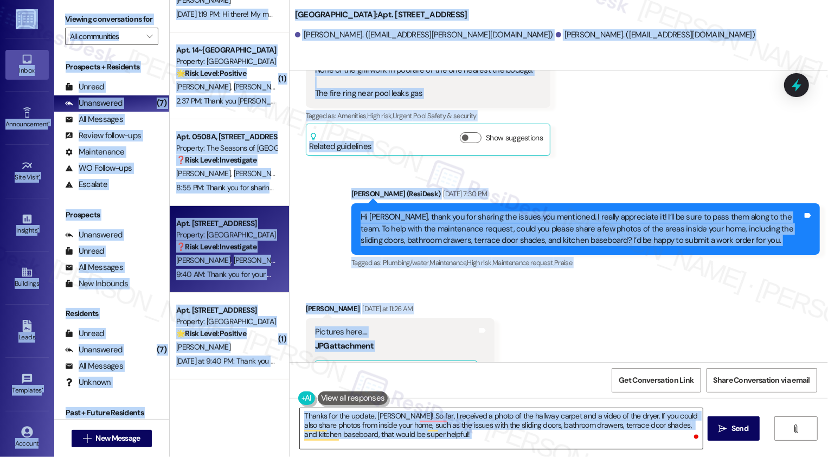
copy body "Inbox Go to Inbox Announcement • Send A Text Announcement Site Visit • Go to Si…"
click at [481, 424] on textarea "Thanks for the update, Marsi! So far, I received a photo of the hallway carpet …" at bounding box center [501, 428] width 403 height 41
click at [408, 424] on textarea "Thanks for the update, Marsi! So far, I received a photo of the hallway carpet …" at bounding box center [501, 428] width 403 height 41
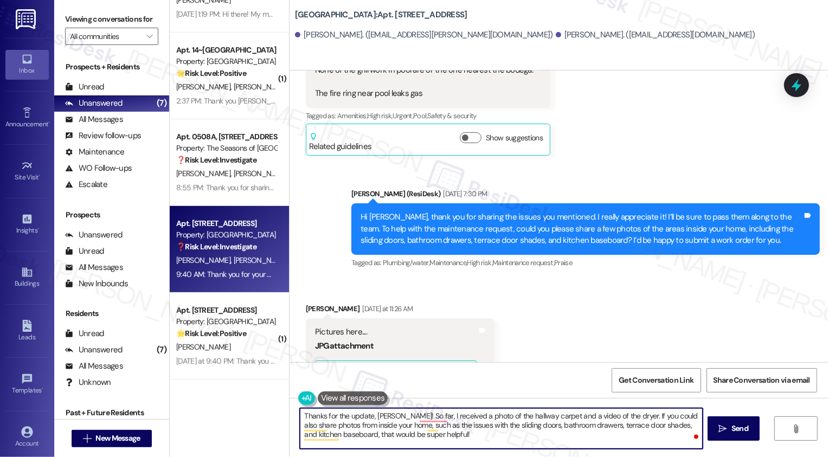
click at [420, 435] on textarea "Thanks for the update, Marsi! So far, I received a photo of the hallway carpet …" at bounding box center [501, 428] width 403 height 41
paste textarea "’ve received a photo of the hallway carpet and a video of the dryer. If you cou…"
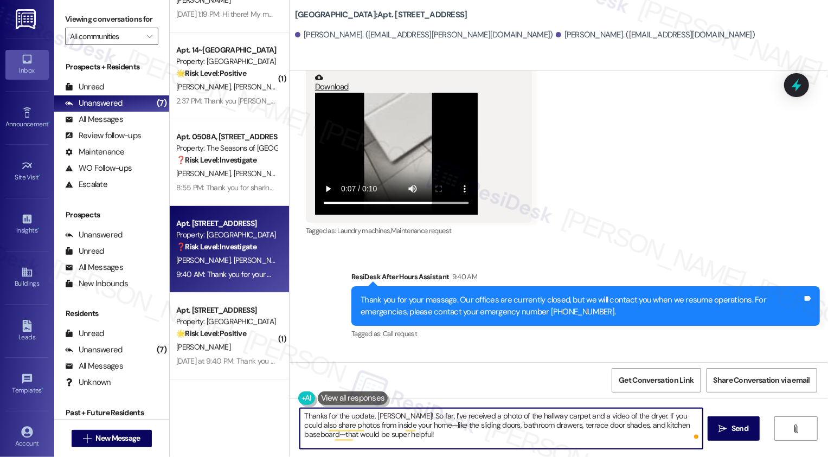
scroll to position [2045, 0]
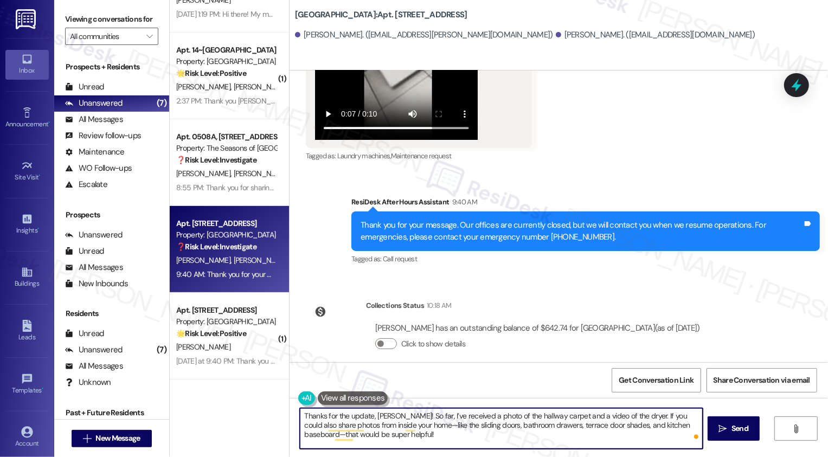
click at [482, 430] on textarea "Thanks for the update, Marsi! So far, I’ve received a photo of the hallway carp…" at bounding box center [501, 428] width 403 height 41
click at [450, 439] on textarea "Thanks for the update, Marsi! So far, I’ve received a photo of the hallway carp…" at bounding box center [501, 428] width 403 height 41
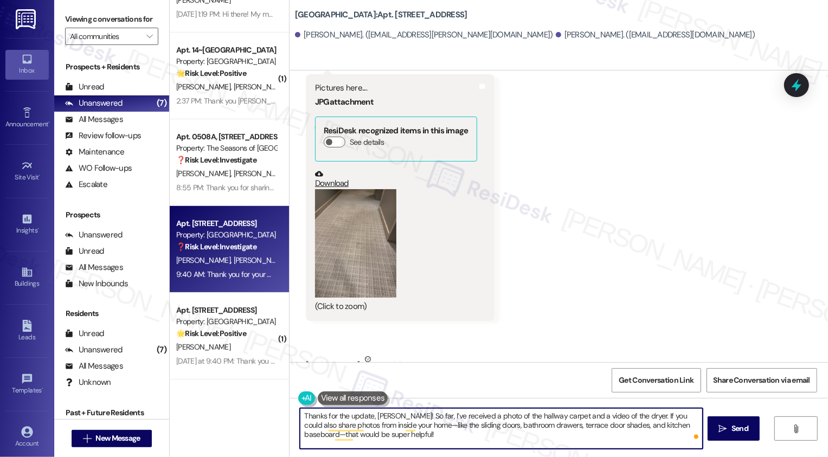
scroll to position [1662, 0]
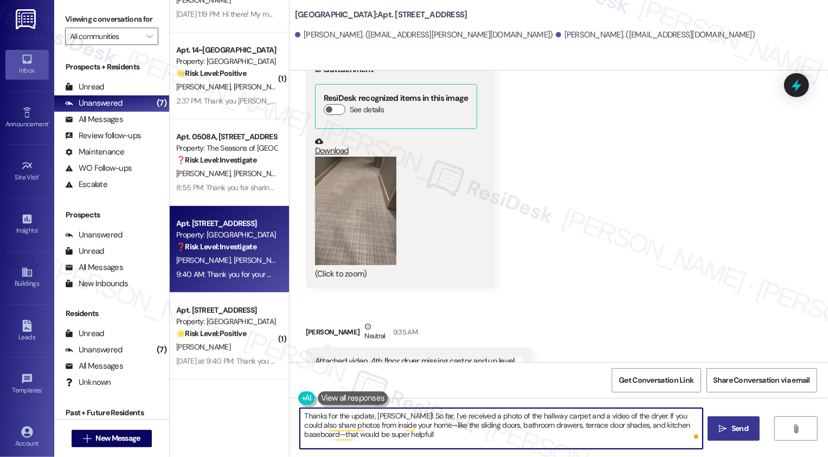
type textarea "Thanks for the update, Marsi! So far, I’ve received a photo of the hallway carp…"
click at [719, 428] on icon "" at bounding box center [723, 429] width 8 height 9
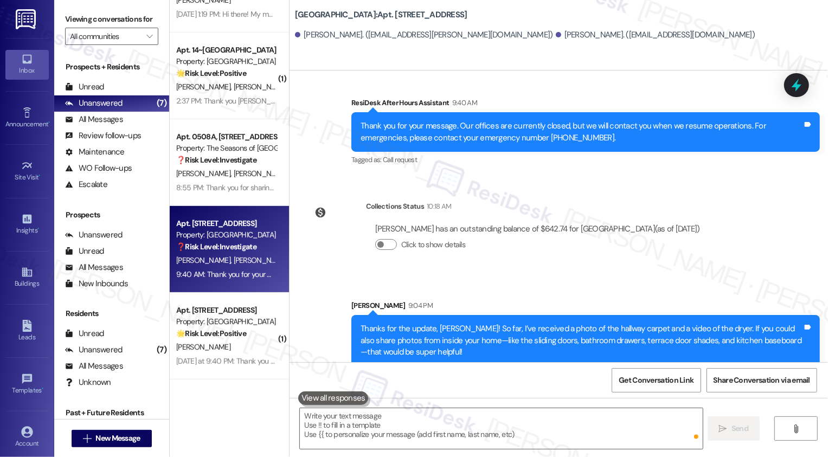
scroll to position [227, 0]
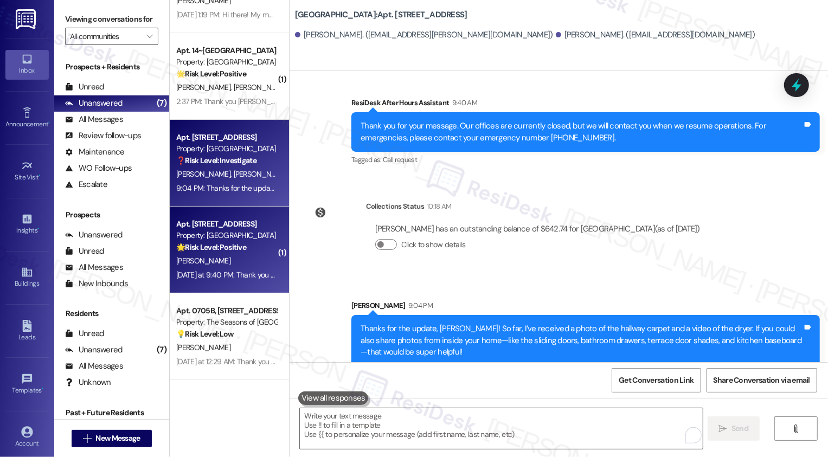
click at [223, 247] on strong "🌟 Risk Level: Positive" at bounding box center [211, 247] width 70 height 10
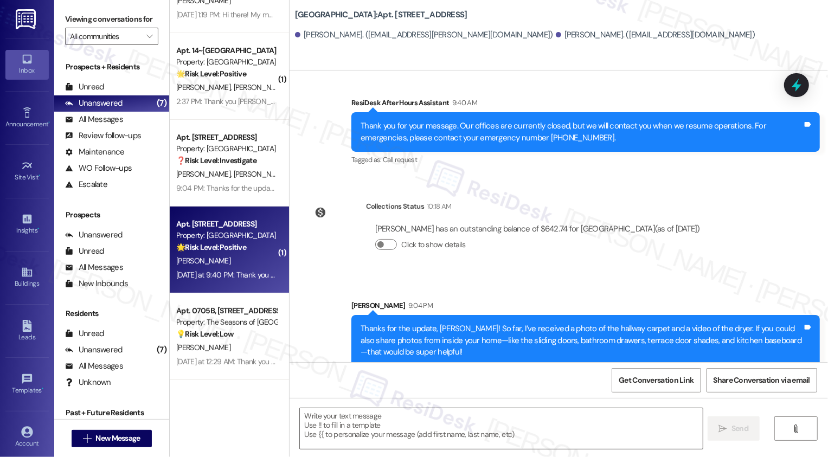
click at [223, 247] on strong "🌟 Risk Level: Positive" at bounding box center [211, 247] width 70 height 10
type textarea "Fetching suggested responses. Please feel free to read through the conversation…"
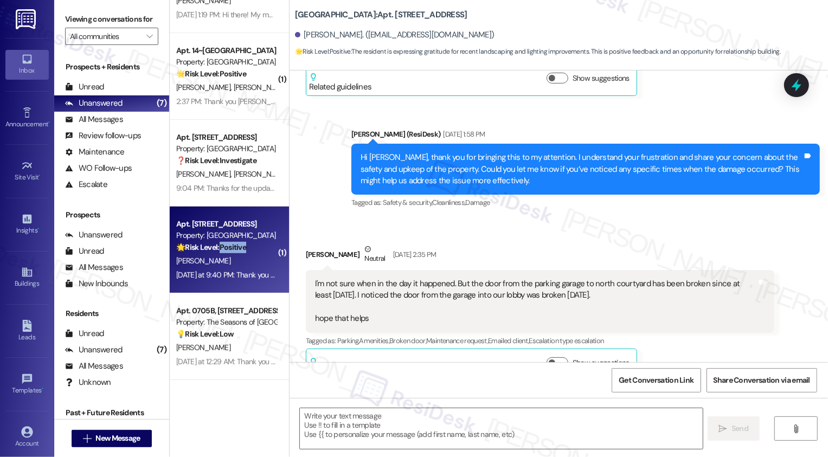
type textarea "Fetching suggested responses. Please feel free to read through the conversation…"
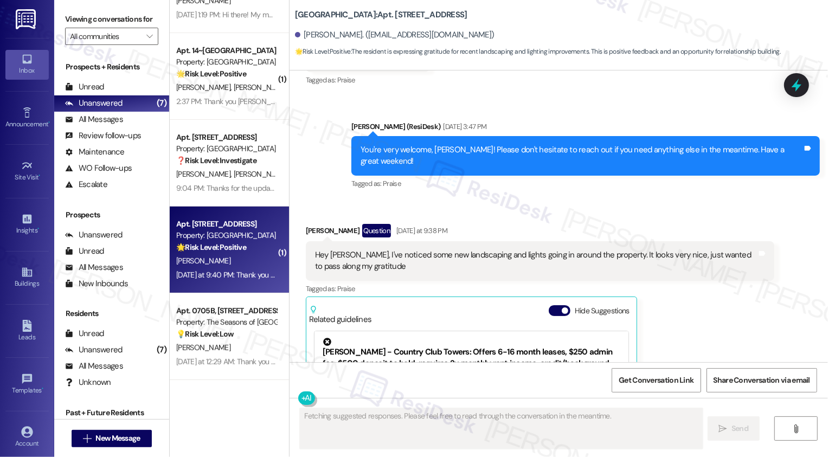
scroll to position [1259, 0]
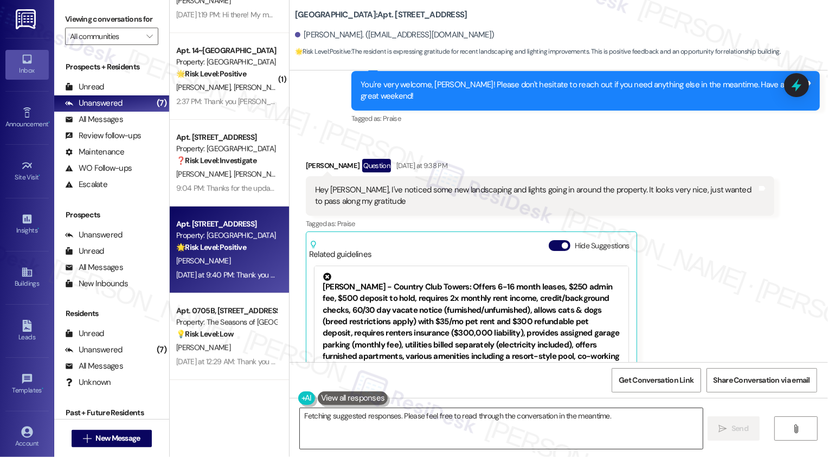
scroll to position [1152, 0]
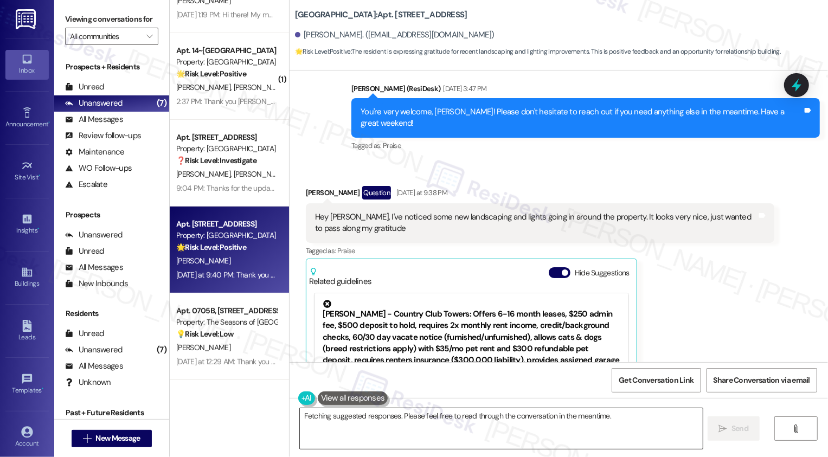
click at [508, 420] on textarea "Hey {{first_name}}, thanks so much for the kind words! We're so glad you're enj…" at bounding box center [501, 428] width 403 height 41
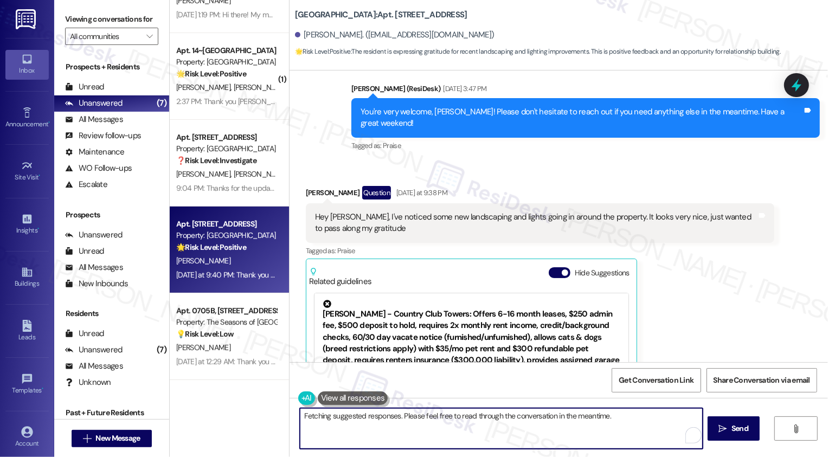
click at [580, 425] on textarea "Hey {{first_name}}, thanks so much for the kind words! We're so glad you're enj…" at bounding box center [501, 428] width 403 height 41
click at [384, 428] on textarea "Hey {{first_name}}, thanks so much for the kind words! We're so glad you're enj…" at bounding box center [501, 428] width 403 height 41
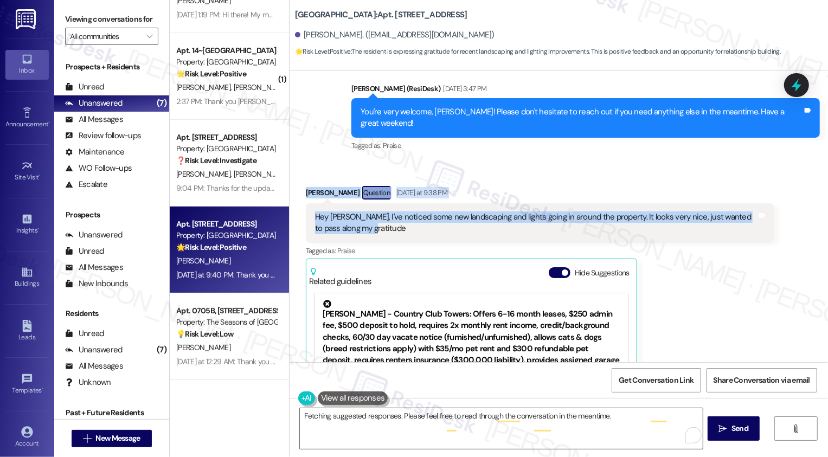
drag, startPoint x: 297, startPoint y: 178, endPoint x: 388, endPoint y: 217, distance: 98.8
click at [388, 217] on div "Received via SMS [PERSON_NAME] Question [DATE] at 9:38 PM Hey [PERSON_NAME], I'…" at bounding box center [540, 330] width 485 height 304
copy div "[PERSON_NAME] Question [DATE] at 9:38 PM Hey [PERSON_NAME], I've noticed some n…"
click at [354, 424] on textarea "Hey {{first_name}}, thanks so much for the kind words! We're so glad you're enj…" at bounding box center [501, 428] width 403 height 41
type textarea "Hey {{first_name}}, thanks so much for the kind words! We're so glad you're enj…"
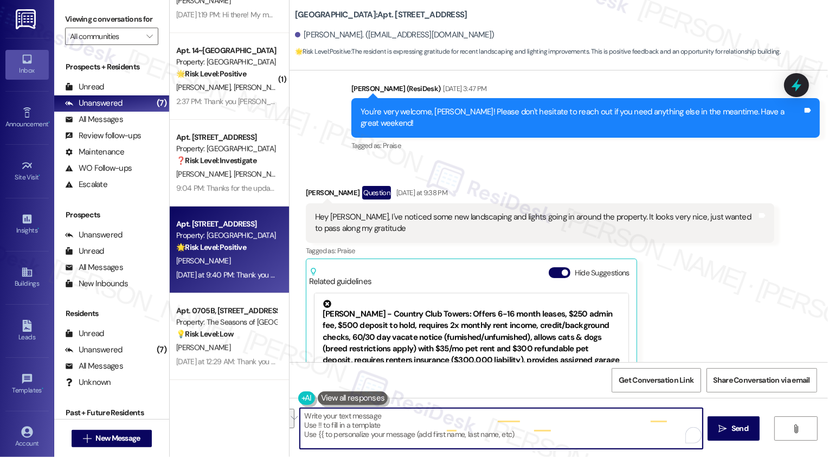
paste textarea "Hi [PERSON_NAME], thank you so much for noticing and sharing that! I’ll be sure…"
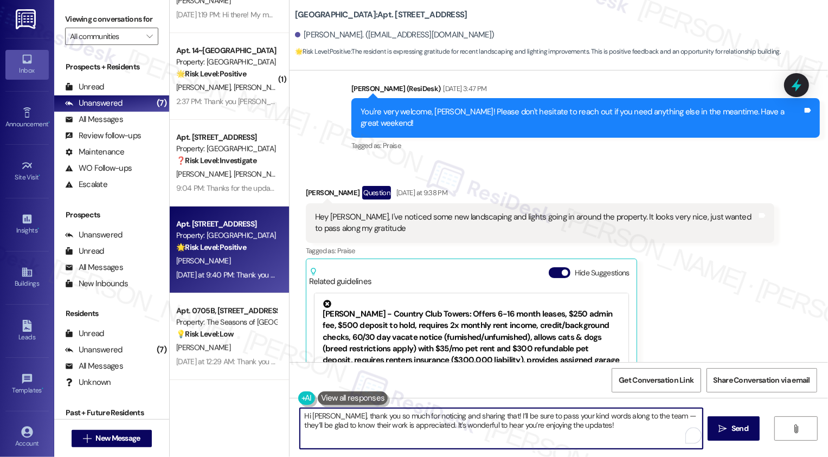
drag, startPoint x: 422, startPoint y: 424, endPoint x: 599, endPoint y: 435, distance: 177.7
click at [600, 435] on textarea "Hi [PERSON_NAME], thank you so much for noticing and sharing that! I’ll be sure…" at bounding box center [501, 428] width 403 height 41
click at [656, 416] on textarea "Hi [PERSON_NAME], thank you so much for noticing and sharing that! I’ll be sure…" at bounding box center [501, 428] width 403 height 41
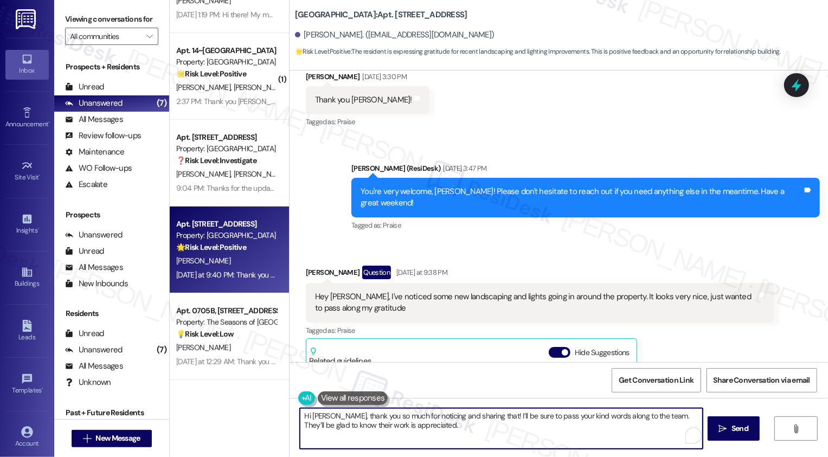
scroll to position [916, 0]
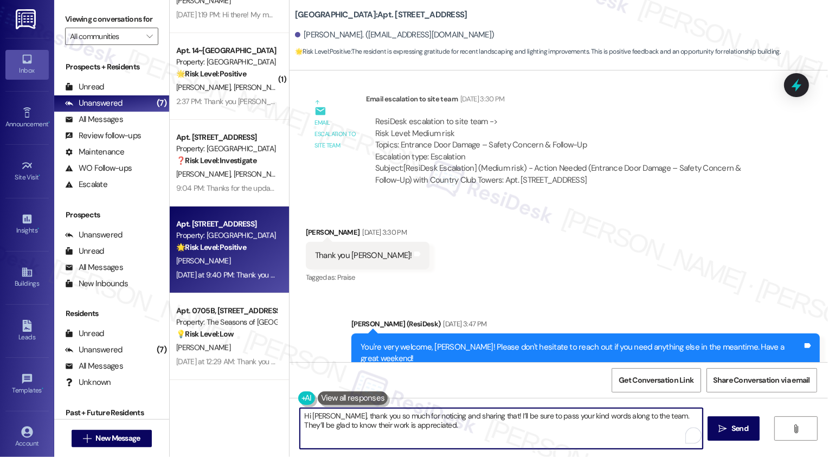
click at [450, 424] on textarea "Hi [PERSON_NAME], thank you so much for noticing and sharing that! I’ll be sure…" at bounding box center [501, 428] width 403 height 41
type textarea "Hi [PERSON_NAME], thank you so much for noticing and sharing that! I’ll be sure…"
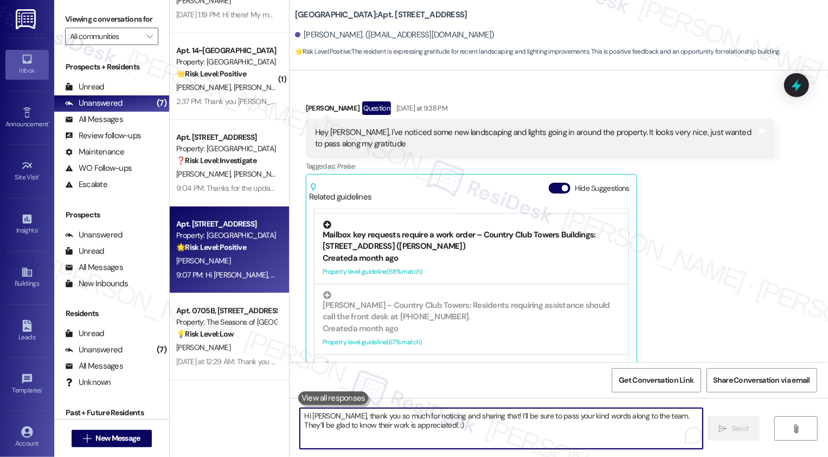
scroll to position [291, 0]
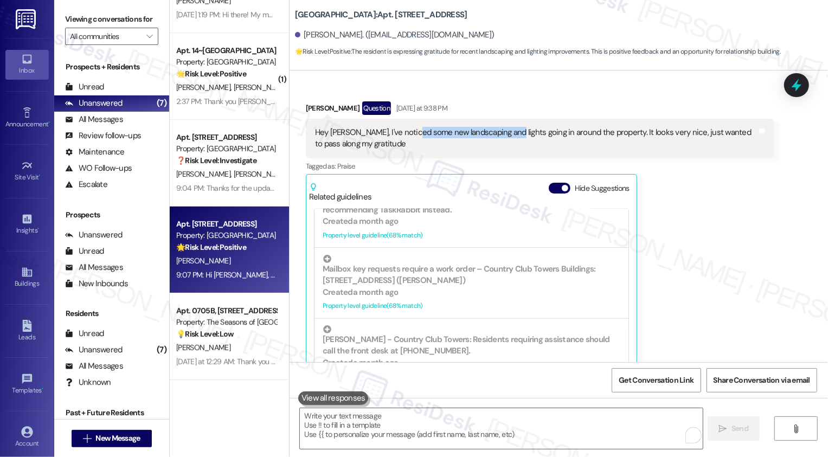
drag, startPoint x: 407, startPoint y: 121, endPoint x: 499, endPoint y: 118, distance: 92.2
click at [499, 127] on div "Hey [PERSON_NAME], I've noticed some new landscaping and lights going in around…" at bounding box center [536, 138] width 442 height 23
copy div "new landscaping and lights"
click at [699, 191] on div "[PERSON_NAME] Question [DATE] at 9:38 PM Hey [PERSON_NAME], I've noticed some n…" at bounding box center [540, 245] width 469 height 288
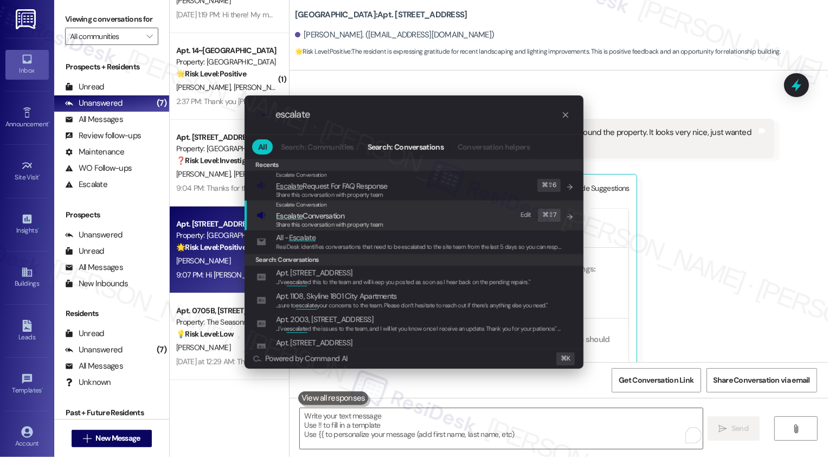
type input "escalate"
click at [324, 213] on span "Escalate Conversation" at bounding box center [310, 216] width 68 height 10
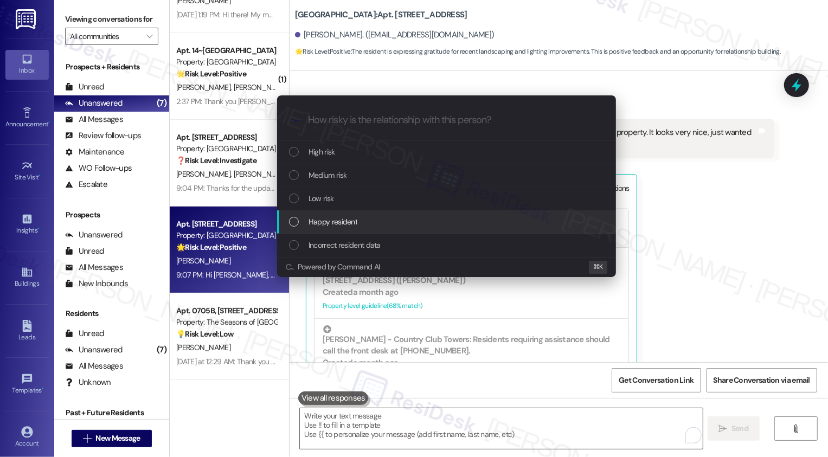
click at [348, 222] on span "Happy resident" at bounding box center [333, 222] width 49 height 12
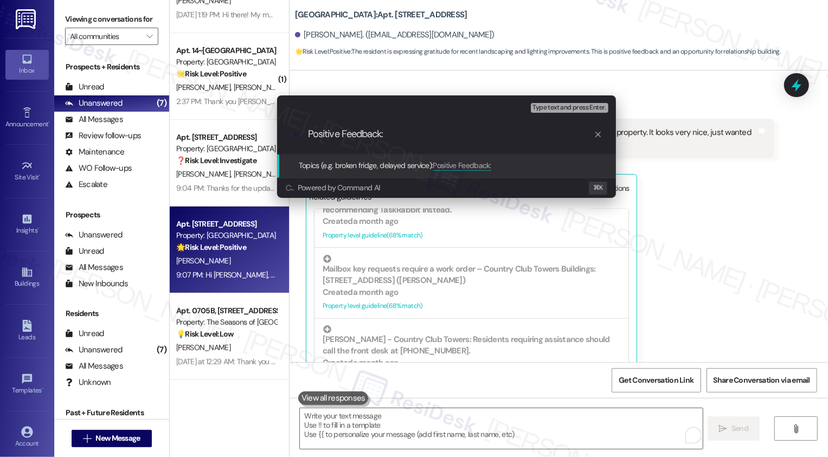
paste input "new landscaping and lights"
type input "Positive Feedback: new landscaping and lights"
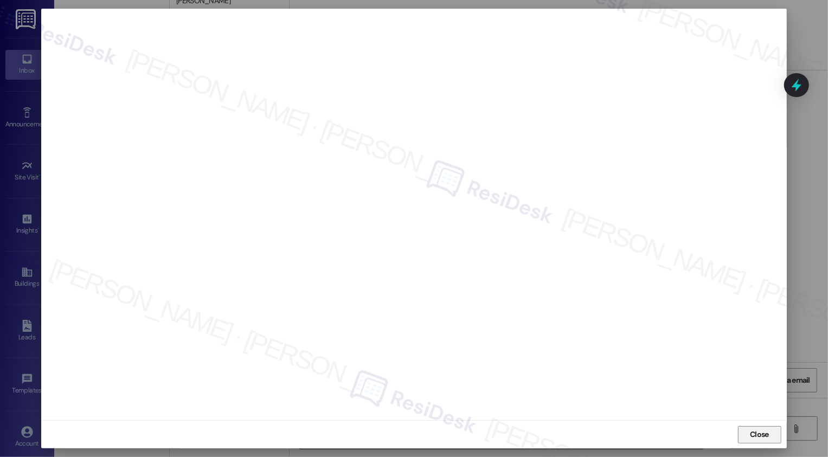
click at [758, 439] on button "Close" at bounding box center [759, 434] width 43 height 17
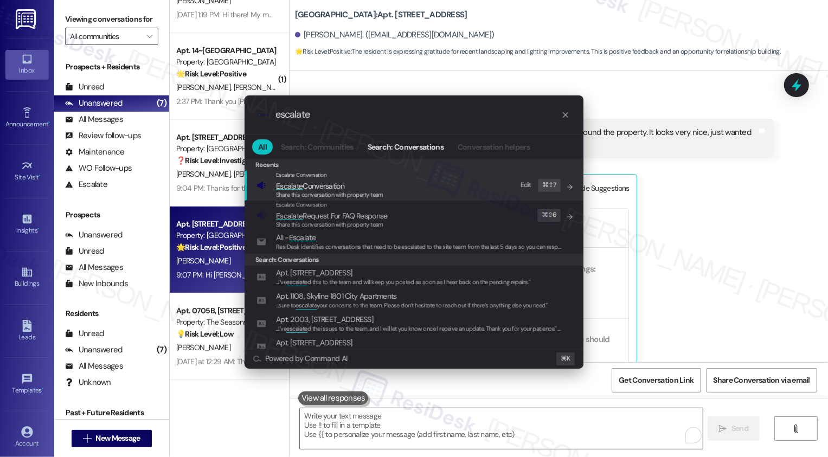
type input "escalate"
click at [306, 194] on span "Share this conversation with property team" at bounding box center [329, 195] width 107 height 8
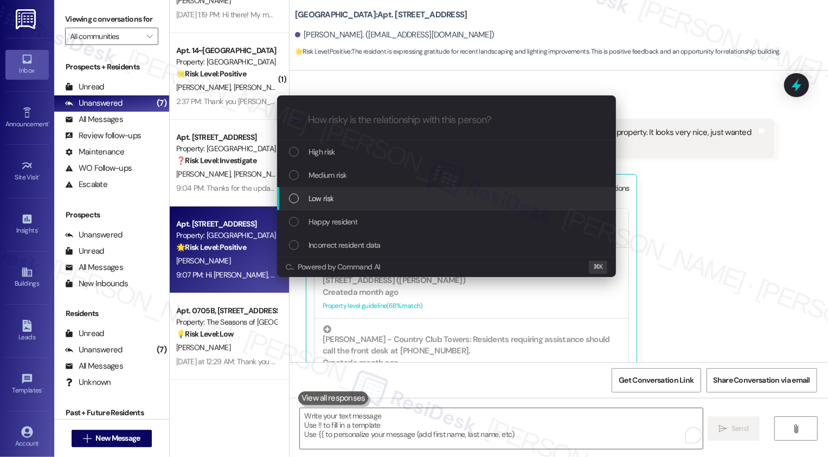
click at [326, 223] on span "Happy resident" at bounding box center [333, 222] width 49 height 12
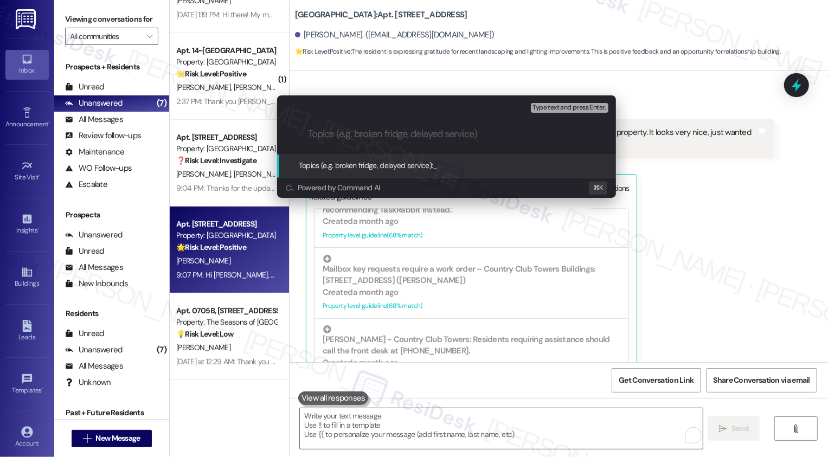
paste input "Positive Feedback: new landscaping and lights"
type input "Positive Feedback: new landscaping and lights"
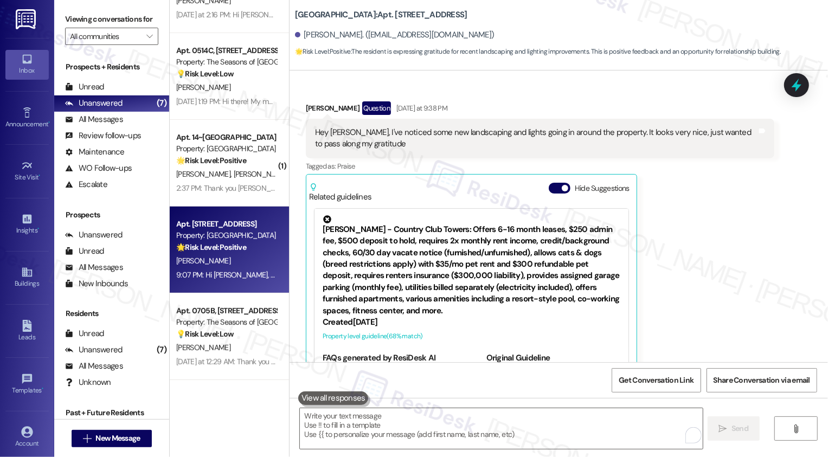
scroll to position [1259, 0]
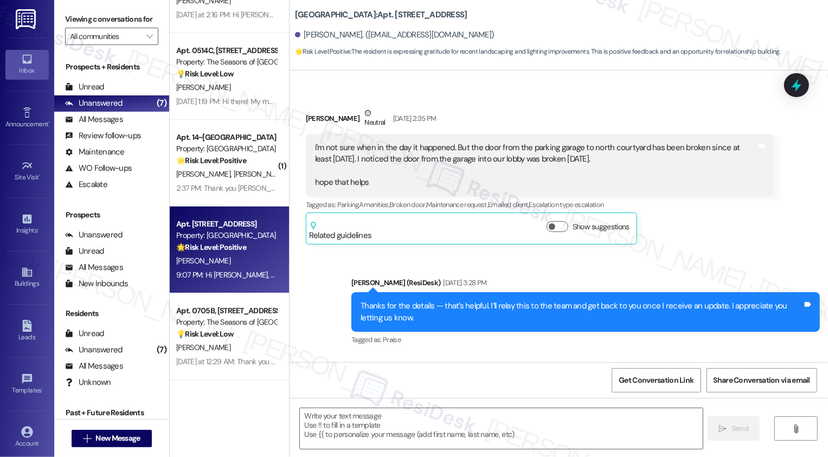
type textarea "Fetching suggested responses. Please feel free to read through the conversation…"
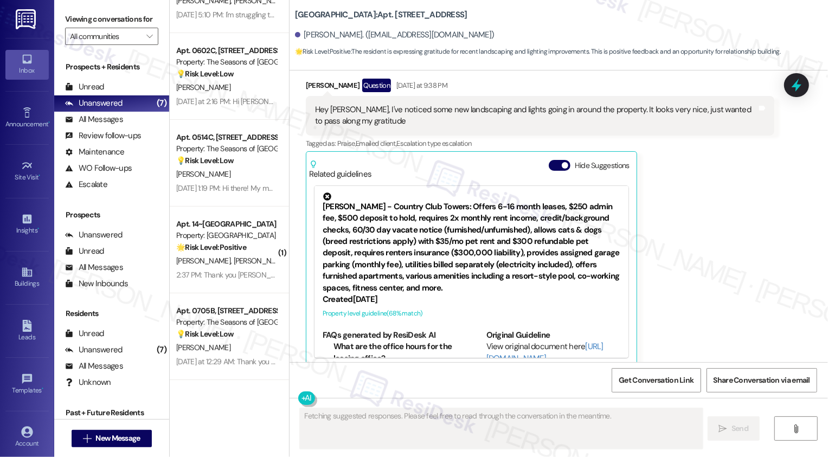
scroll to position [54, 0]
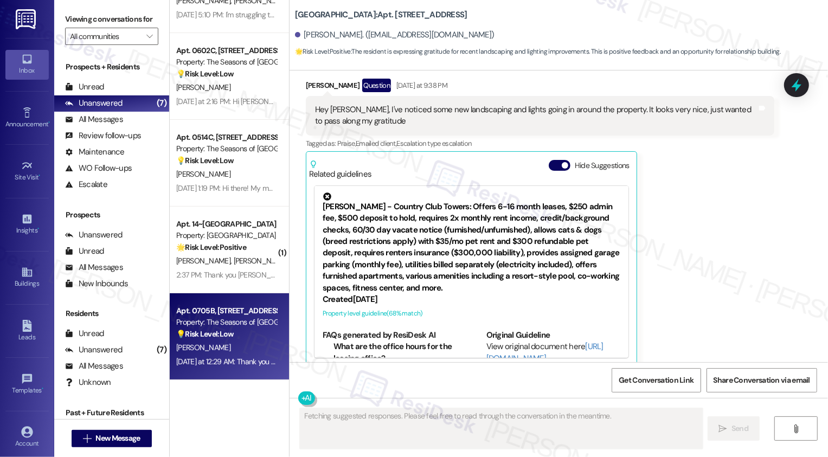
click at [227, 339] on div "💡 Risk Level: Low The resident is requesting an additional key to their apartme…" at bounding box center [226, 334] width 100 height 11
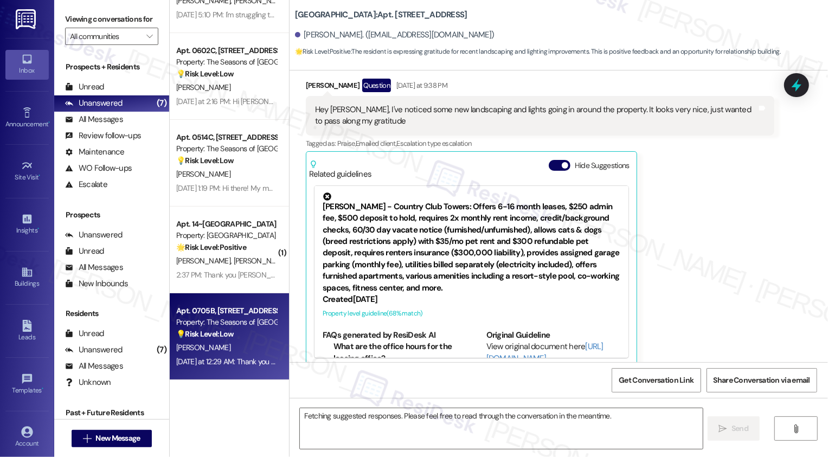
click at [227, 339] on div "💡 Risk Level: Low The resident is requesting an additional key to their apartme…" at bounding box center [226, 334] width 100 height 11
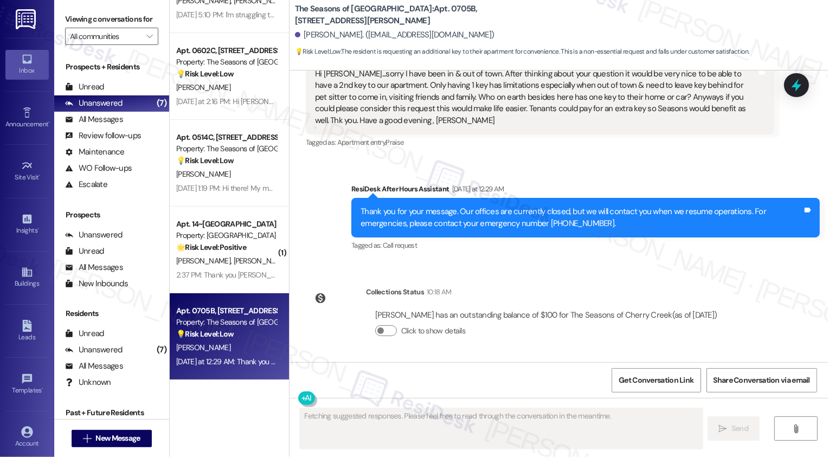
click at [227, 339] on div "💡 Risk Level: Low The resident is requesting an additional key to their apartme…" at bounding box center [226, 334] width 100 height 11
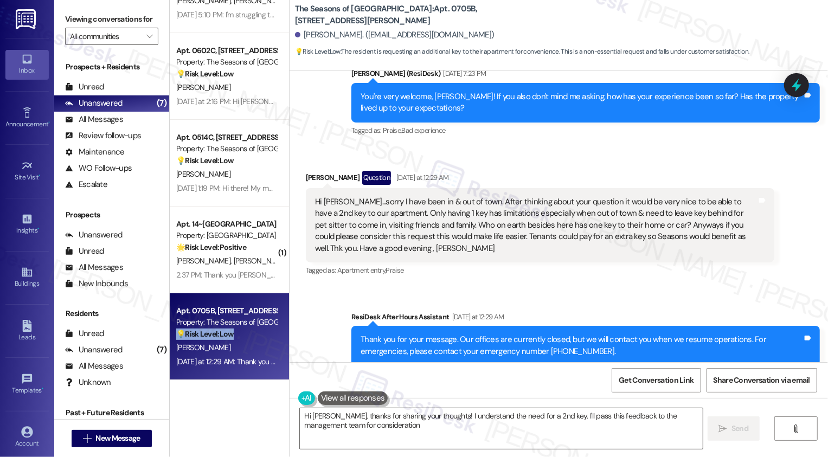
scroll to position [381, 0]
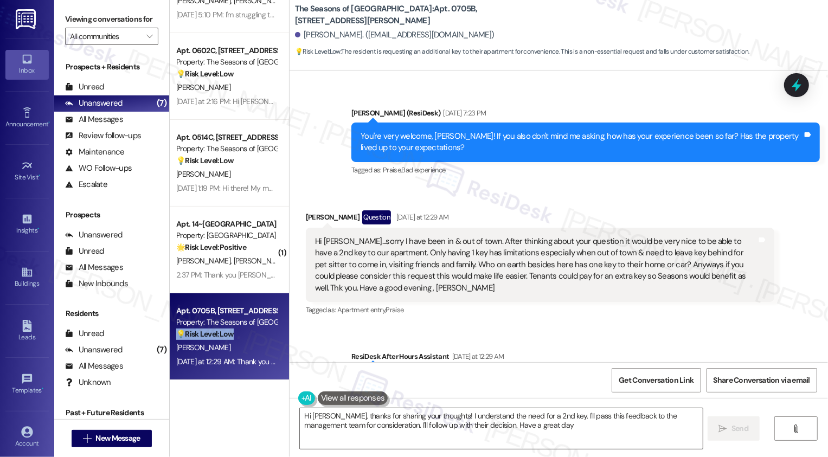
type textarea "Hi [PERSON_NAME], thanks for sharing your thoughts! I understand the need for a…"
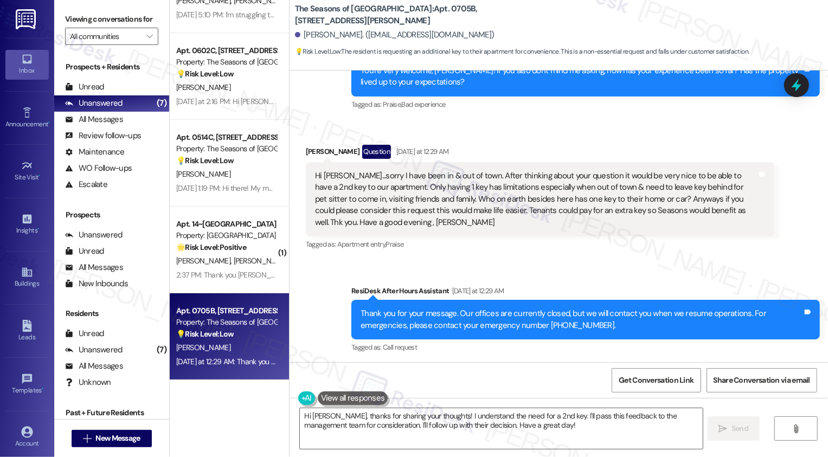
click at [442, 186] on div "Hi [PERSON_NAME]...sorry I have been in & out of town. After thinking about you…" at bounding box center [536, 199] width 442 height 58
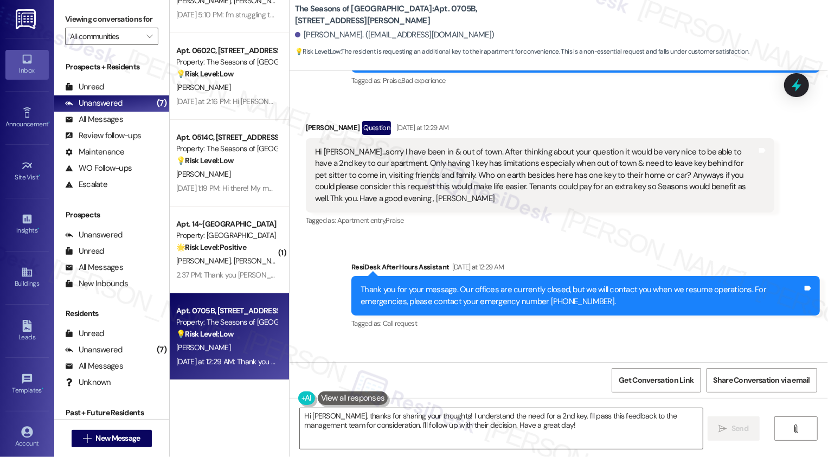
scroll to position [477, 0]
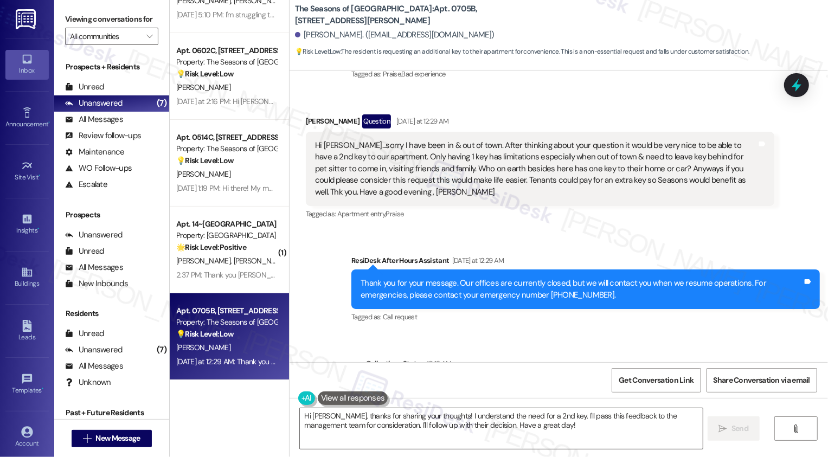
click at [498, 217] on div "Tagged as: Apartment entry , Click to highlight conversations about Apartment e…" at bounding box center [540, 214] width 469 height 16
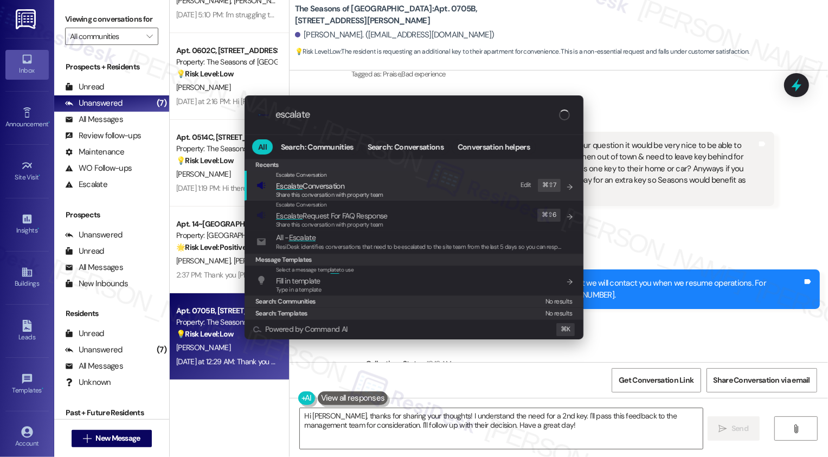
type input "escalate"
click at [305, 190] on div "Share this conversation with property team" at bounding box center [329, 195] width 107 height 10
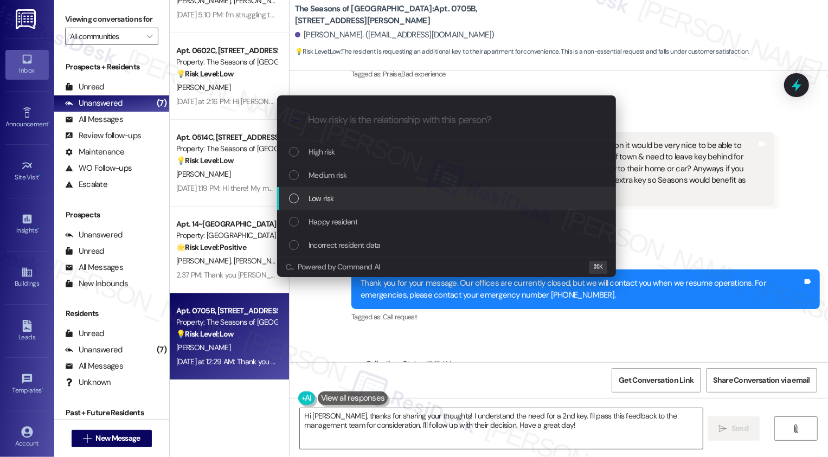
click at [222, 173] on div "Escalate Conversation How risky is the relationship with this person? Topics (e…" at bounding box center [414, 228] width 828 height 457
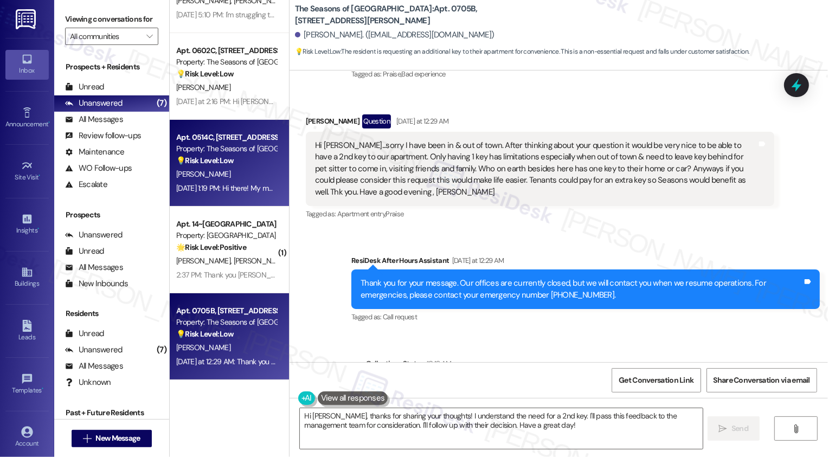
click at [226, 173] on div "[PERSON_NAME]" at bounding box center [226, 175] width 102 height 14
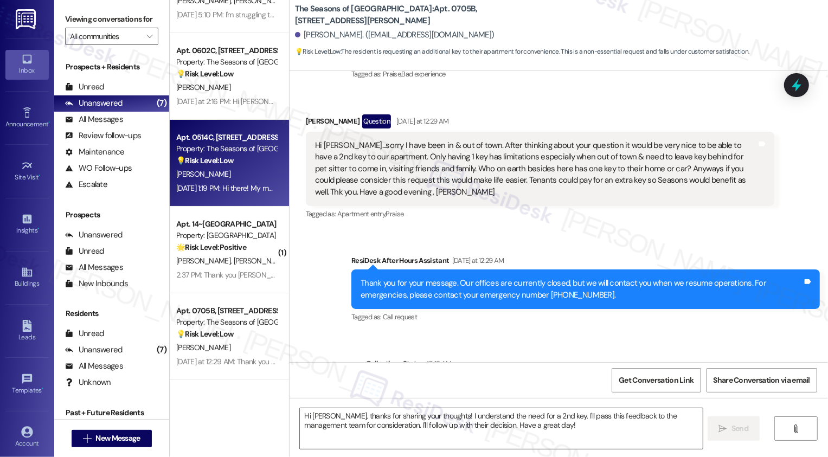
click at [226, 173] on div "[PERSON_NAME]" at bounding box center [226, 175] width 102 height 14
type textarea "Fetching suggested responses. Please feel free to read through the conversation…"
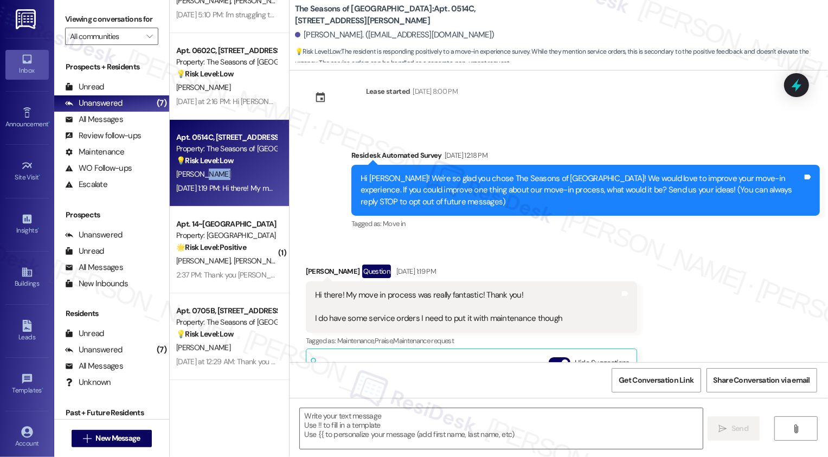
click at [226, 173] on div "[PERSON_NAME]" at bounding box center [226, 175] width 102 height 14
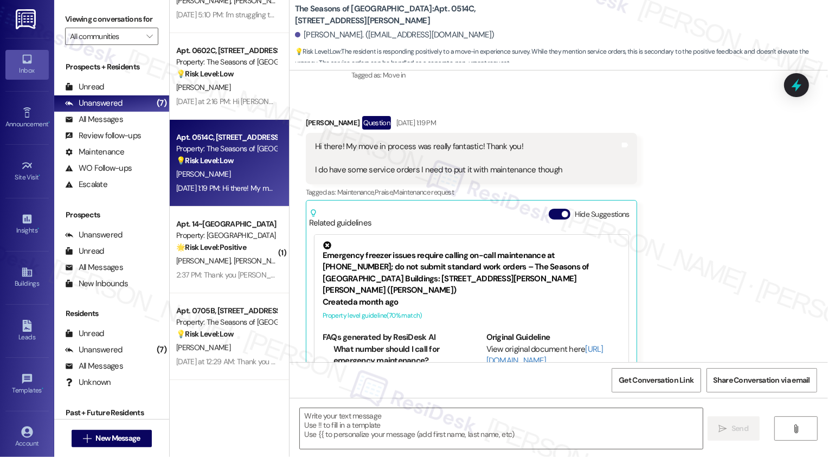
type textarea "Fetching suggested responses. Please feel free to read through the conversation…"
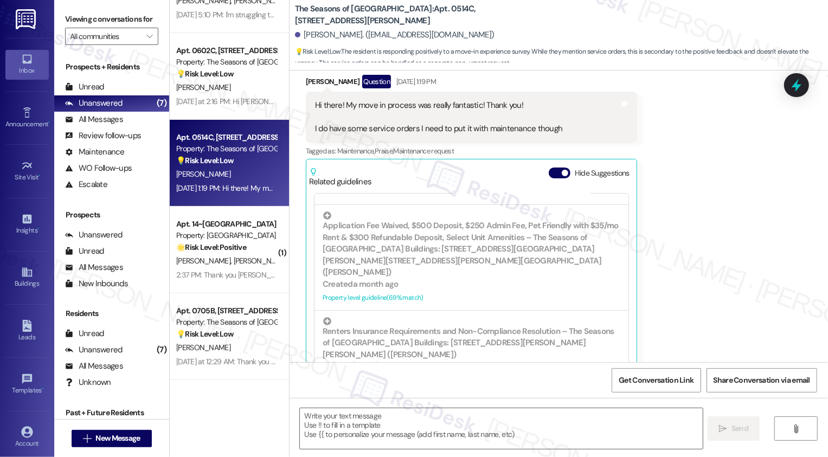
scroll to position [221, 0]
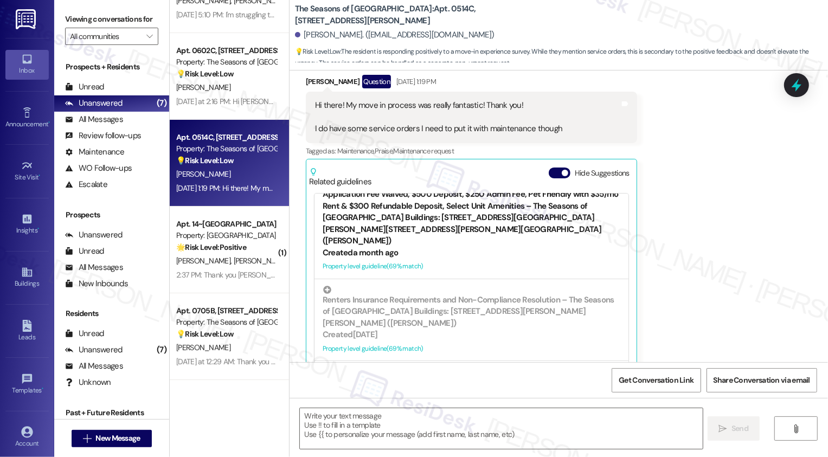
click at [488, 261] on div "Property level guideline ( 69 % match)" at bounding box center [472, 266] width 298 height 11
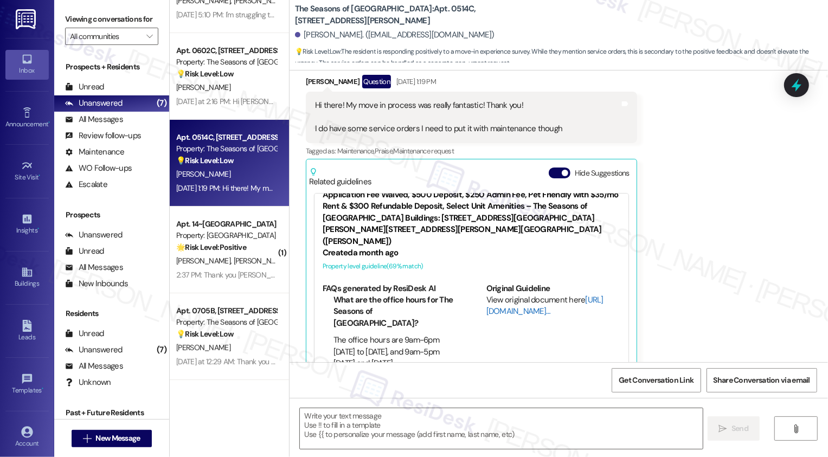
click at [508, 301] on link "[URL][DOMAIN_NAME]…" at bounding box center [544, 305] width 117 height 22
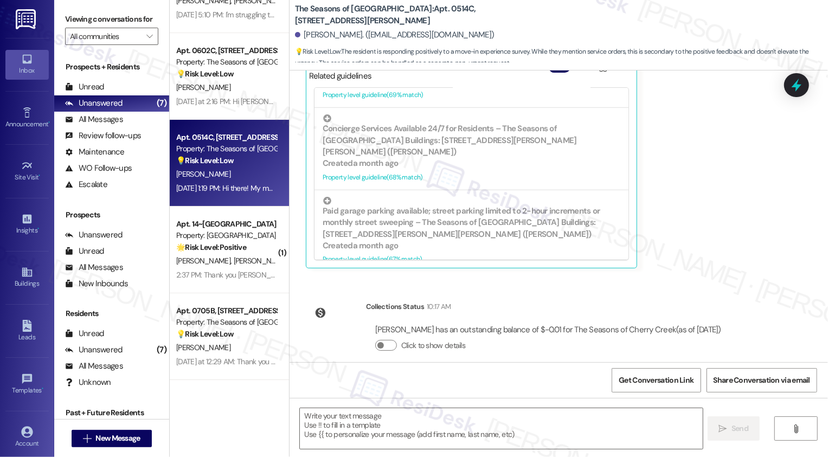
scroll to position [328, 0]
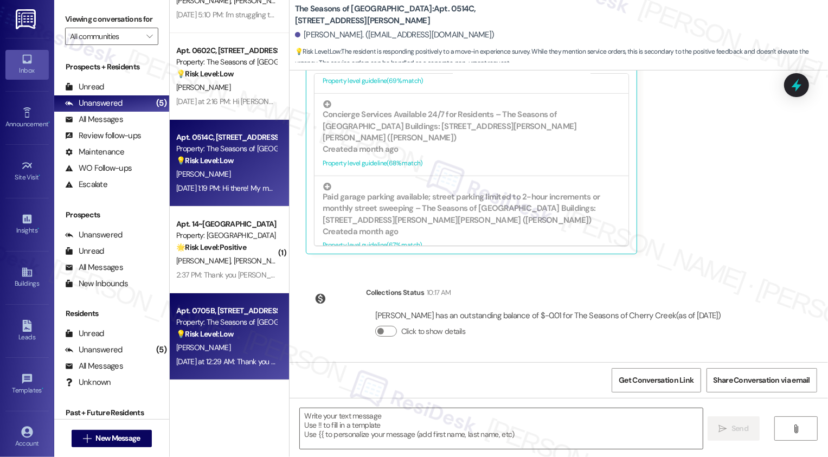
click at [228, 316] on div "Apt. 0705B, [STREET_ADDRESS][PERSON_NAME]" at bounding box center [226, 310] width 100 height 11
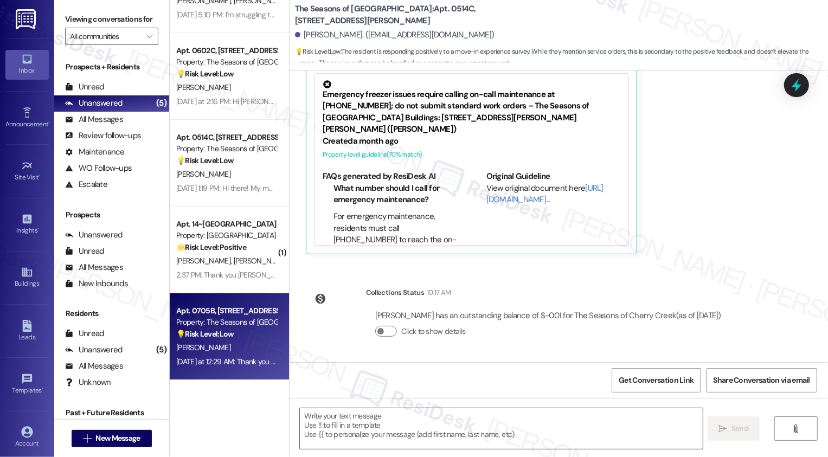
click at [228, 316] on div "Apt. 0705B, [STREET_ADDRESS][PERSON_NAME]" at bounding box center [226, 310] width 100 height 11
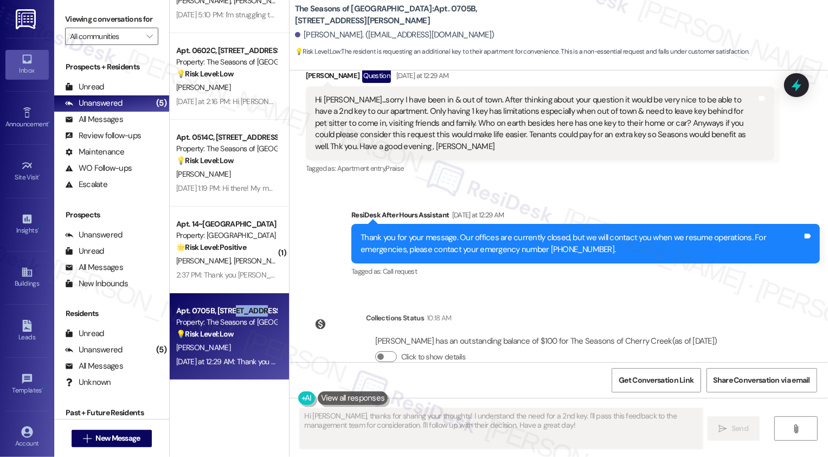
scroll to position [523, 0]
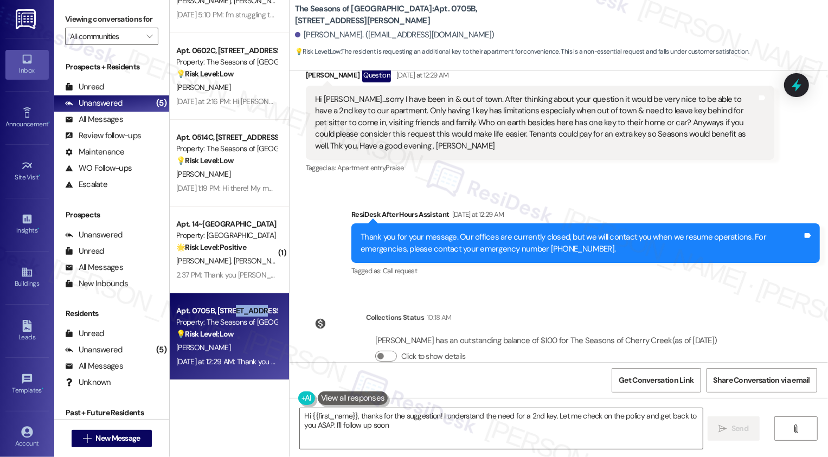
type textarea "Hi {{first_name}}, thanks for the suggestion! I understand the need for a 2nd k…"
click at [556, 204] on div "Sent via SMS ResiDesk After Hours Assistant [DATE] at 12:29 AM Thank you for yo…" at bounding box center [585, 244] width 485 height 87
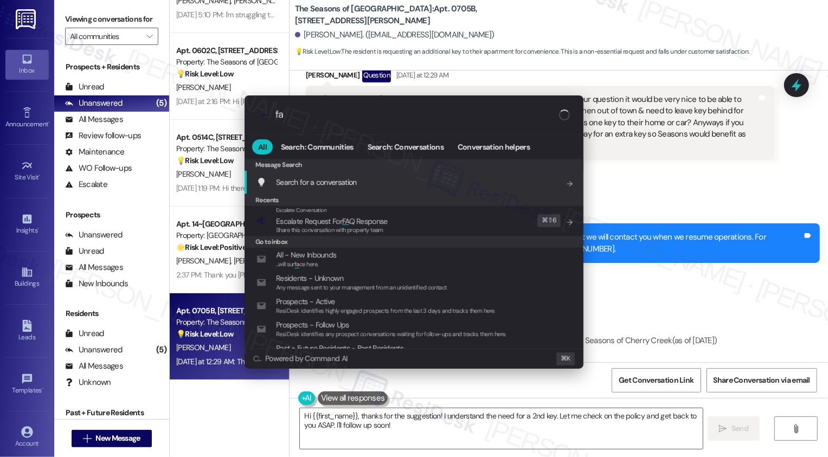
type input "faq"
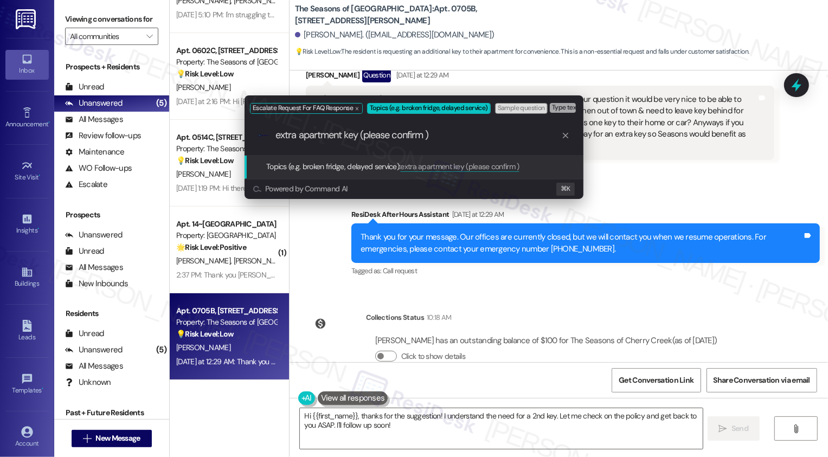
type input "extra apartment key (please confirm)"
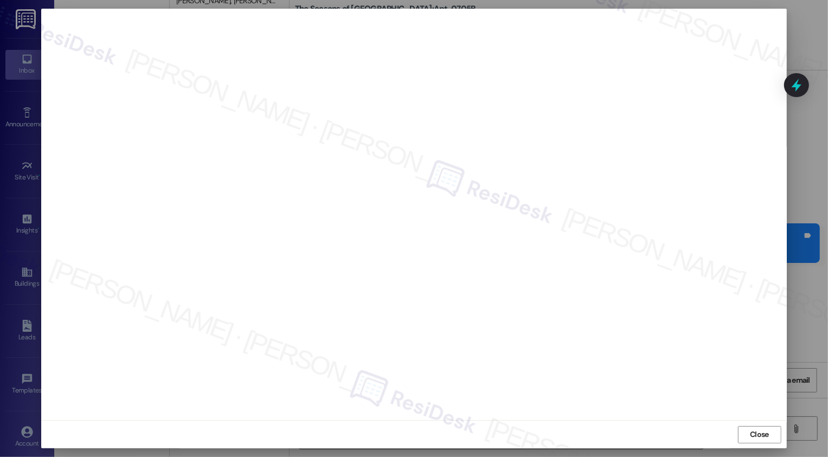
scroll to position [0, 0]
click at [747, 426] on button "Close" at bounding box center [759, 434] width 43 height 17
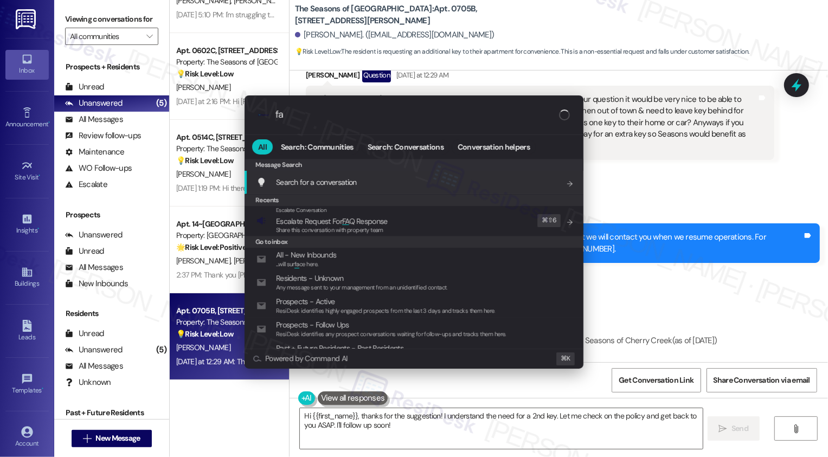
type input "faq"
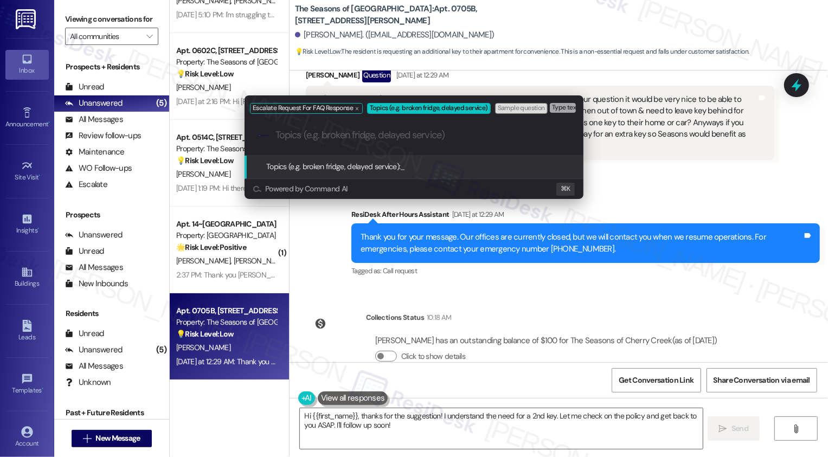
paste input "extra apartment key (please confirm)"
type input "extra apartment key (please confirm)"
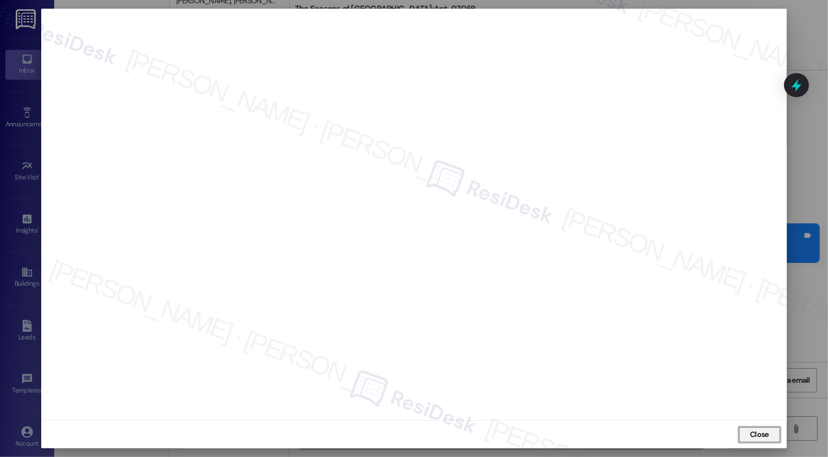
click at [759, 437] on span "Close" at bounding box center [759, 434] width 19 height 11
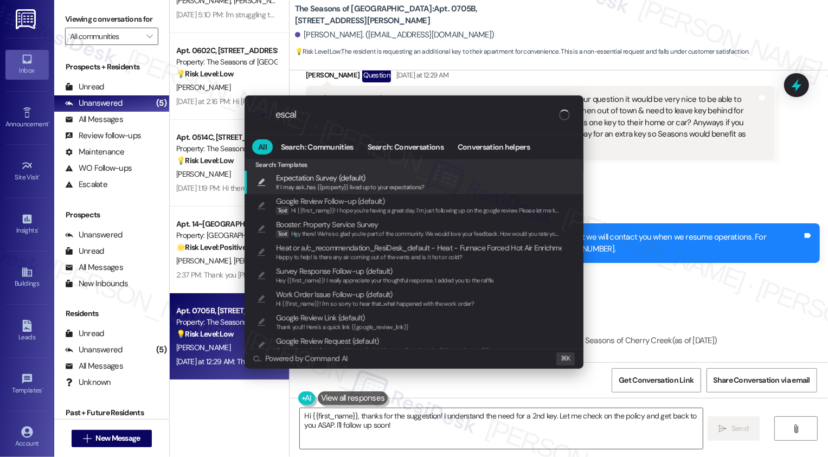
type input "escala"
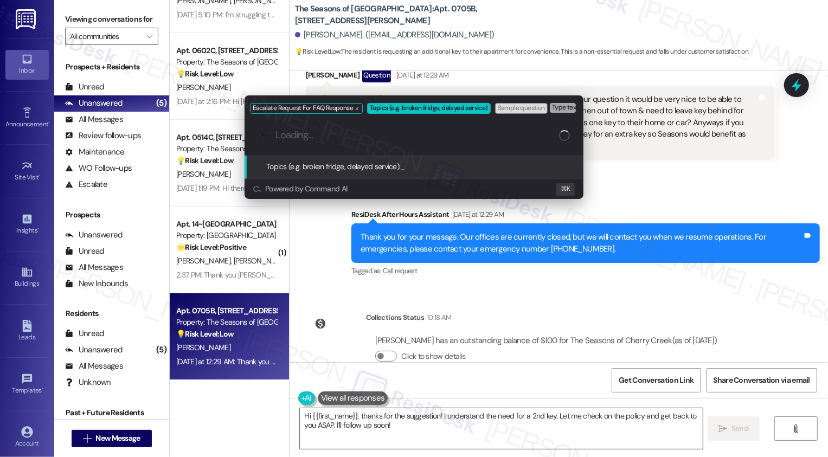
paste input "extra apartment key (please confirm)"
type input "extra apartment key (please confirm)"
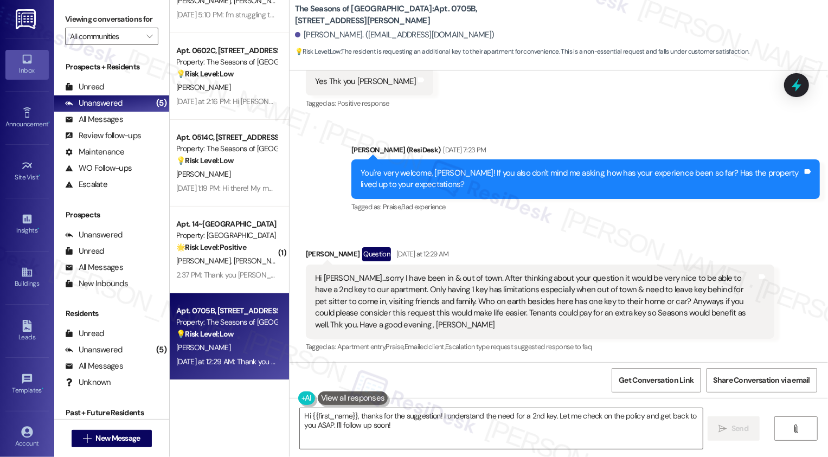
scroll to position [548, 0]
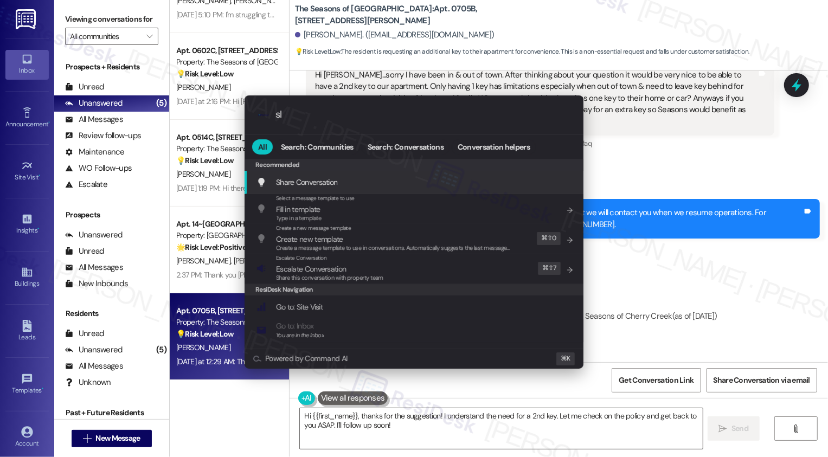
type input "sla"
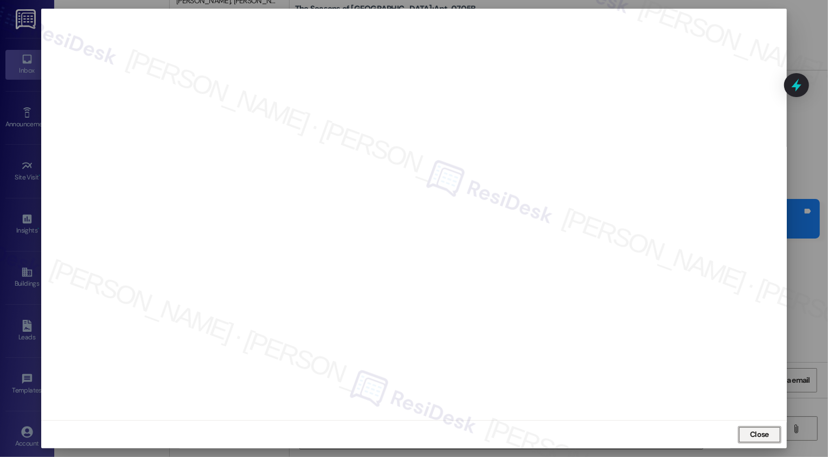
click at [752, 433] on span "Close" at bounding box center [759, 434] width 19 height 11
